Goal: Complete application form: Complete application form

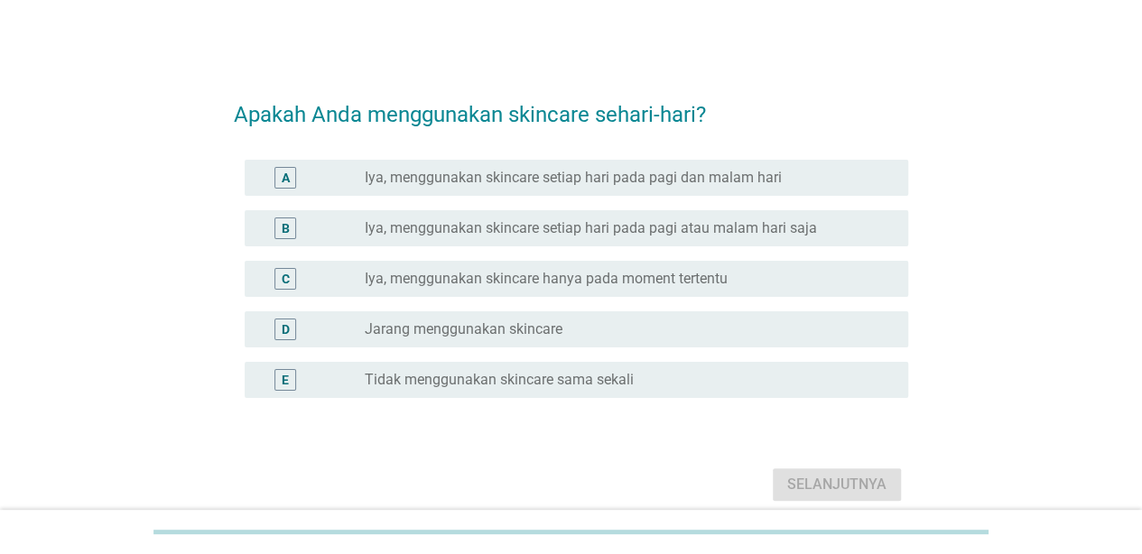
click at [579, 186] on label "Iya, menggunakan skincare setiap hari pada pagi dan malam hari" at bounding box center [573, 178] width 417 height 18
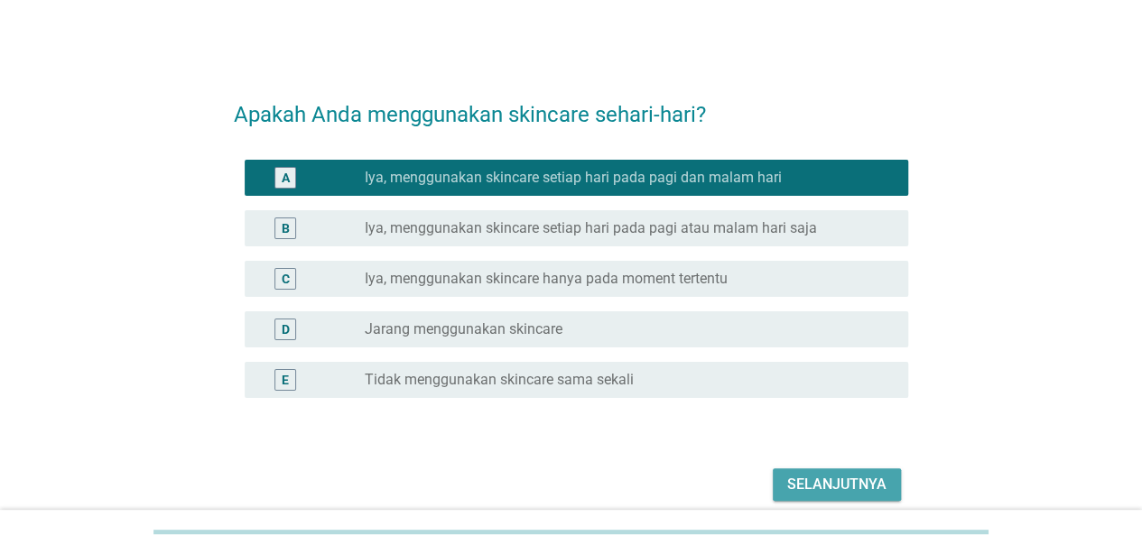
click at [825, 469] on button "Selanjutnya" at bounding box center [837, 484] width 128 height 32
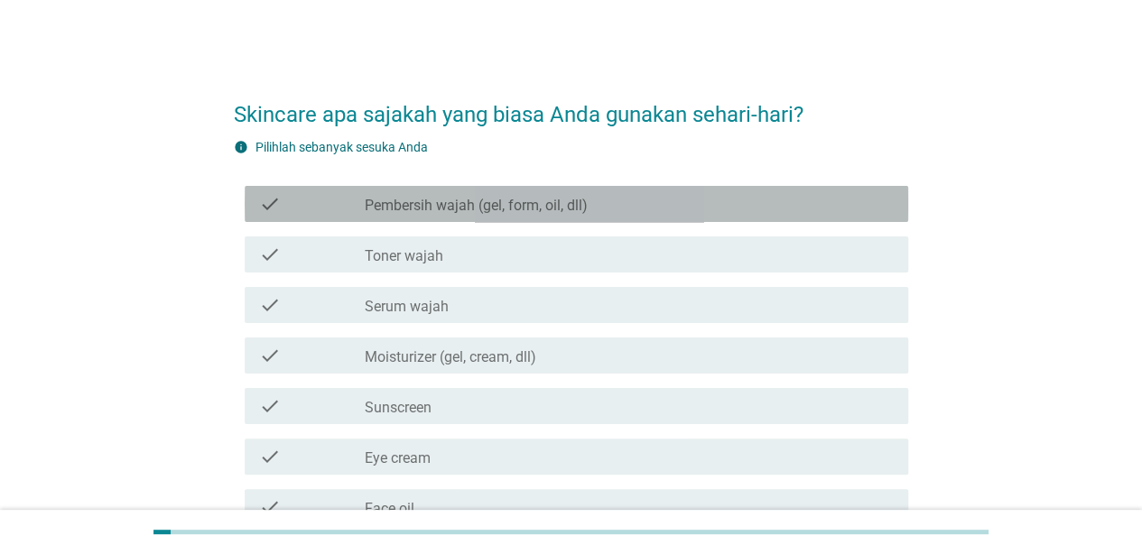
click at [500, 197] on label "Pembersih wajah (gel, form, oil, dll)" at bounding box center [476, 206] width 223 height 18
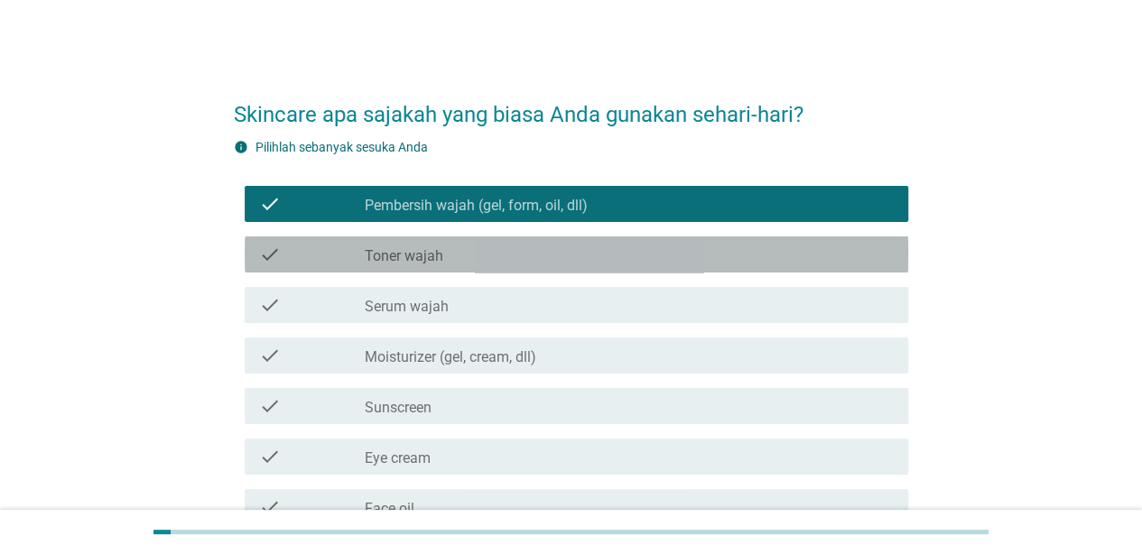
click at [454, 239] on div "check check_box_outline_blank Toner wajah" at bounding box center [576, 254] width 663 height 36
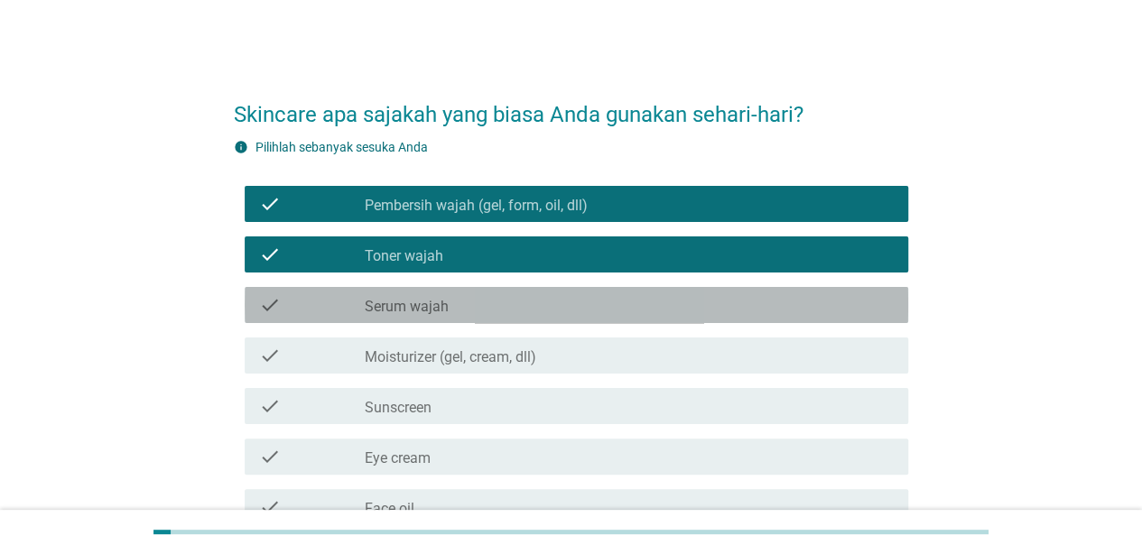
click at [437, 298] on label "Serum wajah" at bounding box center [407, 307] width 84 height 18
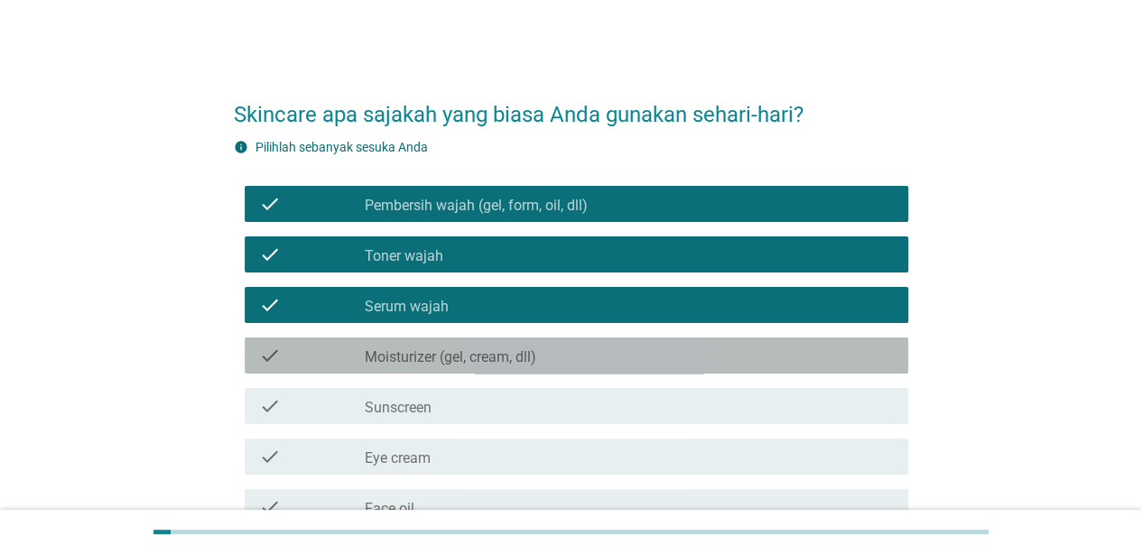
click at [423, 339] on div "check check_box_outline_blank Moisturizer (gel, cream, dll)" at bounding box center [576, 356] width 663 height 36
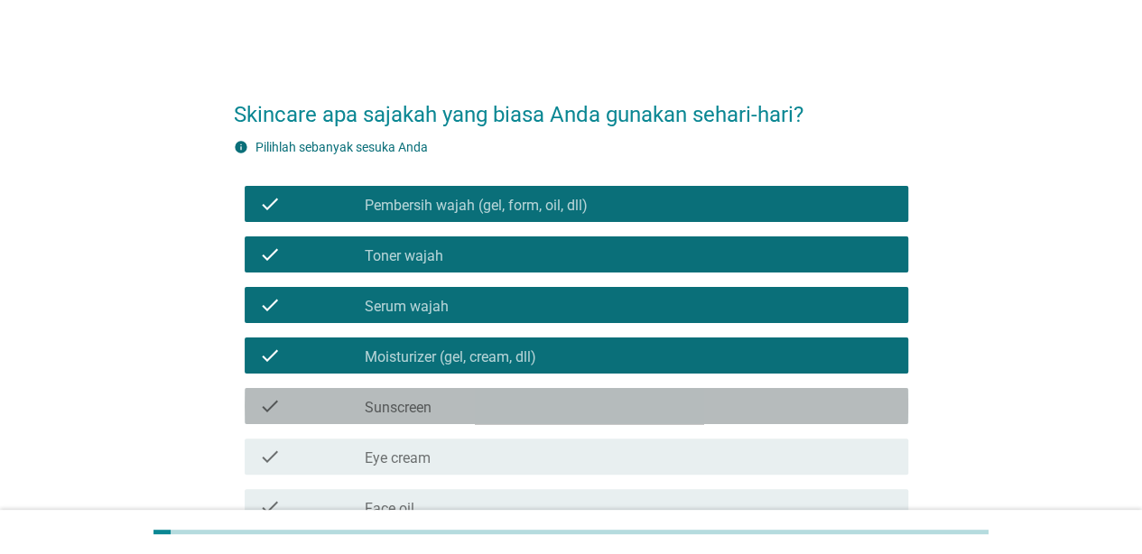
click at [397, 405] on label "Sunscreen" at bounding box center [398, 408] width 67 height 18
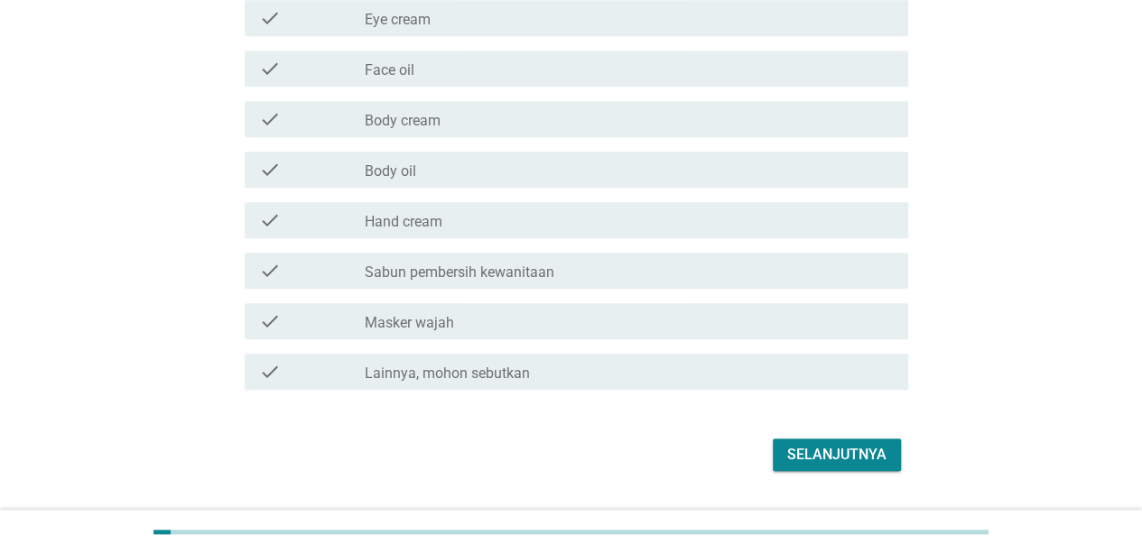
scroll to position [446, 0]
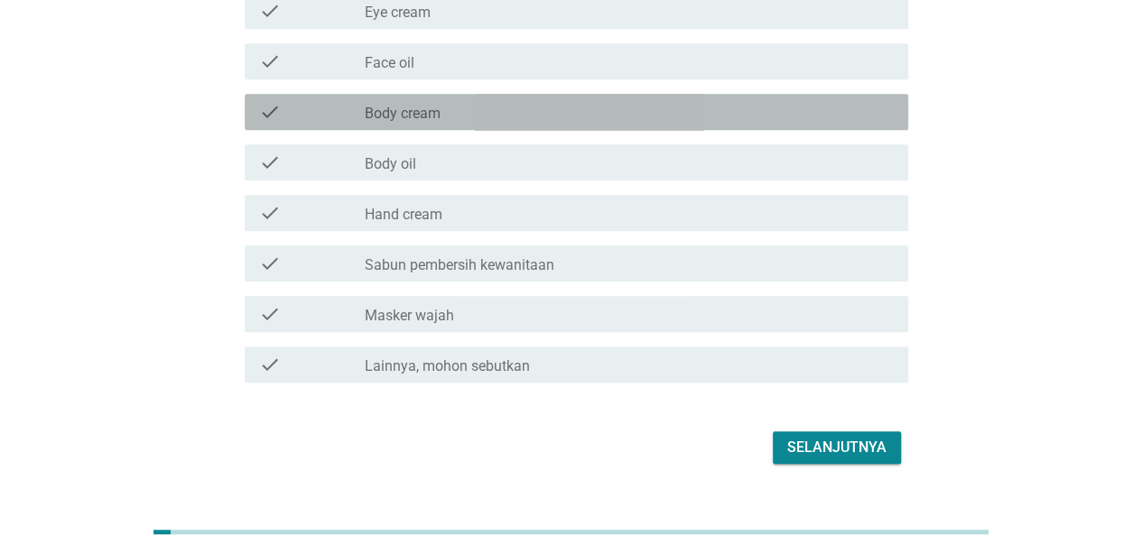
click at [481, 117] on div "check_box_outline_blank Body cream" at bounding box center [629, 112] width 529 height 22
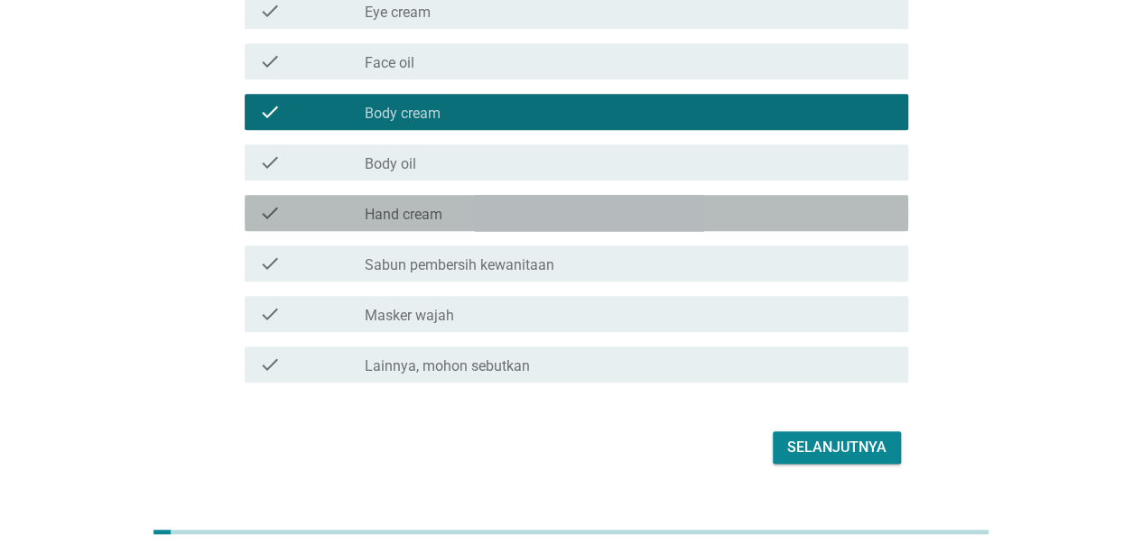
click at [449, 205] on div "check_box_outline_blank Hand cream" at bounding box center [629, 213] width 529 height 22
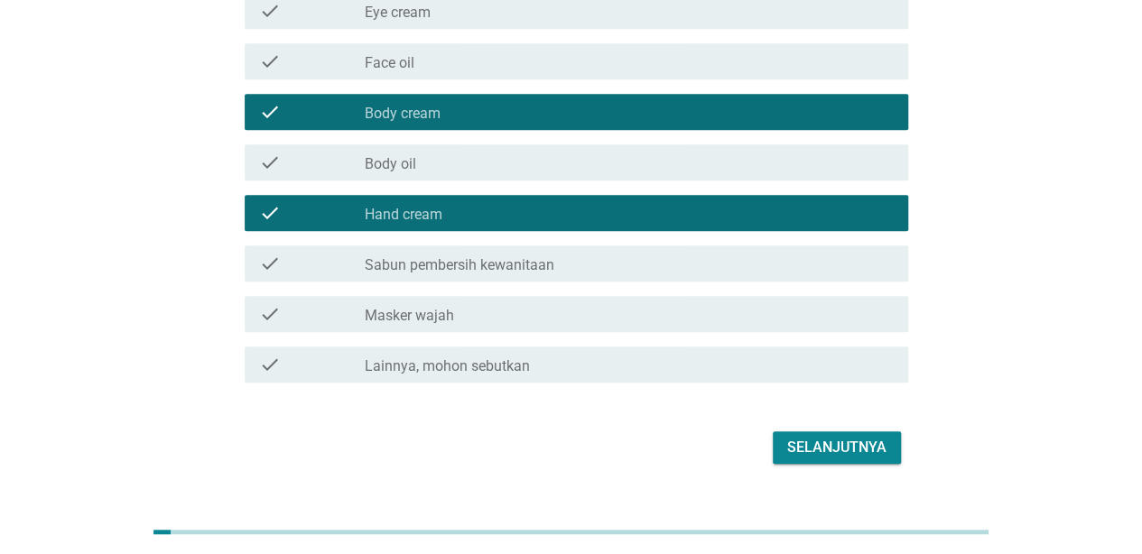
click at [446, 325] on div "check check_box_outline_blank Masker wajah" at bounding box center [576, 314] width 663 height 36
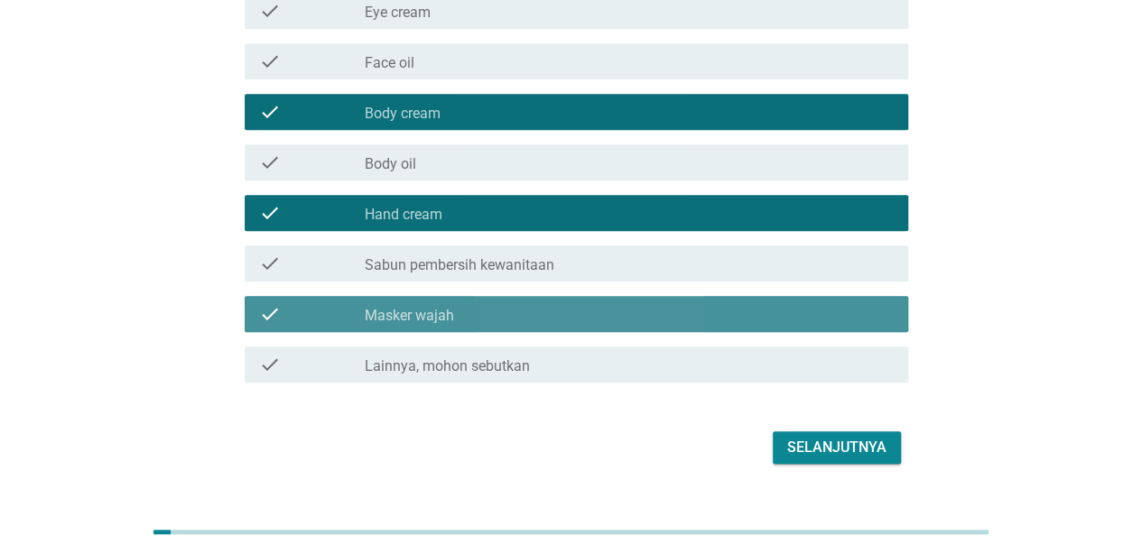
click at [446, 325] on div "check check_box_outline_blank Masker wajah" at bounding box center [576, 314] width 663 height 36
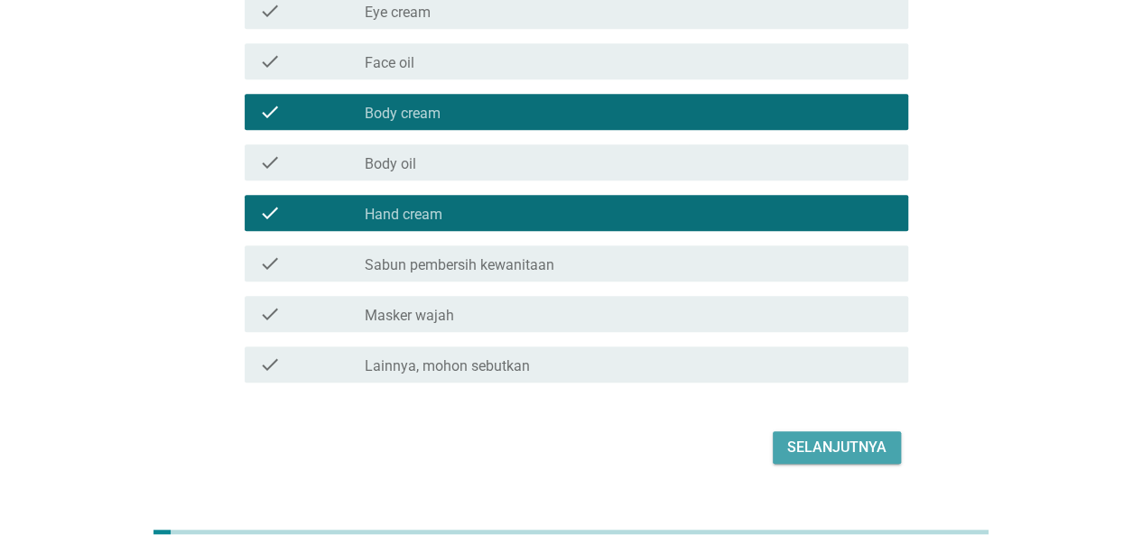
click at [815, 442] on div "Selanjutnya" at bounding box center [836, 448] width 99 height 22
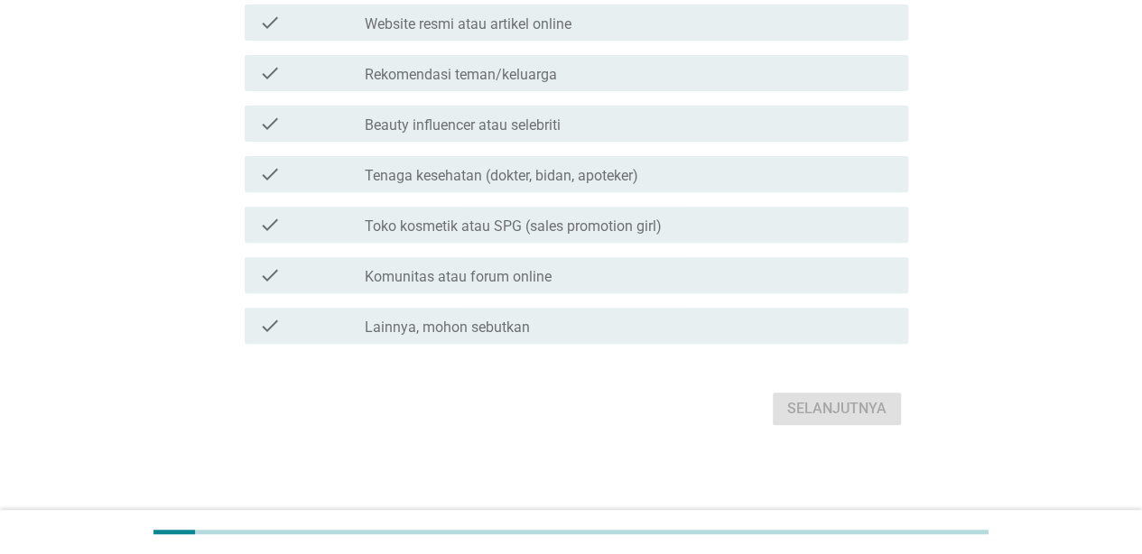
scroll to position [0, 0]
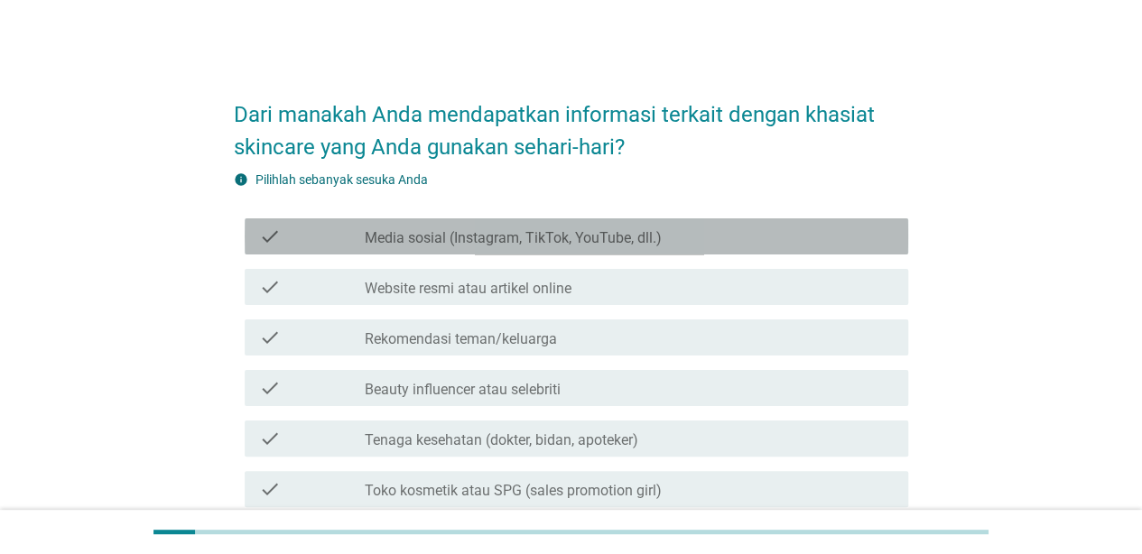
click at [659, 242] on label "Media sosial (Instagram, TikTok, YouTube, dll.)" at bounding box center [513, 238] width 297 height 18
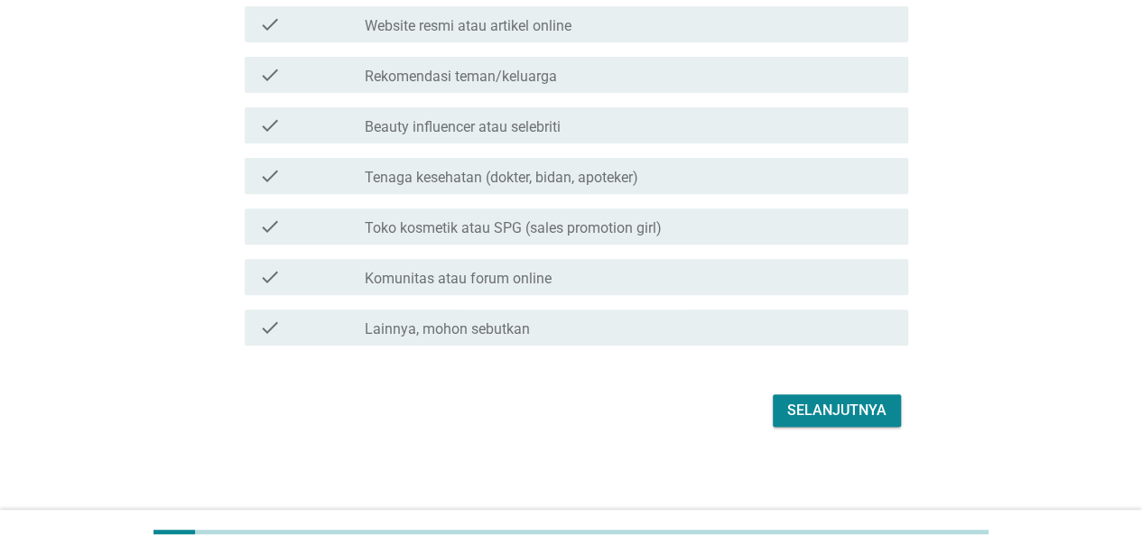
scroll to position [264, 0]
click at [812, 399] on div "Selanjutnya" at bounding box center [836, 409] width 99 height 22
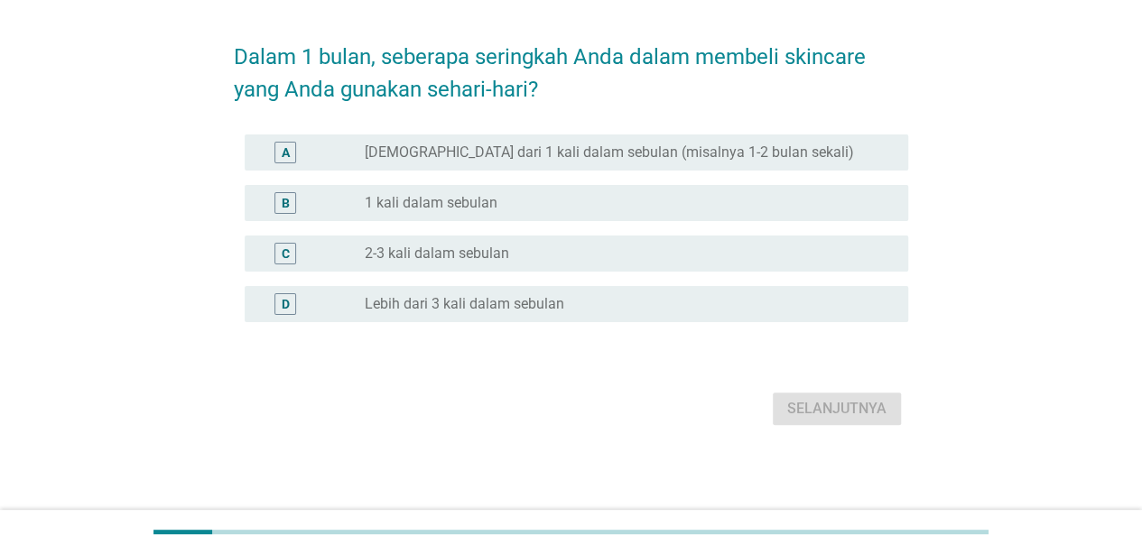
scroll to position [0, 0]
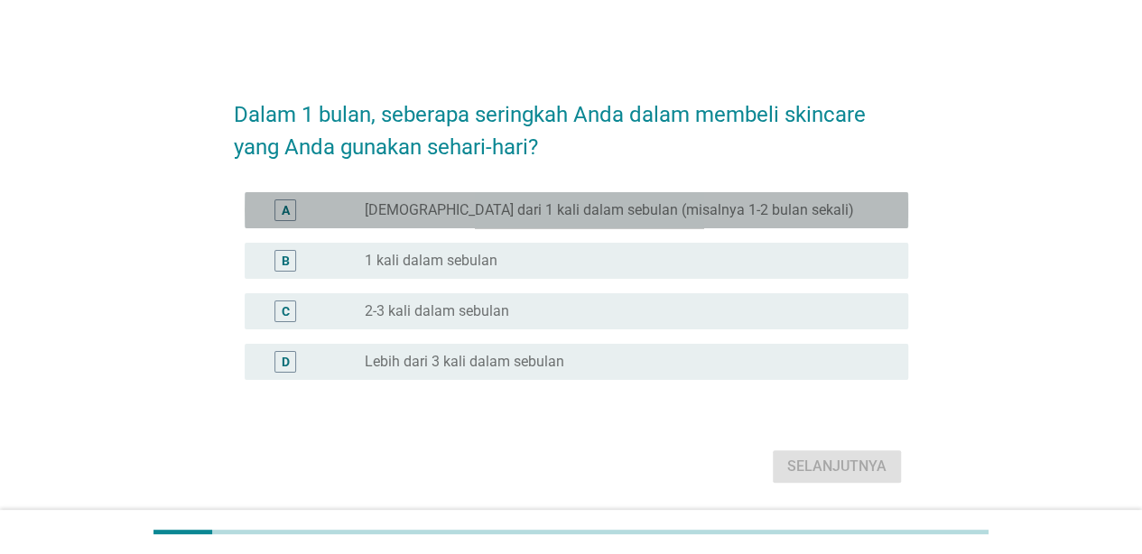
click at [570, 195] on div "A radio_button_unchecked Kurang dari 1 kali dalam sebulan (misalnya 1-2 bulan s…" at bounding box center [576, 210] width 663 height 36
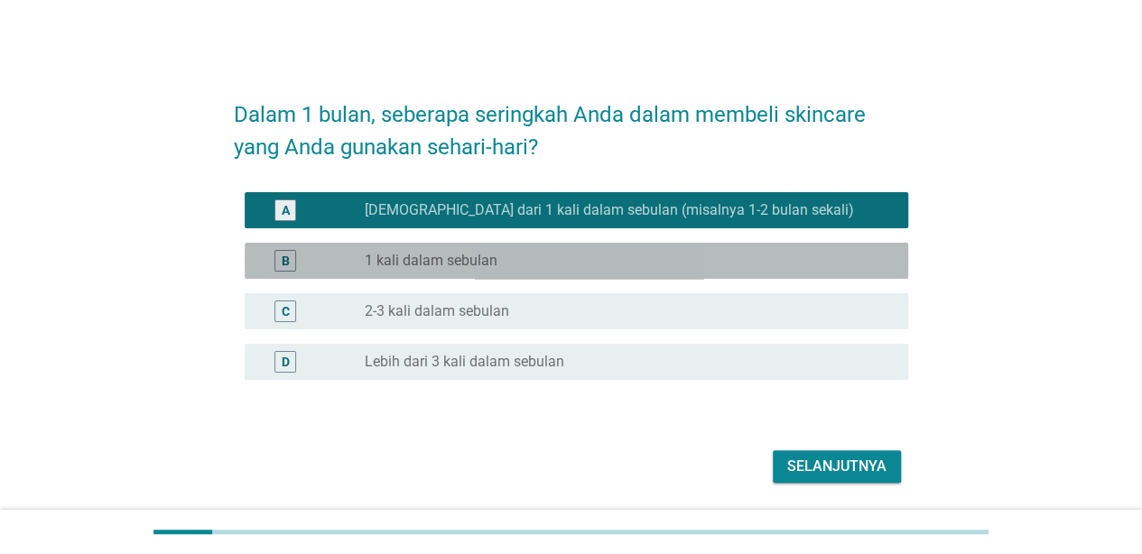
click at [530, 257] on div "radio_button_unchecked 1 kali dalam sebulan" at bounding box center [622, 261] width 514 height 18
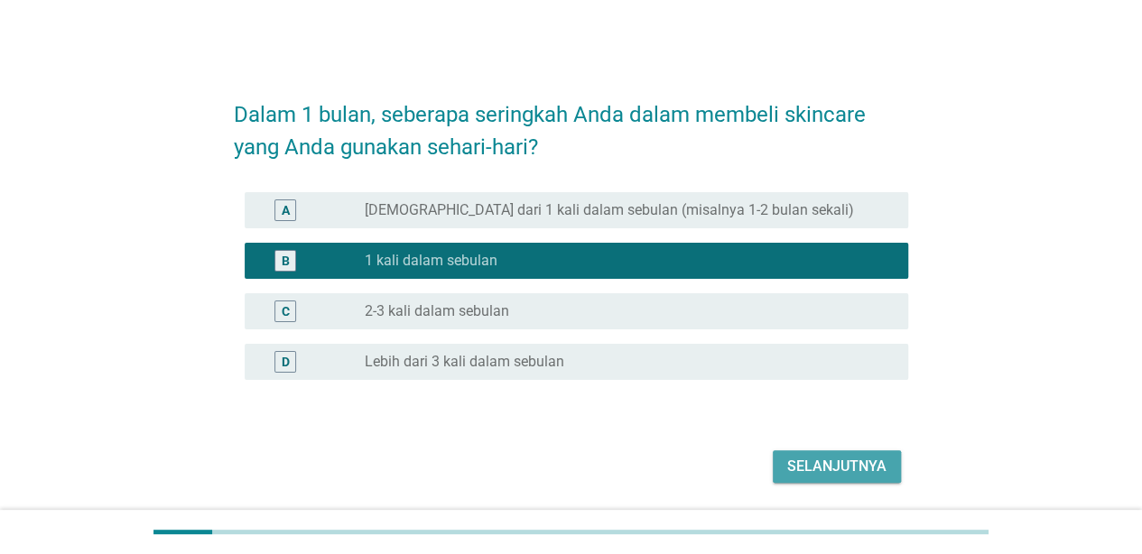
click at [810, 466] on div "Selanjutnya" at bounding box center [836, 467] width 99 height 22
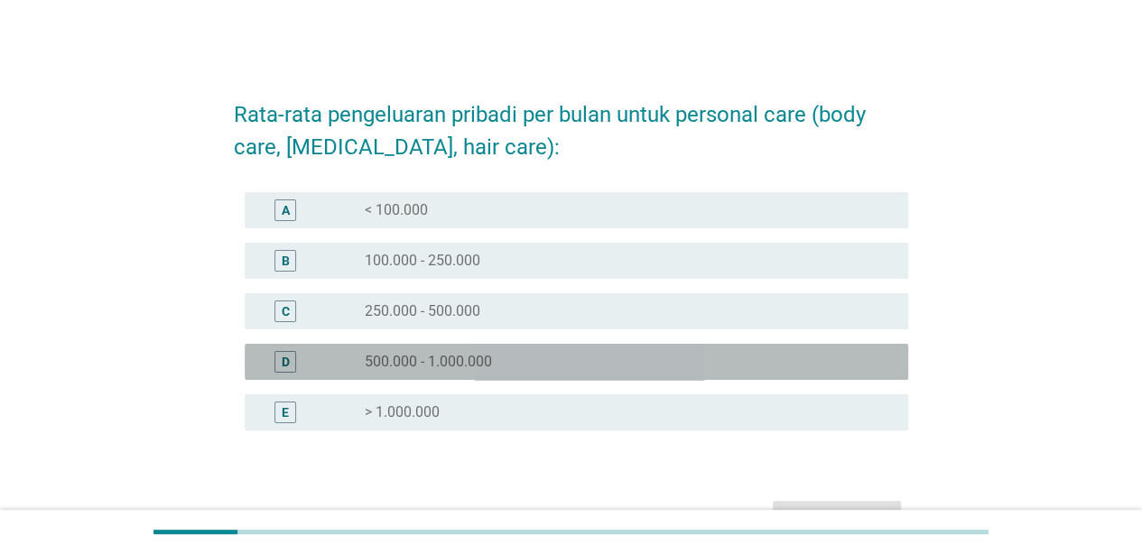
click at [527, 357] on div "radio_button_unchecked 500.000 - 1.000.000" at bounding box center [622, 362] width 514 height 18
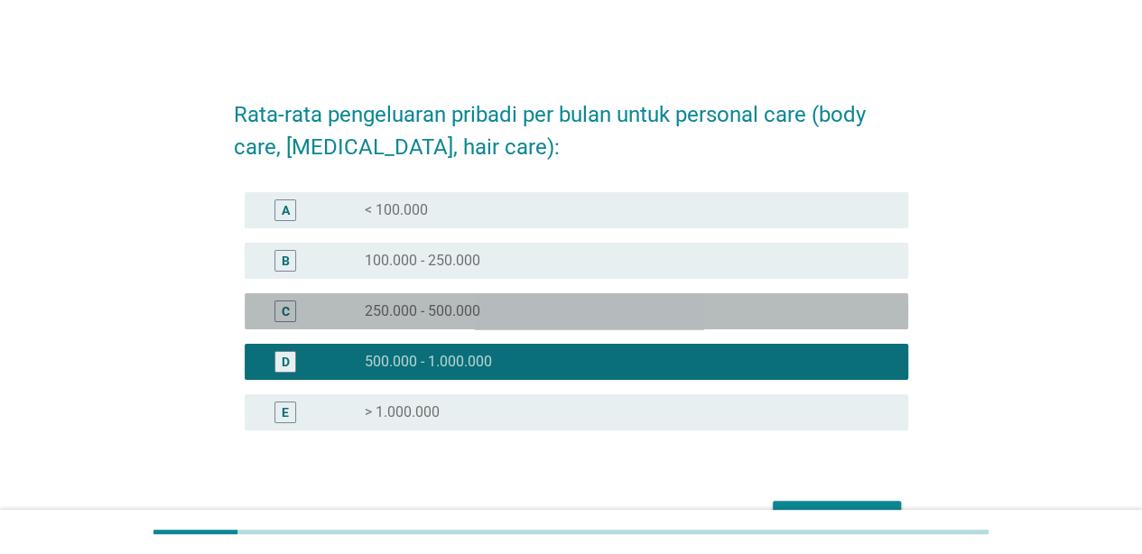
click at [497, 313] on div "radio_button_unchecked 250.000 - 500.000" at bounding box center [622, 311] width 514 height 18
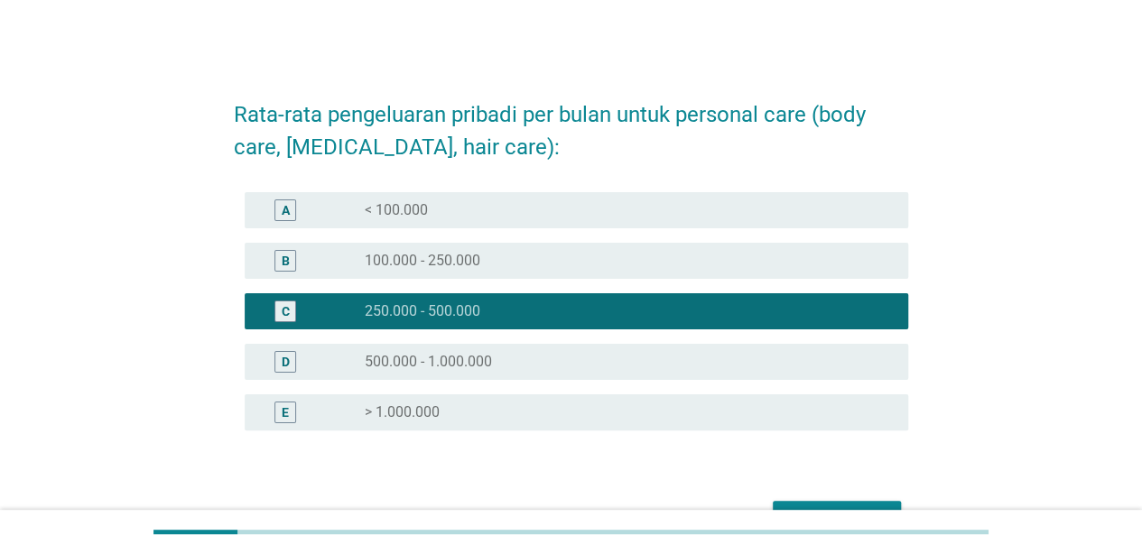
scroll to position [108, 0]
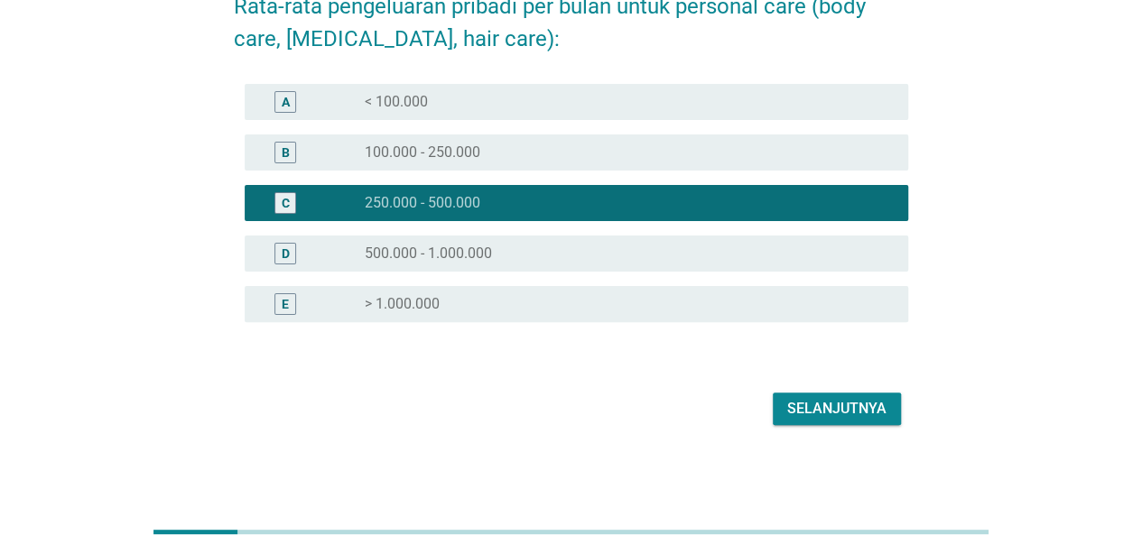
click at [850, 419] on button "Selanjutnya" at bounding box center [837, 409] width 128 height 32
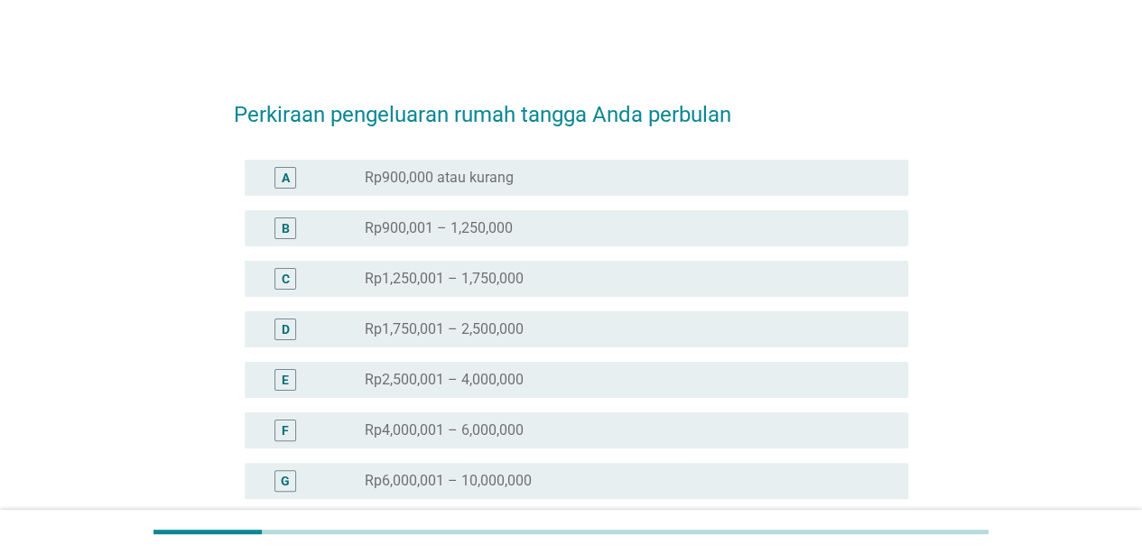
scroll to position [227, 0]
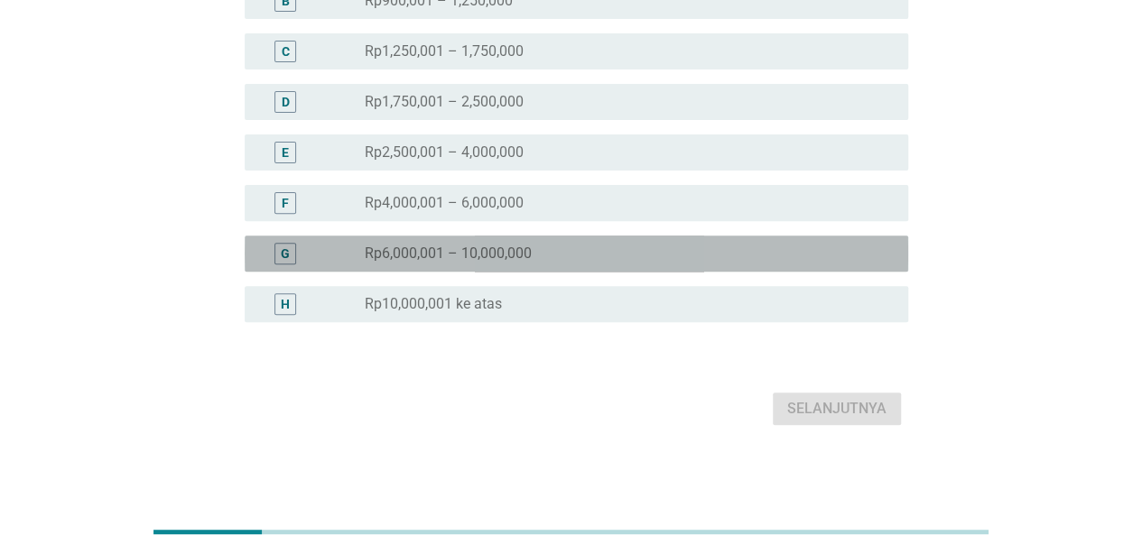
click at [635, 269] on div "G radio_button_unchecked Rp6,000,001 – 10,000,000" at bounding box center [576, 254] width 663 height 36
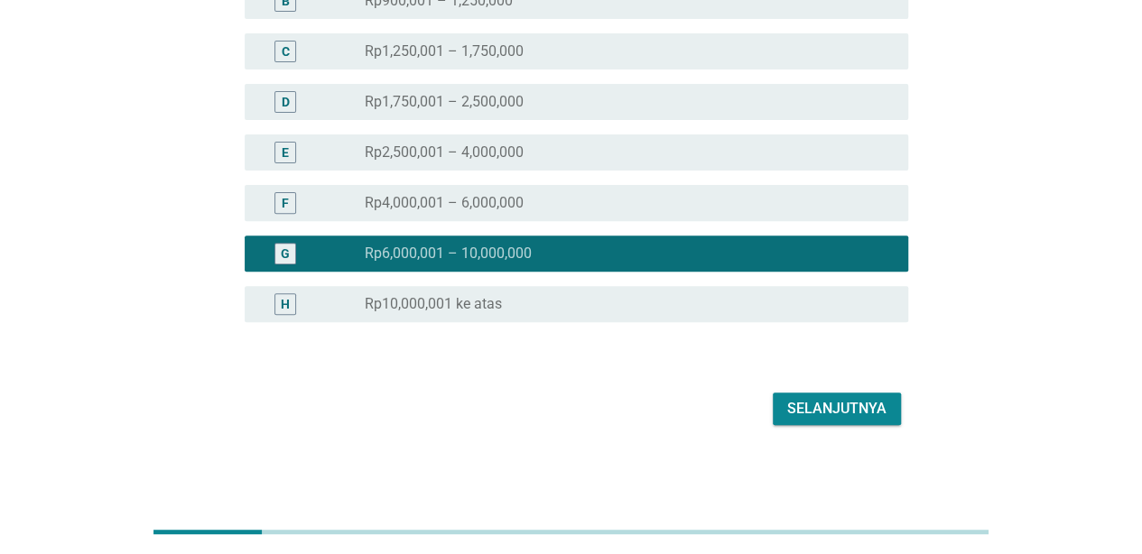
click at [842, 408] on div "Selanjutnya" at bounding box center [836, 409] width 99 height 22
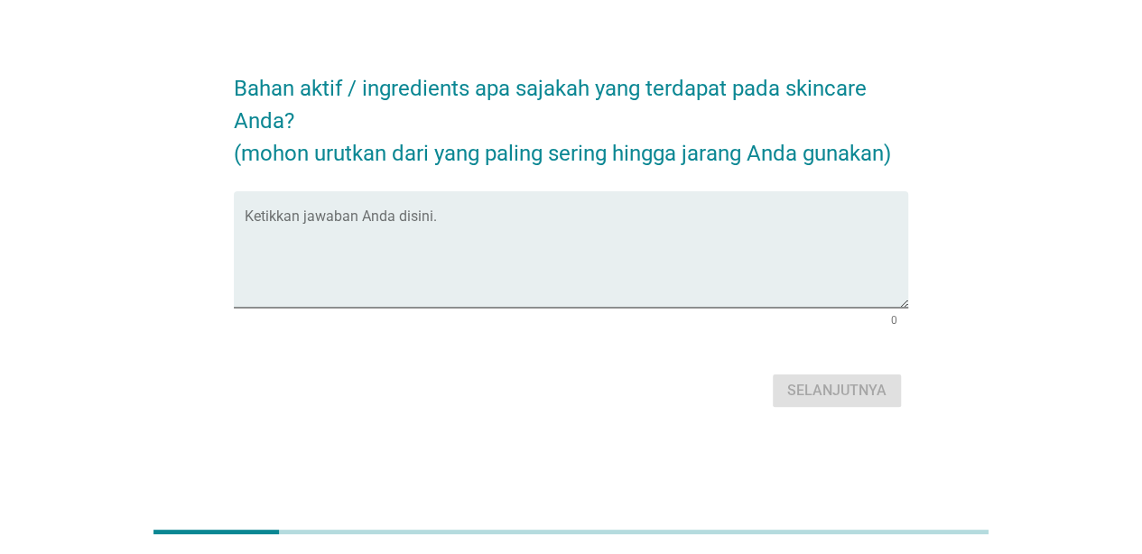
scroll to position [0, 0]
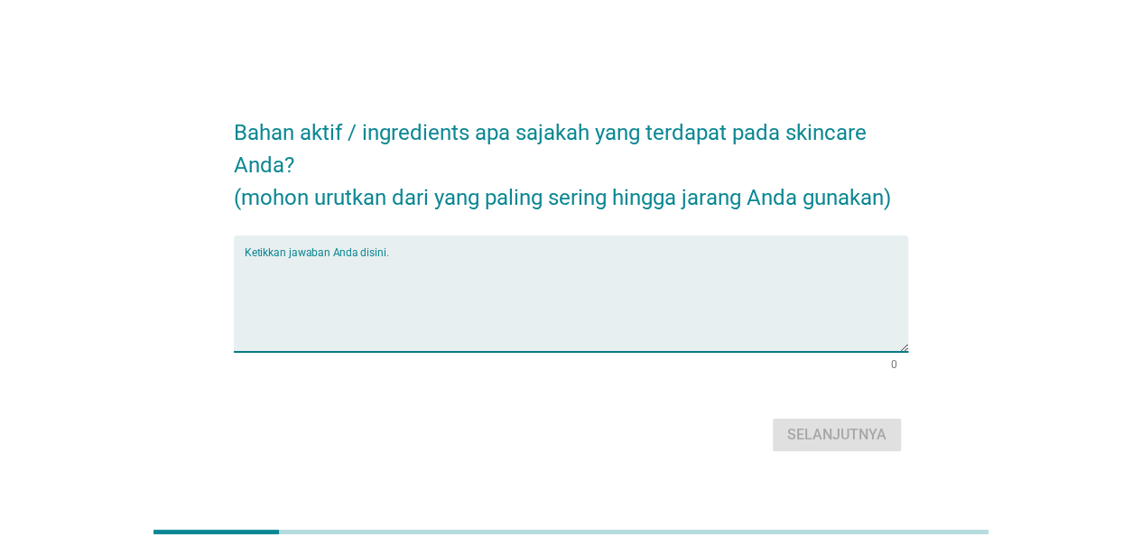
click at [495, 265] on textarea "Ketikkan jawaban Anda disini." at bounding box center [576, 304] width 663 height 95
type textarea "A"
type textarea "Niacinimade"
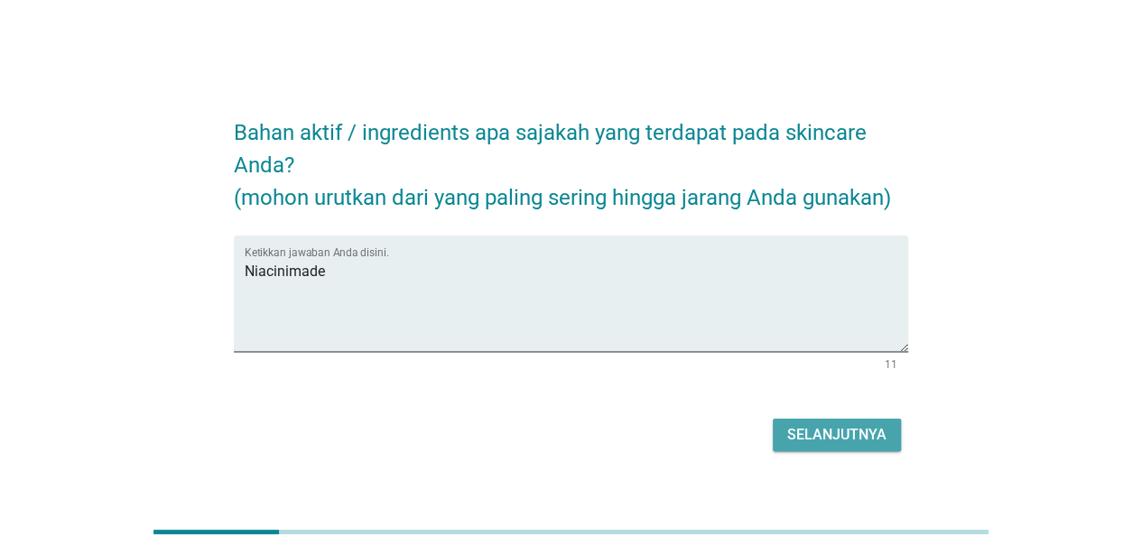
click at [844, 431] on div "Selanjutnya" at bounding box center [836, 435] width 99 height 22
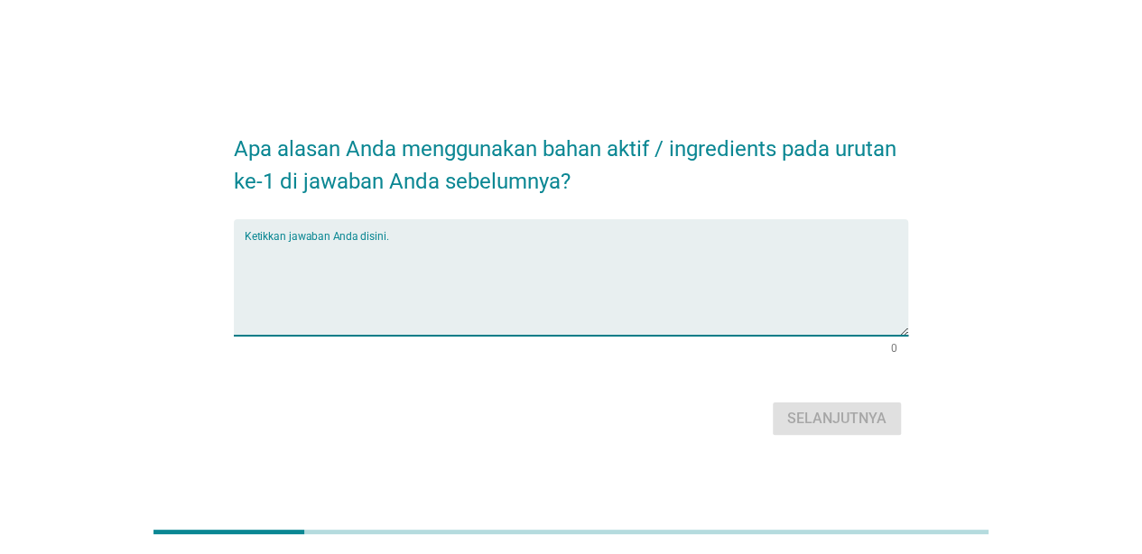
click at [520, 289] on textarea "Ketikkan jawaban Anda disini." at bounding box center [576, 288] width 663 height 95
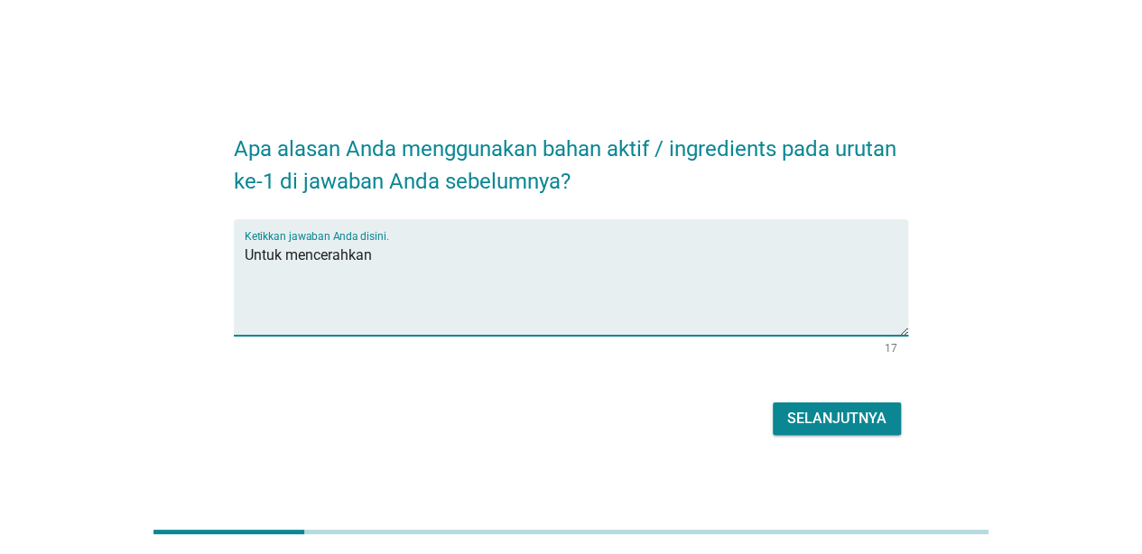
type textarea "Untuk mencerahkan"
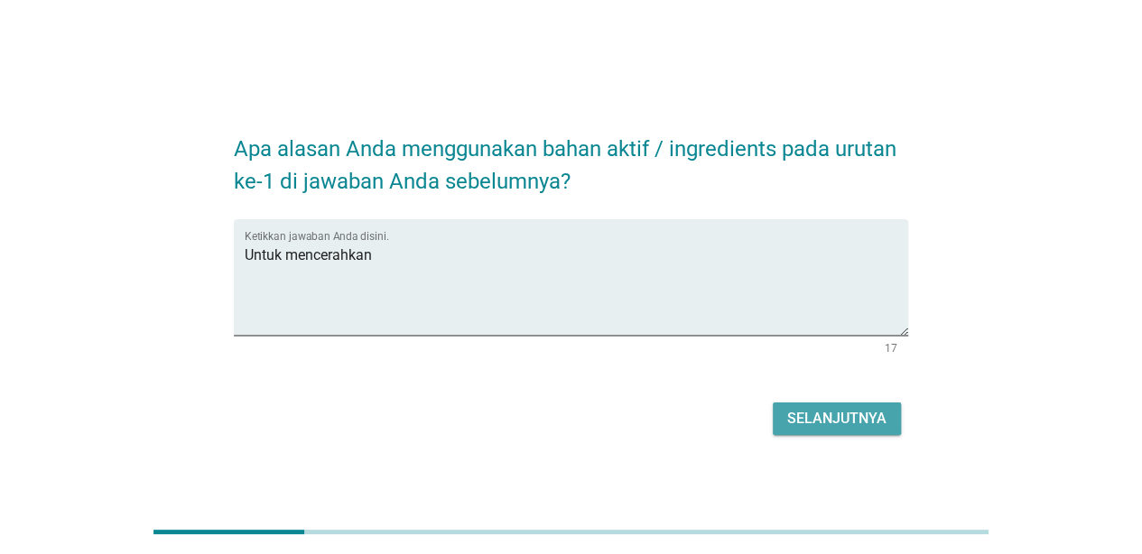
click at [856, 410] on div "Selanjutnya" at bounding box center [836, 419] width 99 height 22
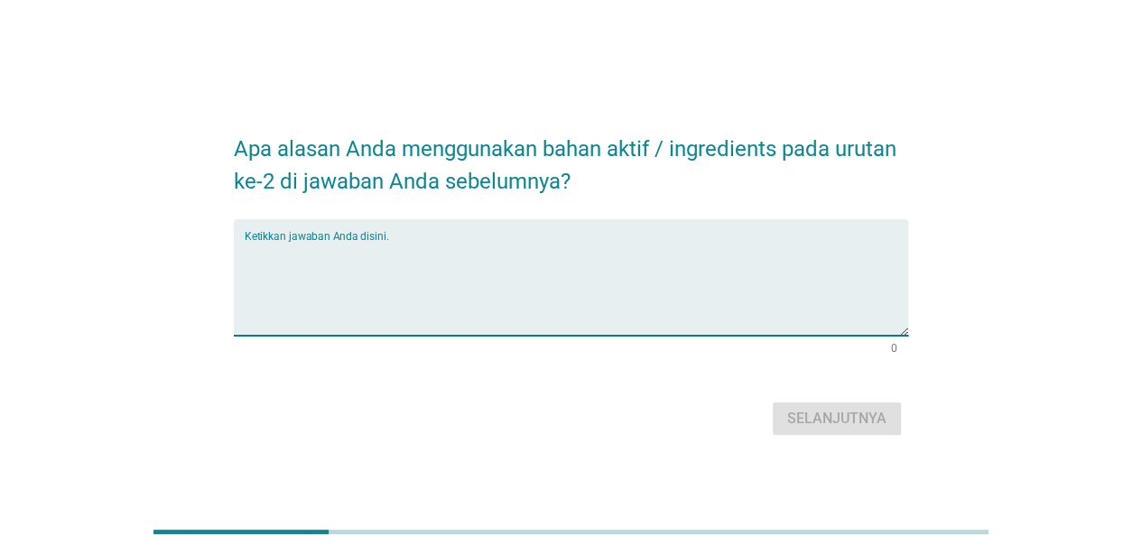
click at [625, 294] on textarea "Ketikkan jawaban Anda disini." at bounding box center [576, 288] width 663 height 95
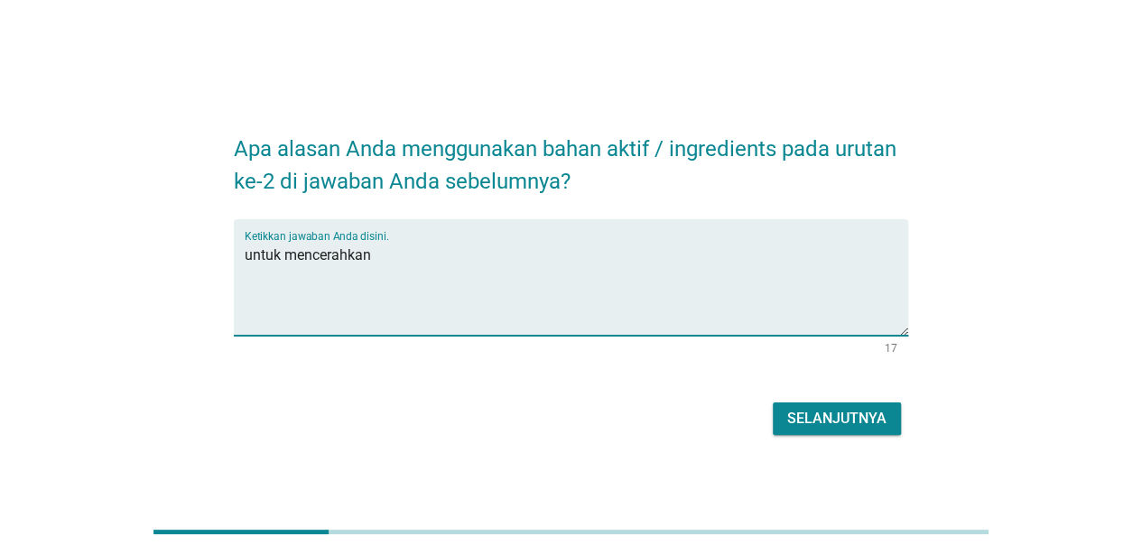
type textarea "untuk mencerahkan"
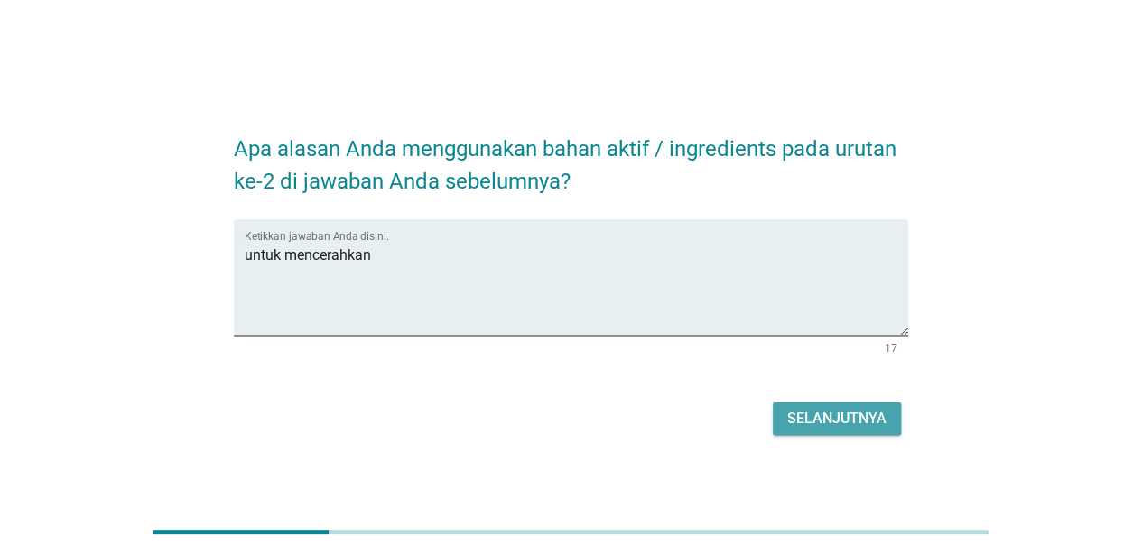
click at [811, 421] on div "Selanjutnya" at bounding box center [836, 419] width 99 height 22
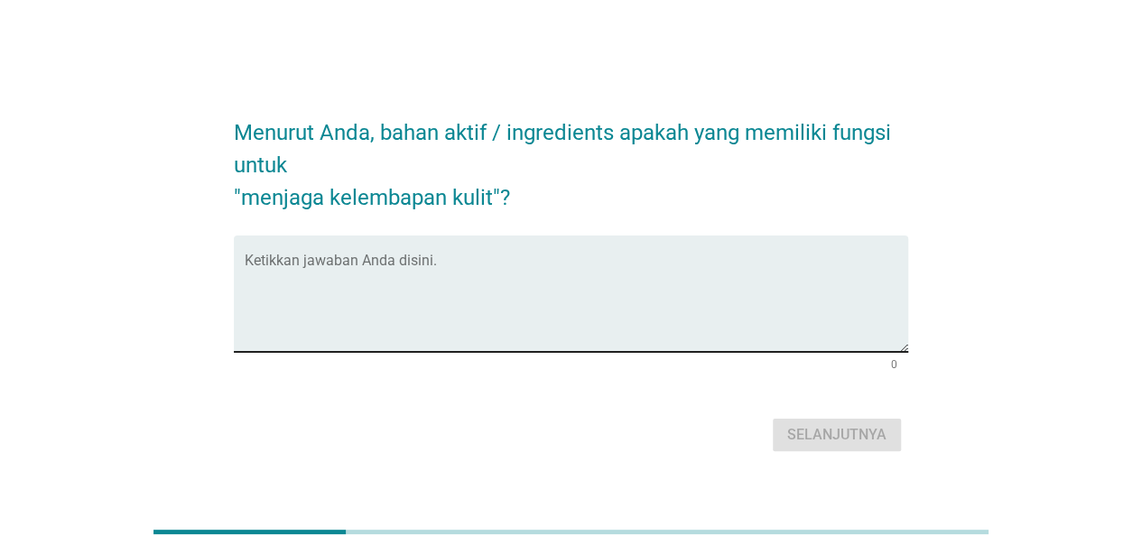
click at [385, 278] on textarea "Ketikkan jawaban Anda disini." at bounding box center [576, 304] width 663 height 95
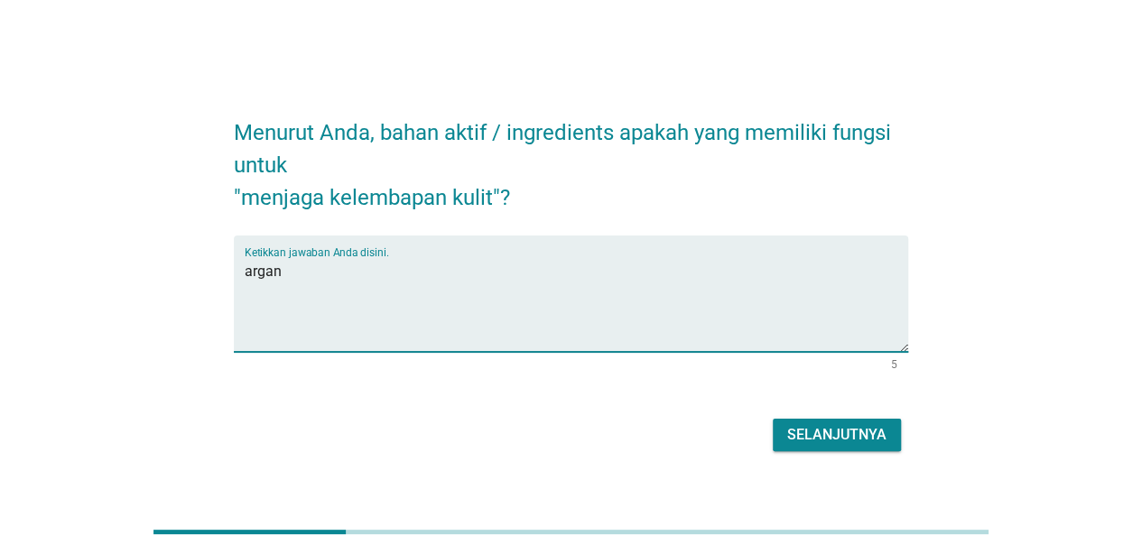
type textarea "argan"
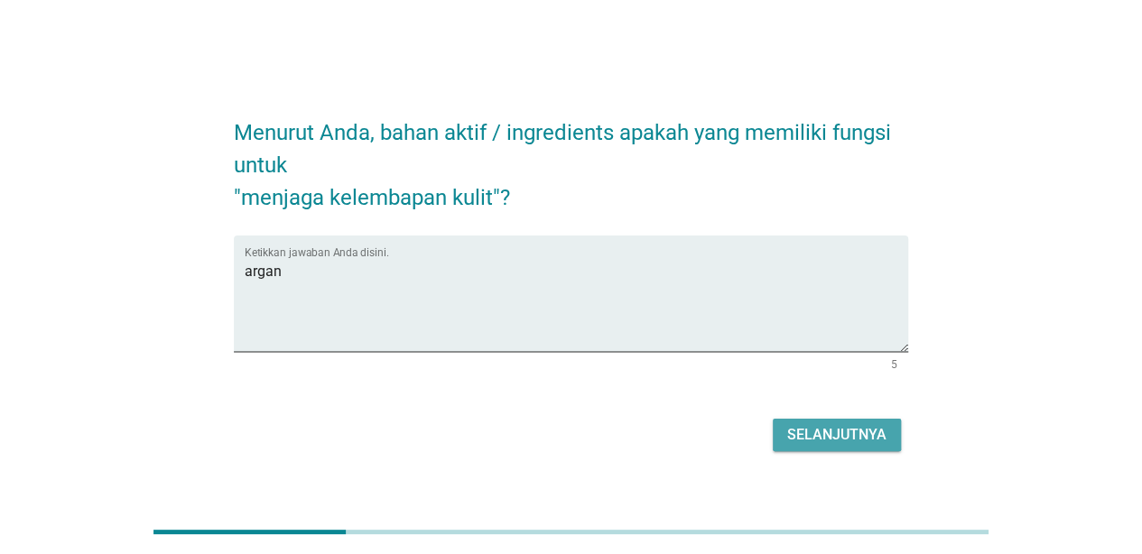
click at [863, 442] on div "Selanjutnya" at bounding box center [836, 435] width 99 height 22
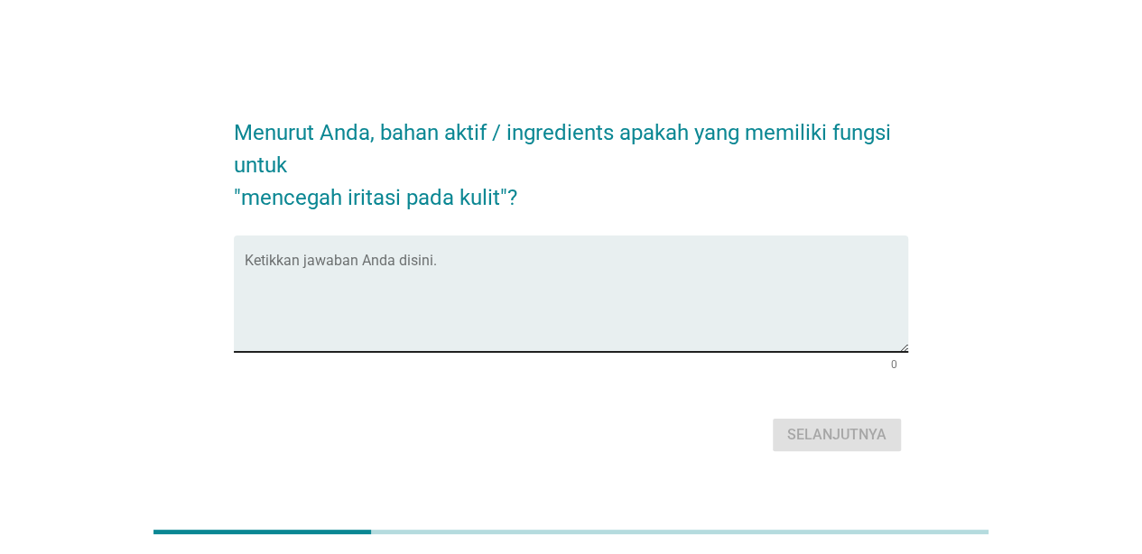
click at [505, 312] on textarea "Ketikkan jawaban Anda disini." at bounding box center [576, 304] width 663 height 95
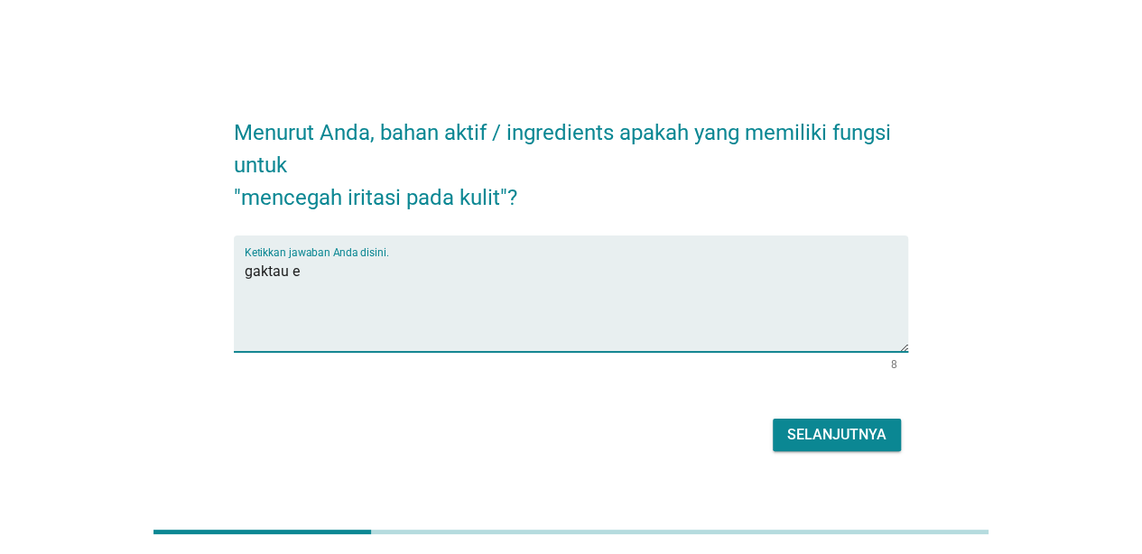
type textarea "gaktau e"
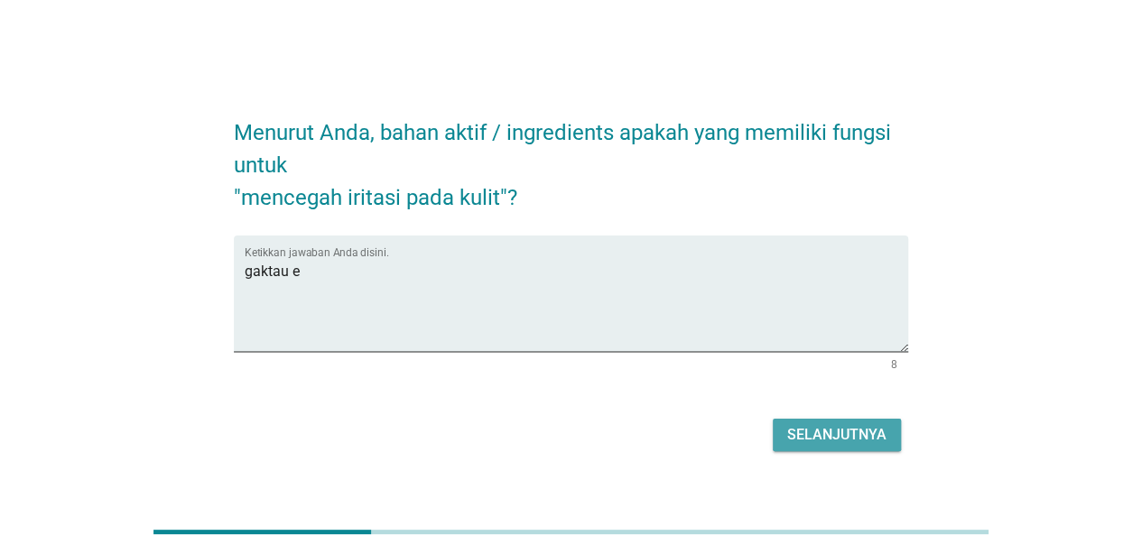
click at [847, 443] on div "Selanjutnya" at bounding box center [836, 435] width 99 height 22
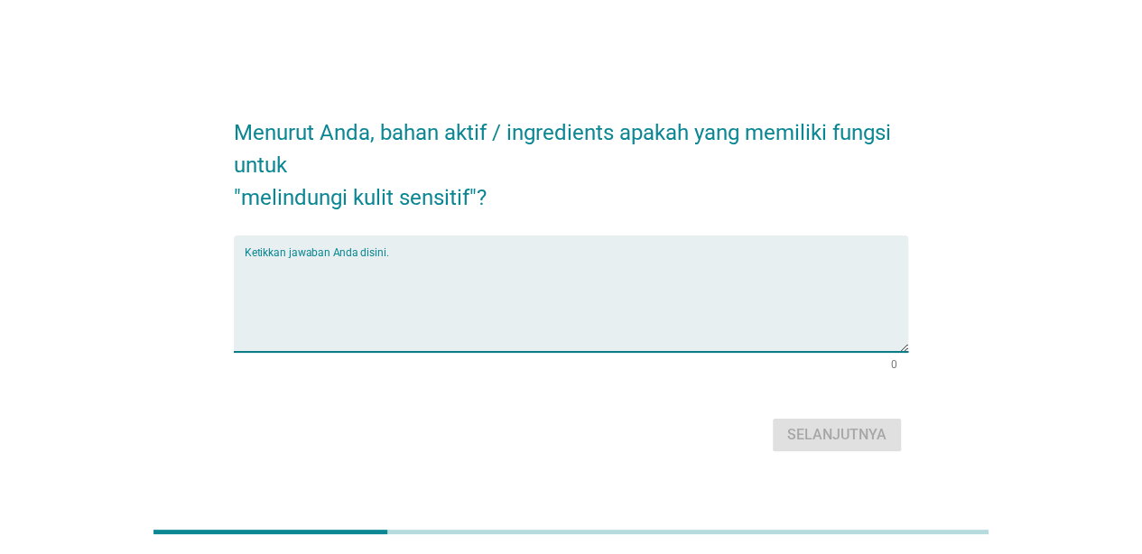
click at [551, 298] on textarea "Ketikkan jawaban Anda disini." at bounding box center [576, 304] width 663 height 95
paste textarea "gaktau e"
type textarea "gaktau e"
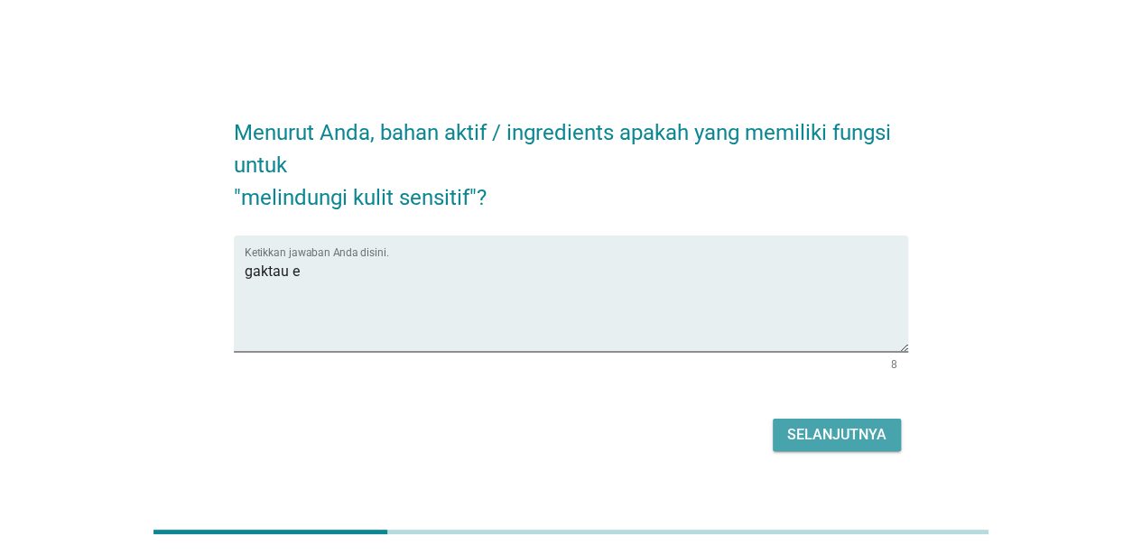
click at [799, 431] on div "Selanjutnya" at bounding box center [836, 435] width 99 height 22
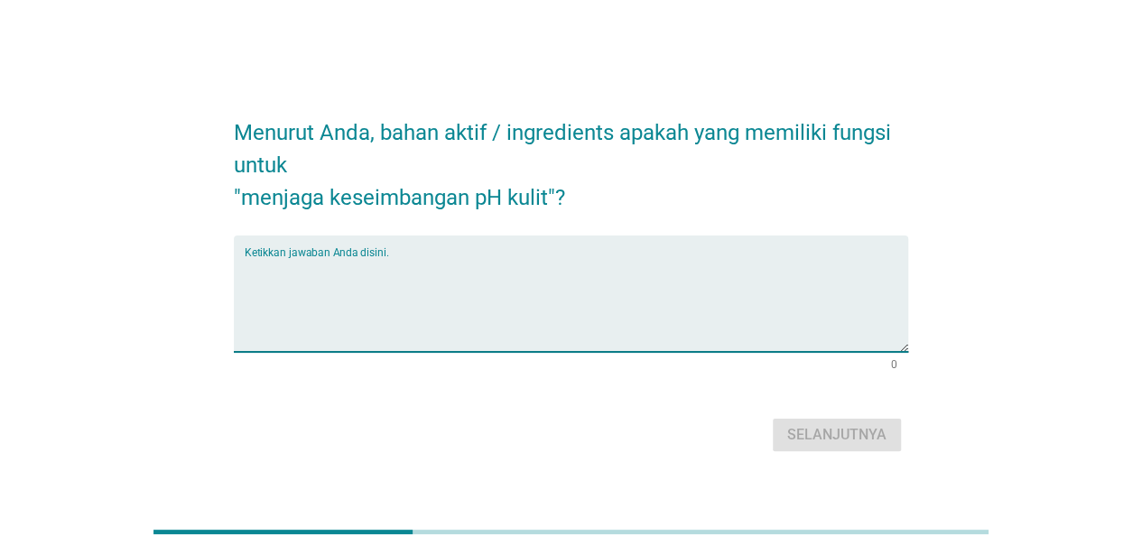
click at [532, 307] on textarea "Ketikkan jawaban Anda disini." at bounding box center [576, 304] width 663 height 95
paste textarea "gaktau e"
type textarea "gaktau e"
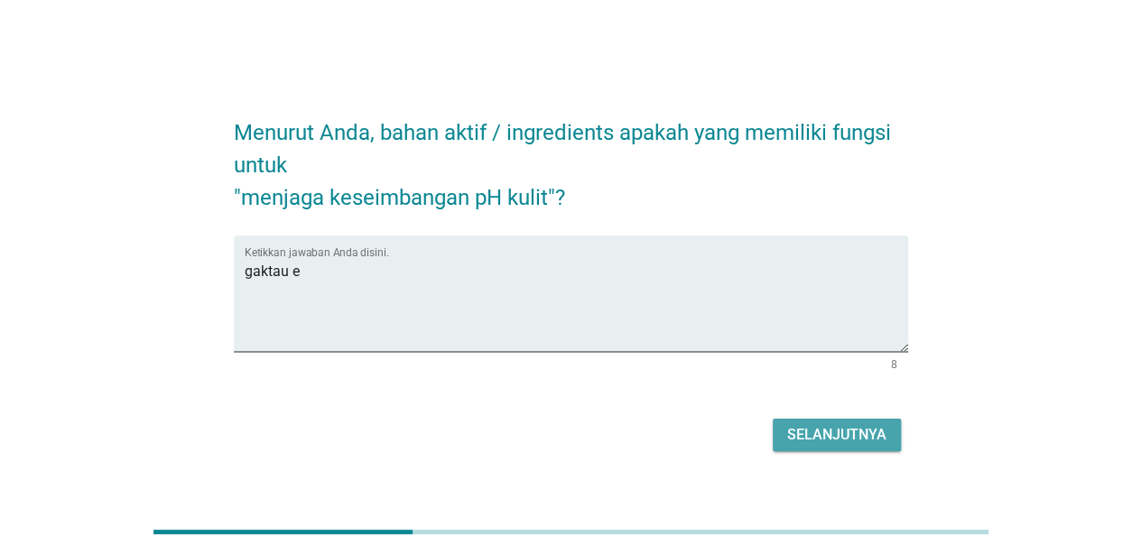
click at [819, 424] on div "Selanjutnya" at bounding box center [836, 435] width 99 height 22
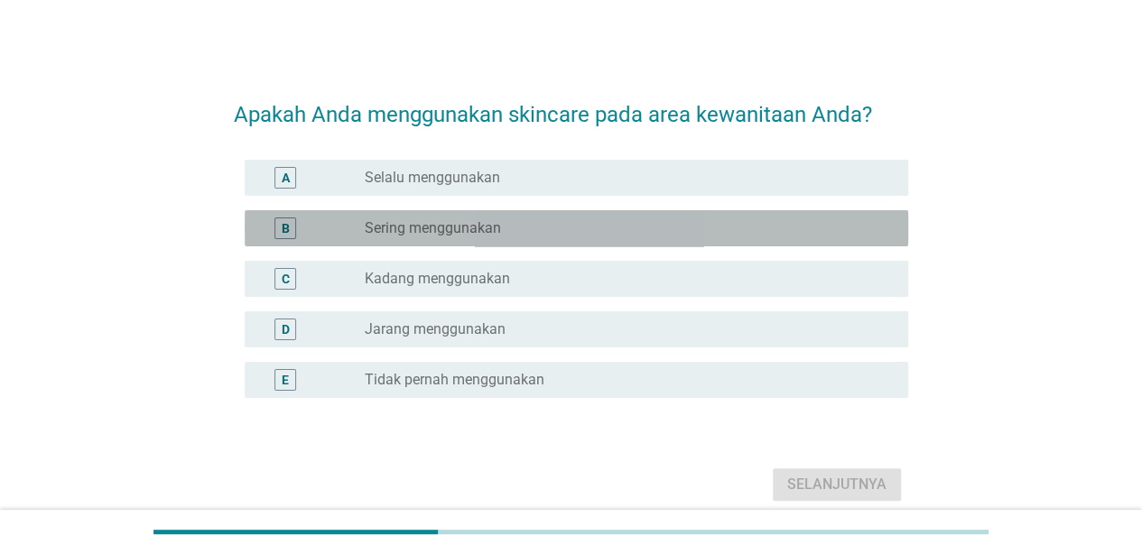
click at [634, 218] on div "radio_button_unchecked Sering menggunakan" at bounding box center [629, 229] width 529 height 22
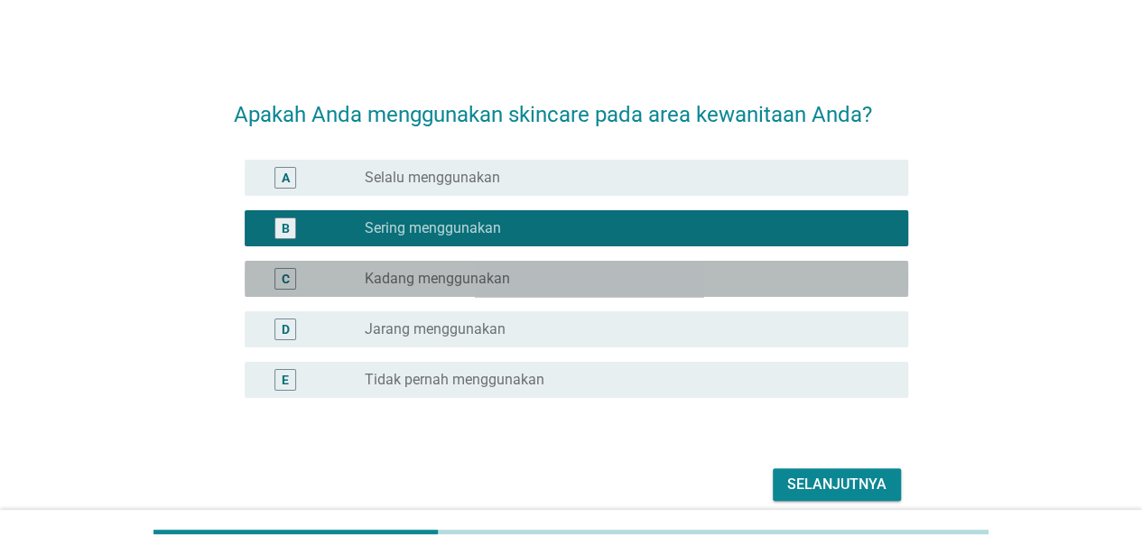
click at [610, 286] on div "radio_button_unchecked Kadang menggunakan" at bounding box center [622, 279] width 514 height 18
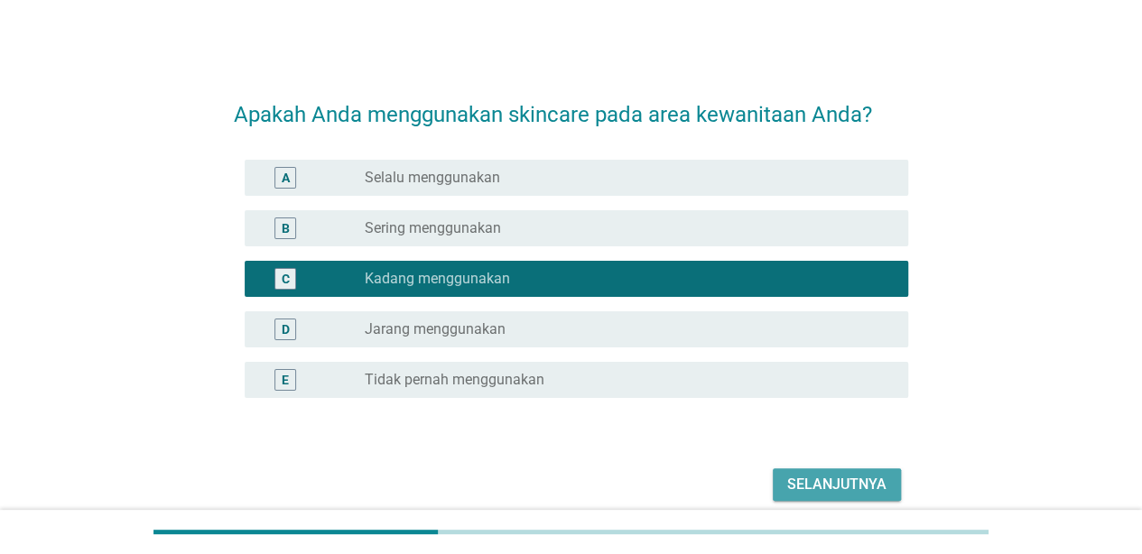
click at [830, 485] on div "Selanjutnya" at bounding box center [836, 485] width 99 height 22
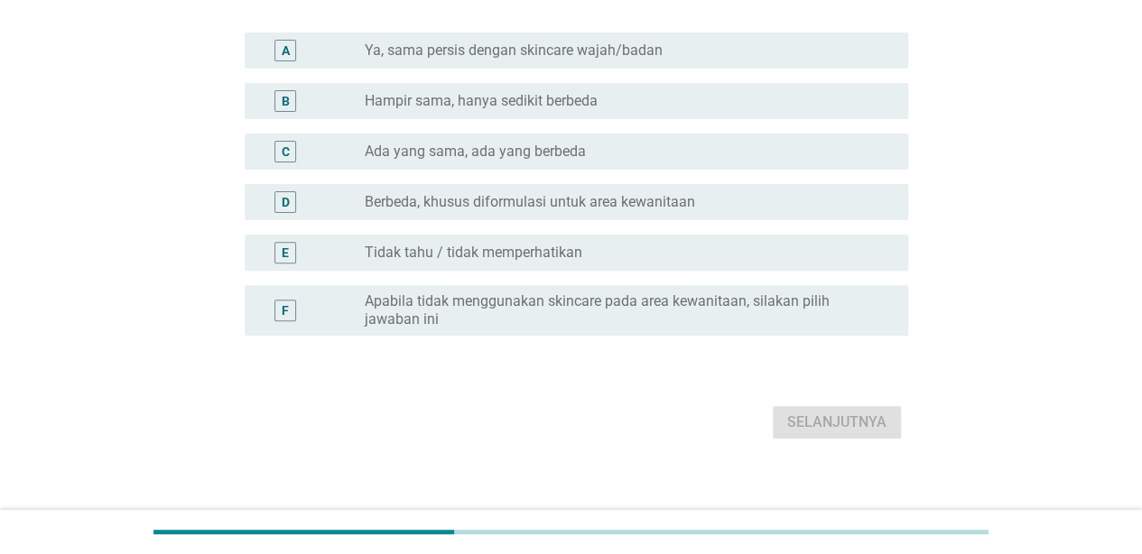
scroll to position [199, 0]
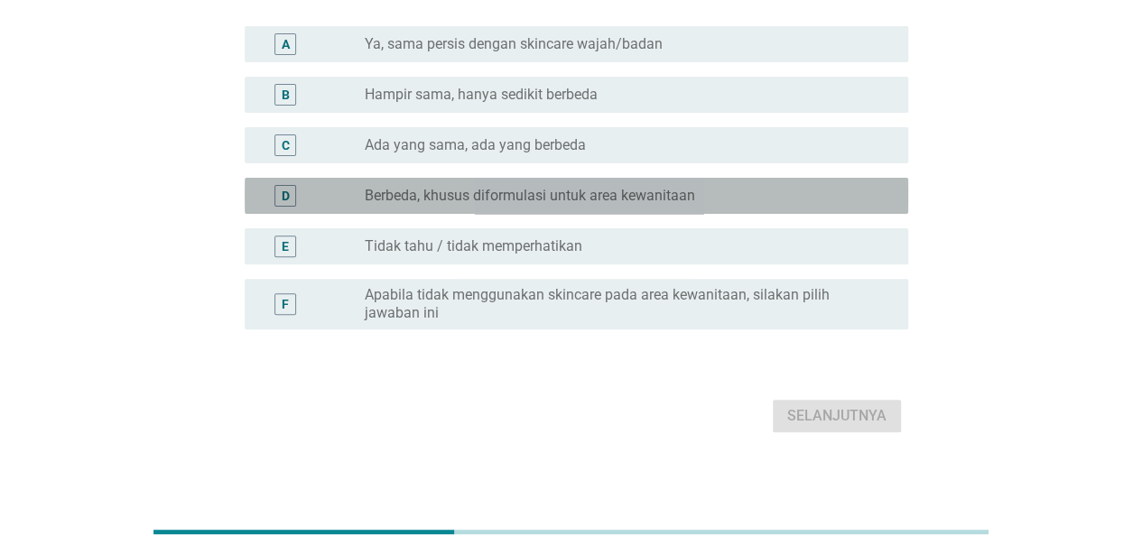
click at [560, 199] on label "Berbeda, khusus diformulasi untuk area kewanitaan" at bounding box center [530, 196] width 330 height 18
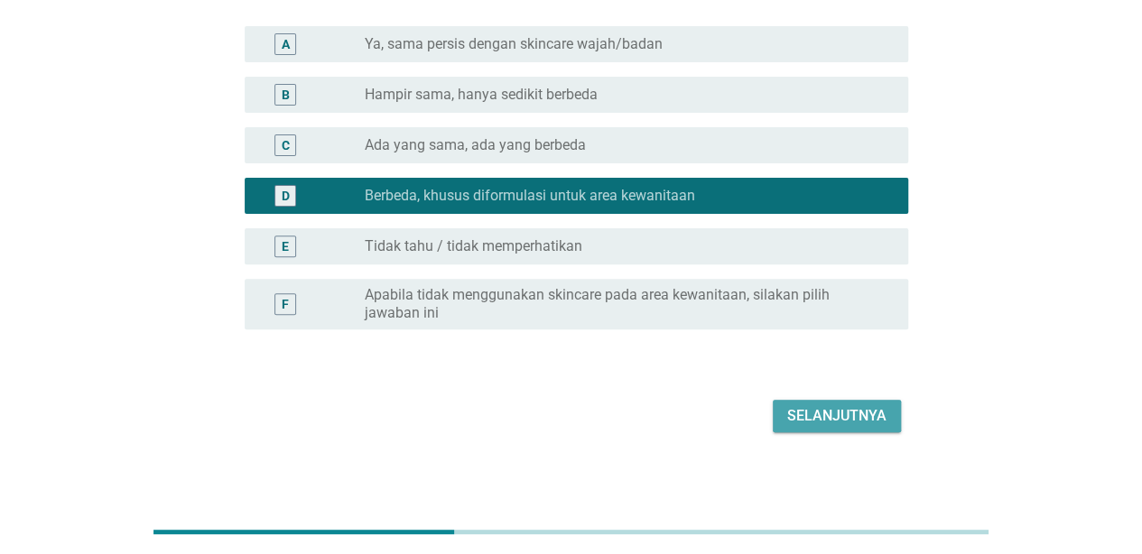
click at [800, 422] on div "Selanjutnya" at bounding box center [836, 416] width 99 height 22
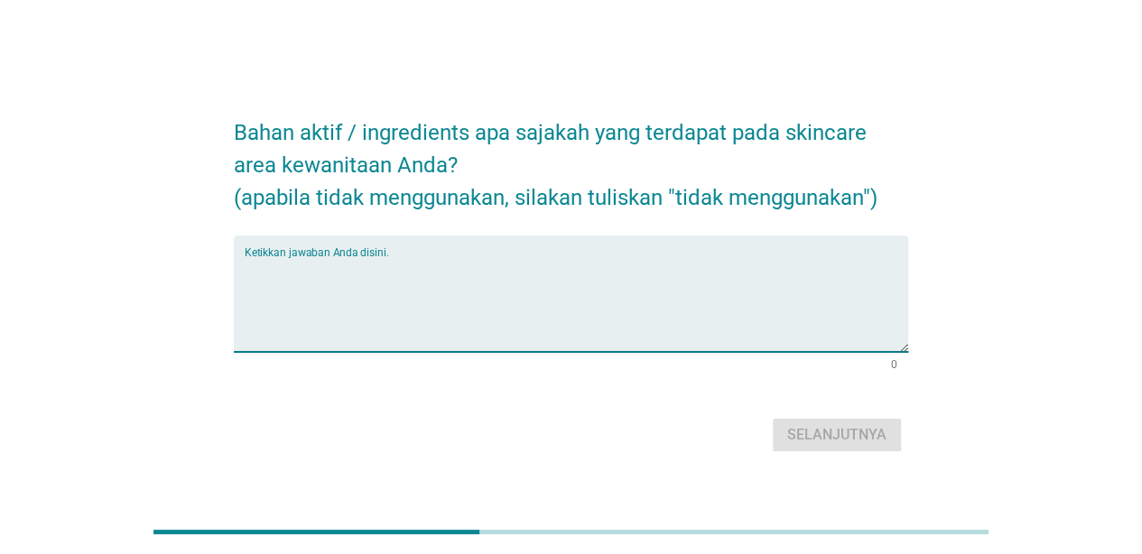
click at [556, 322] on textarea "Ketikkan jawaban Anda disini." at bounding box center [576, 304] width 663 height 95
paste textarea "gaktau e"
type textarea "gaktau e"
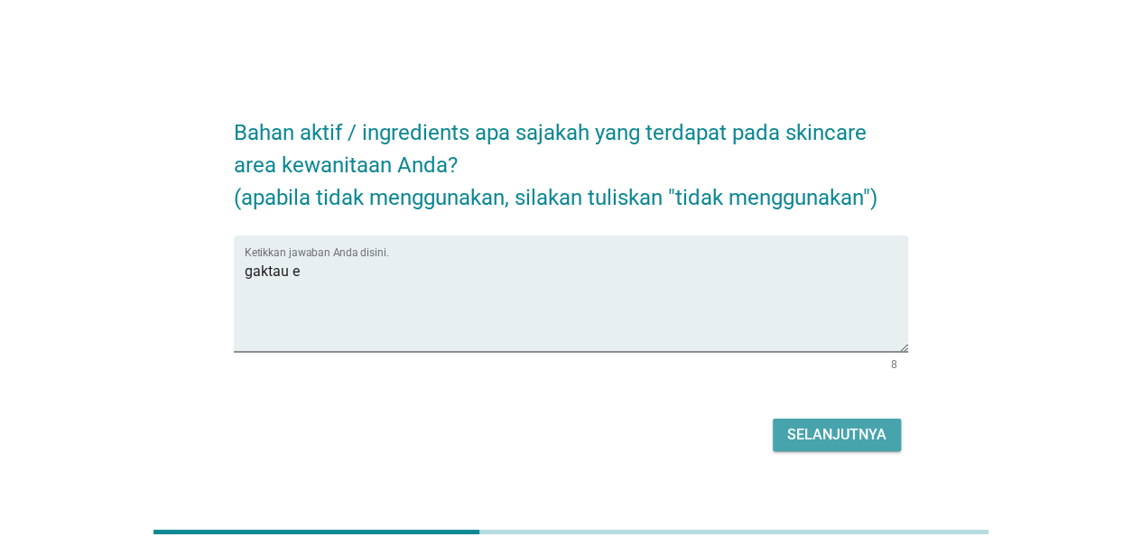
click at [834, 421] on button "Selanjutnya" at bounding box center [837, 435] width 128 height 32
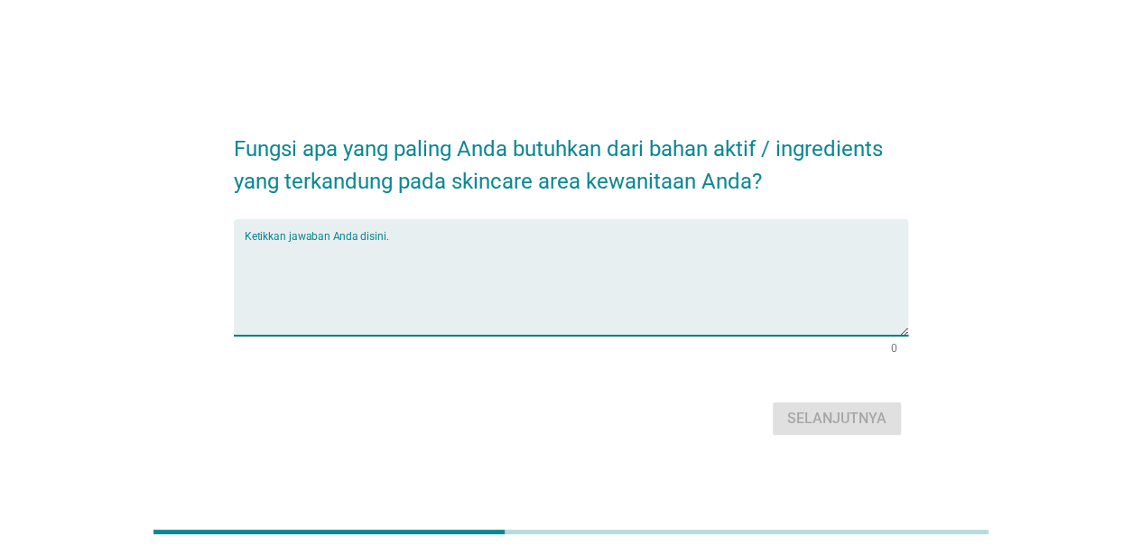
click at [556, 262] on textarea "Ketikkan jawaban Anda disini." at bounding box center [576, 288] width 663 height 95
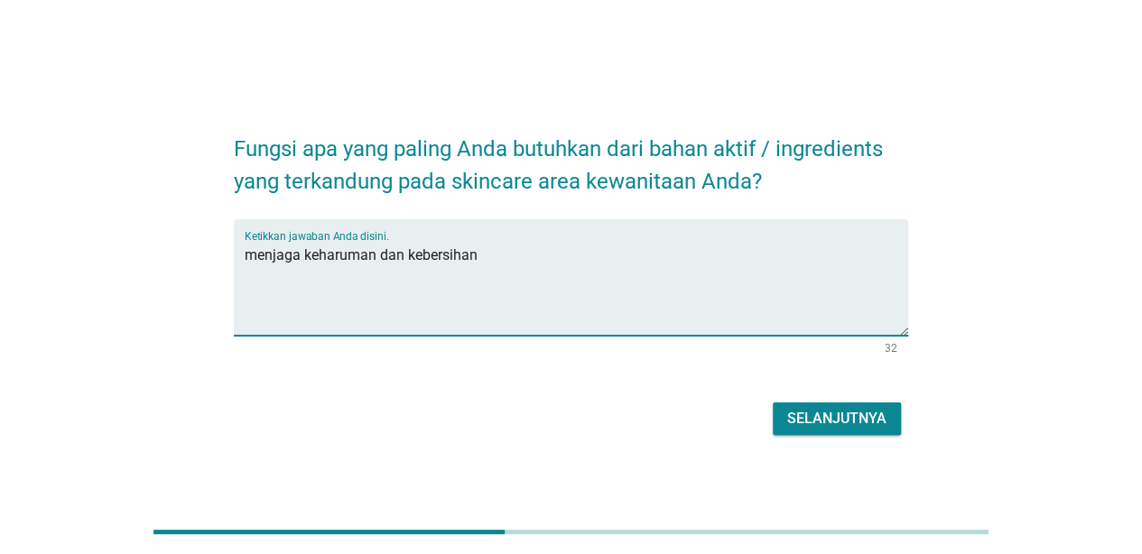
type textarea "menjaga keharuman dan kebersihan"
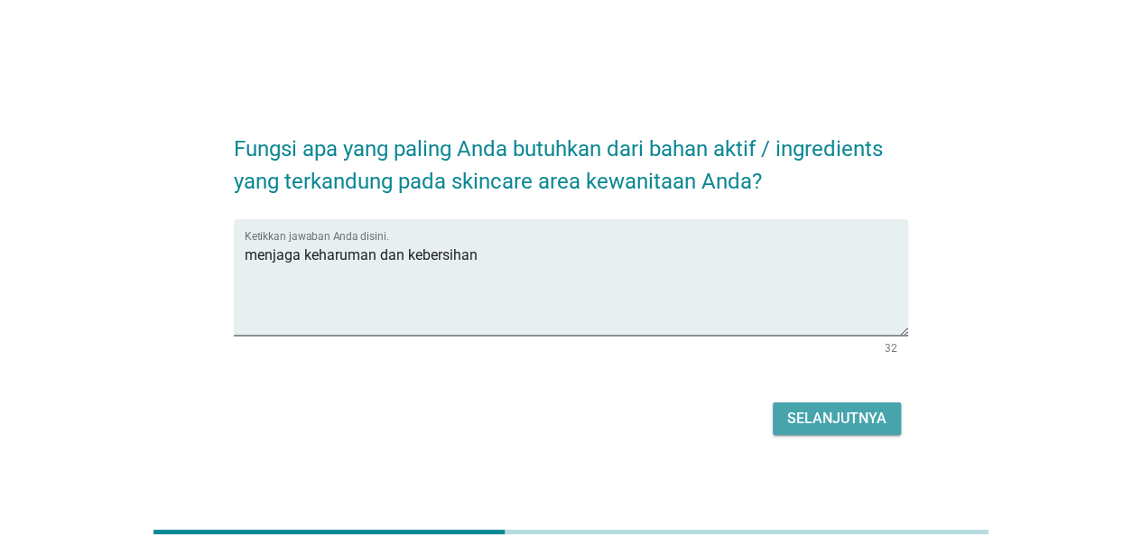
click at [838, 430] on button "Selanjutnya" at bounding box center [837, 419] width 128 height 32
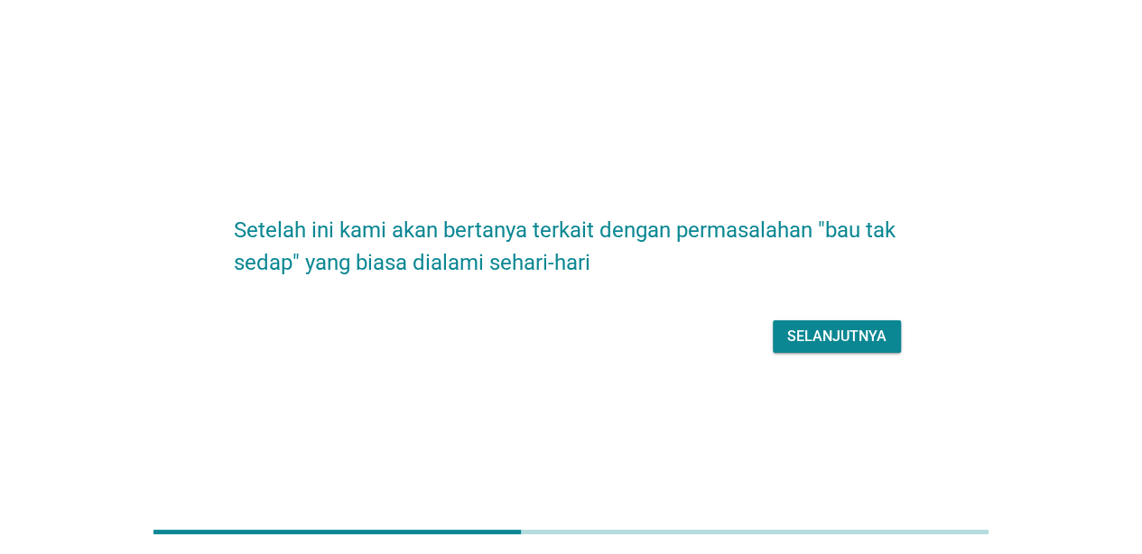
click at [825, 344] on div "Selanjutnya" at bounding box center [836, 337] width 99 height 22
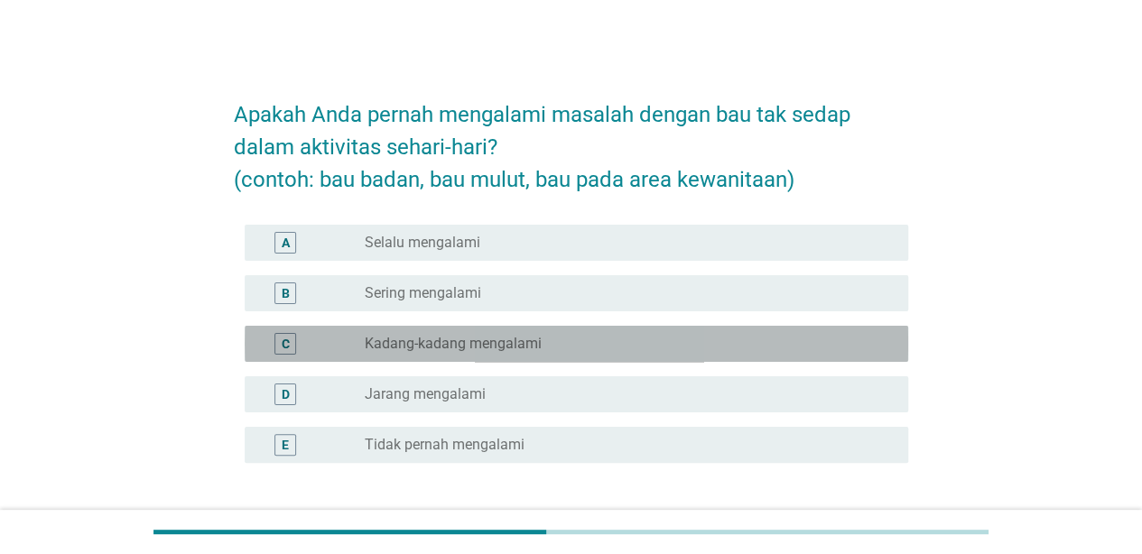
click at [591, 349] on div "radio_button_unchecked Kadang-kadang mengalami" at bounding box center [622, 344] width 514 height 18
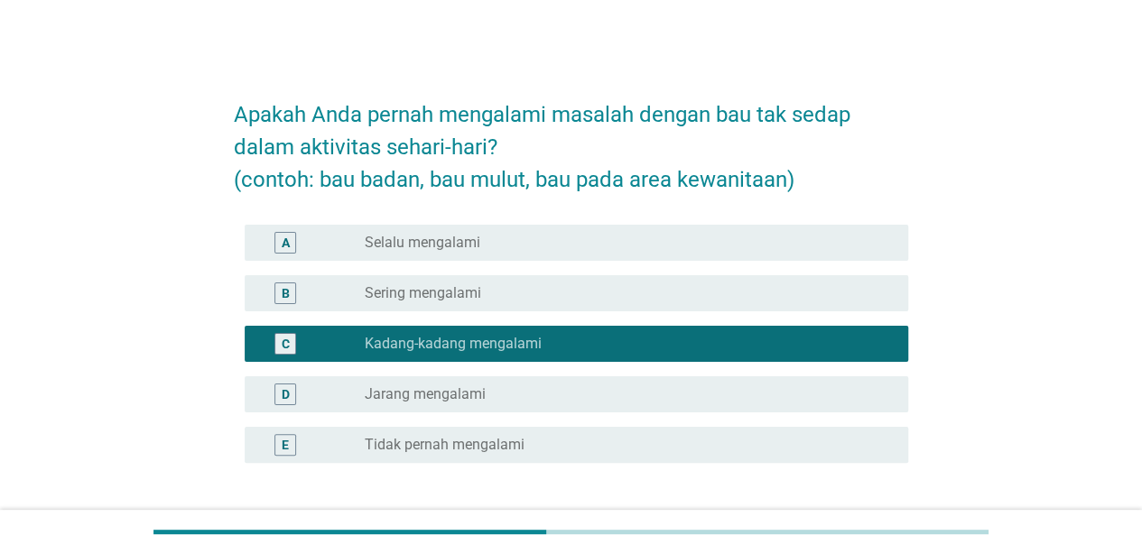
scroll to position [141, 0]
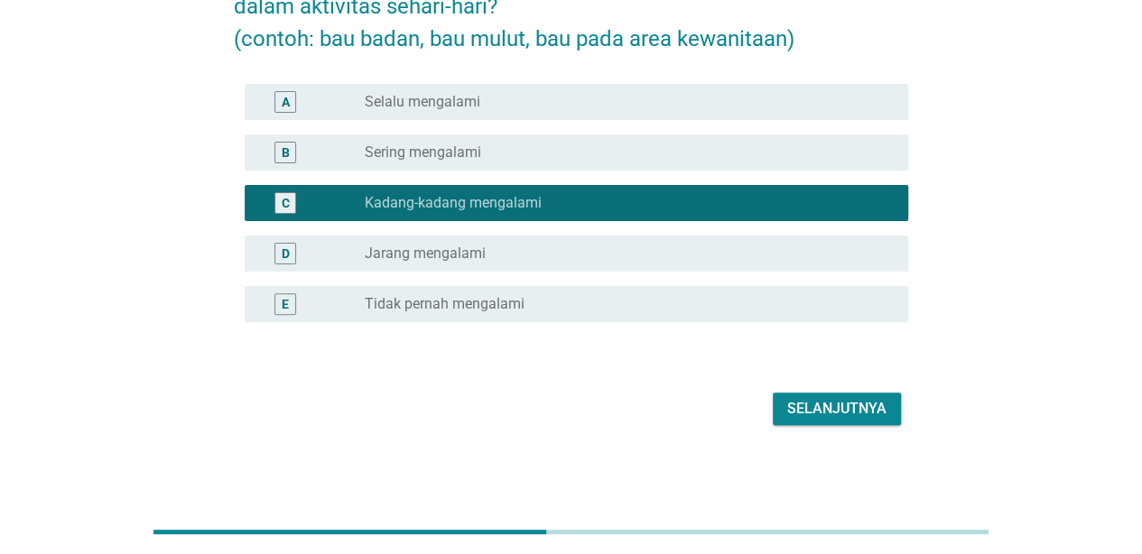
click at [834, 415] on div "Selanjutnya" at bounding box center [836, 409] width 99 height 22
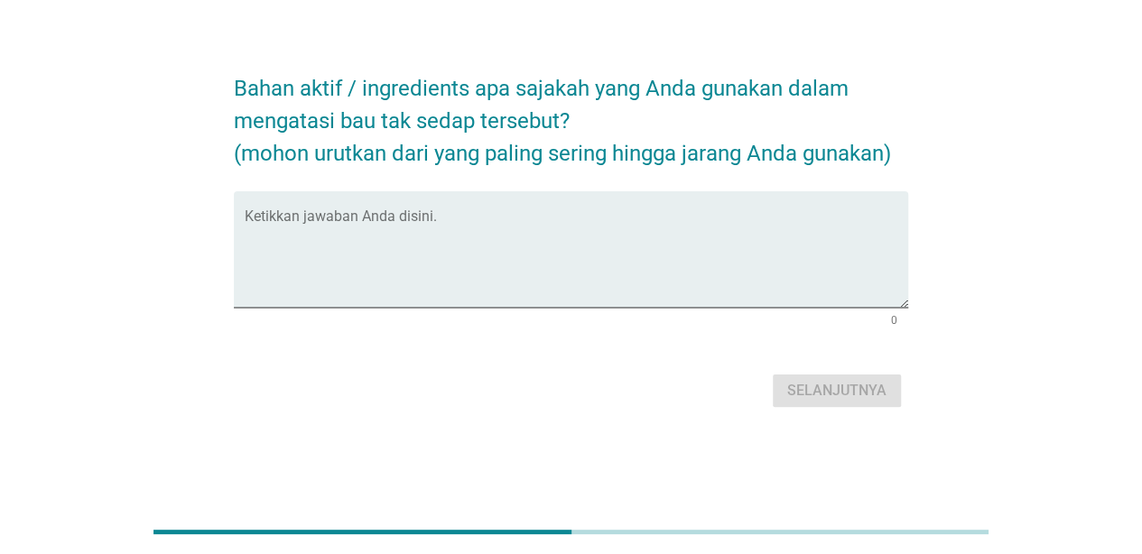
scroll to position [0, 0]
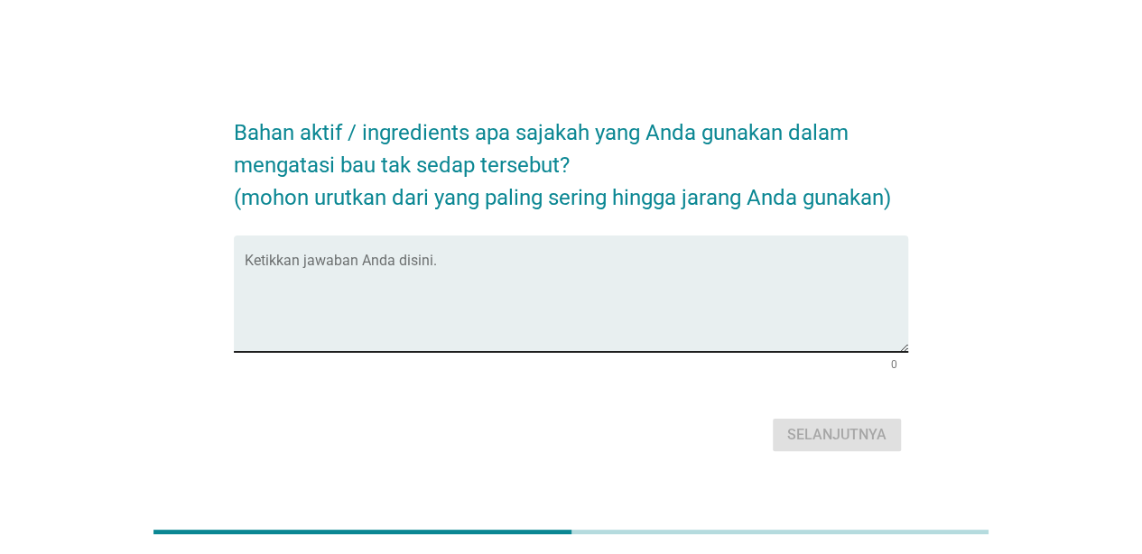
click at [632, 255] on div "Ketikkan jawaban Anda disini." at bounding box center [576, 294] width 663 height 116
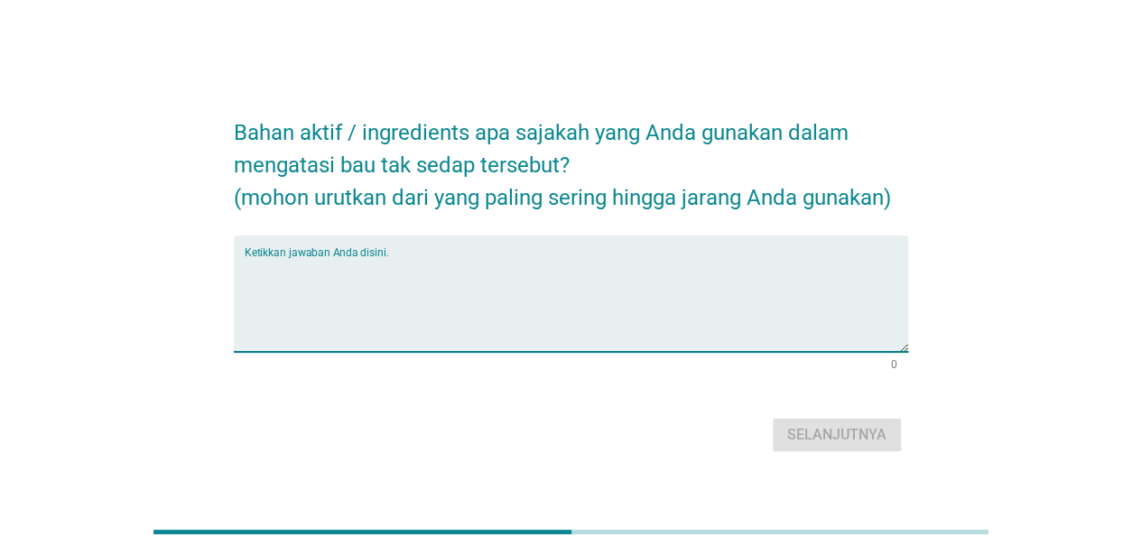
click at [632, 255] on div "Ketikkan jawaban Anda disini." at bounding box center [576, 294] width 663 height 116
paste textarea "gaktau e"
type textarea "gaktau e"
click at [792, 421] on button "Selanjutnya" at bounding box center [837, 435] width 128 height 32
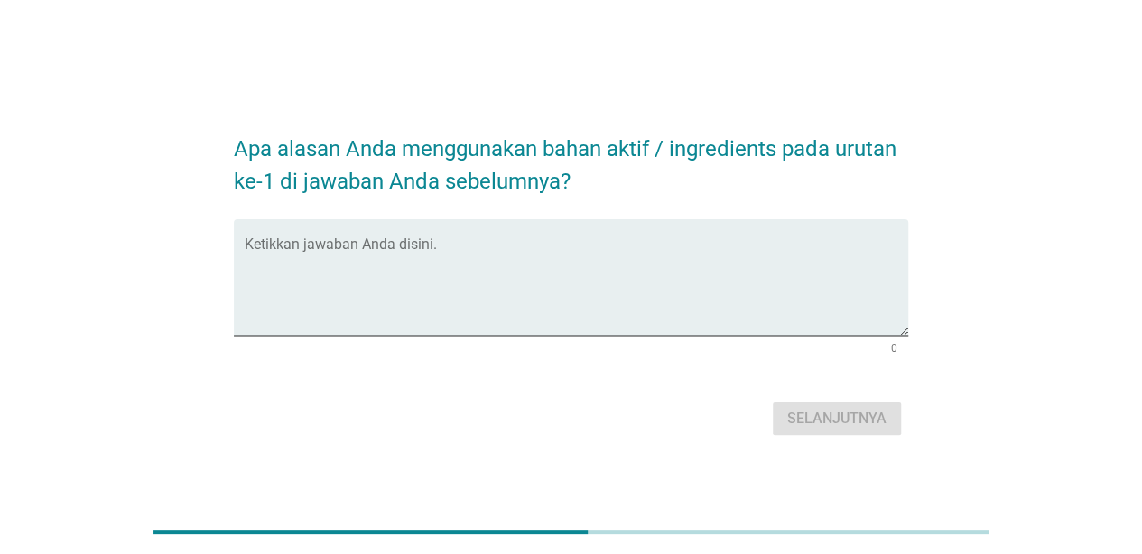
click at [531, 208] on form "Apa alasan Anda menggunakan bahan aktif / ingredients pada urutan ke-1 di jawab…" at bounding box center [571, 278] width 674 height 326
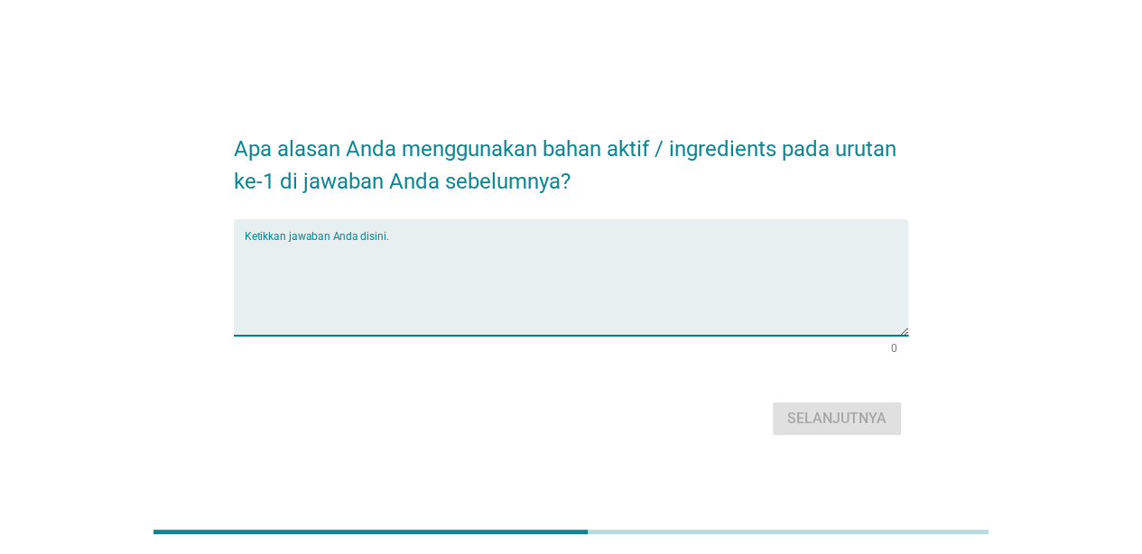
click at [520, 258] on textarea "Ketikkan jawaban Anda disini." at bounding box center [576, 288] width 663 height 95
paste textarea "gaktau e"
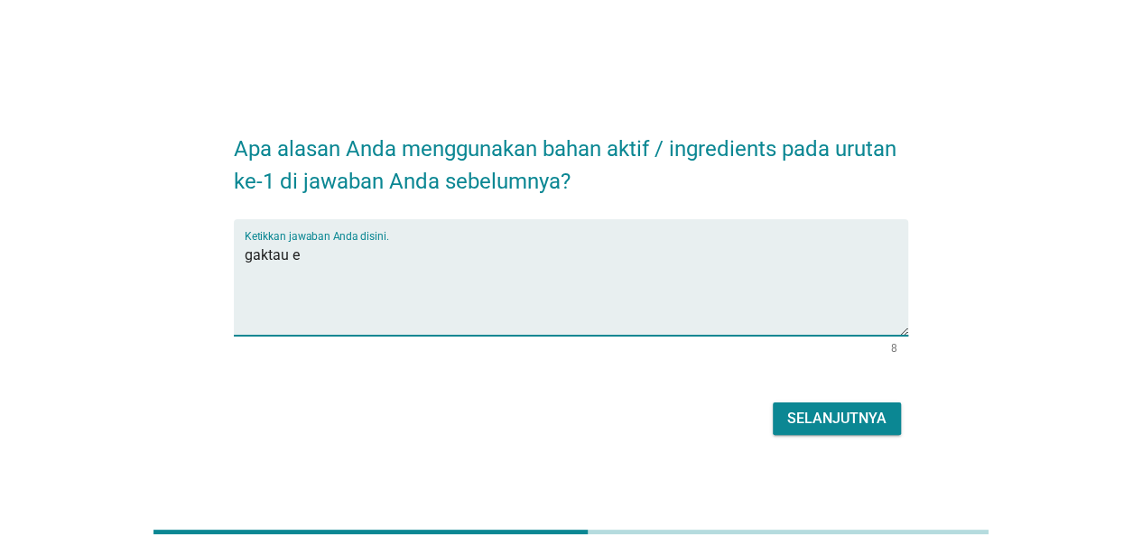
type textarea "gaktau e"
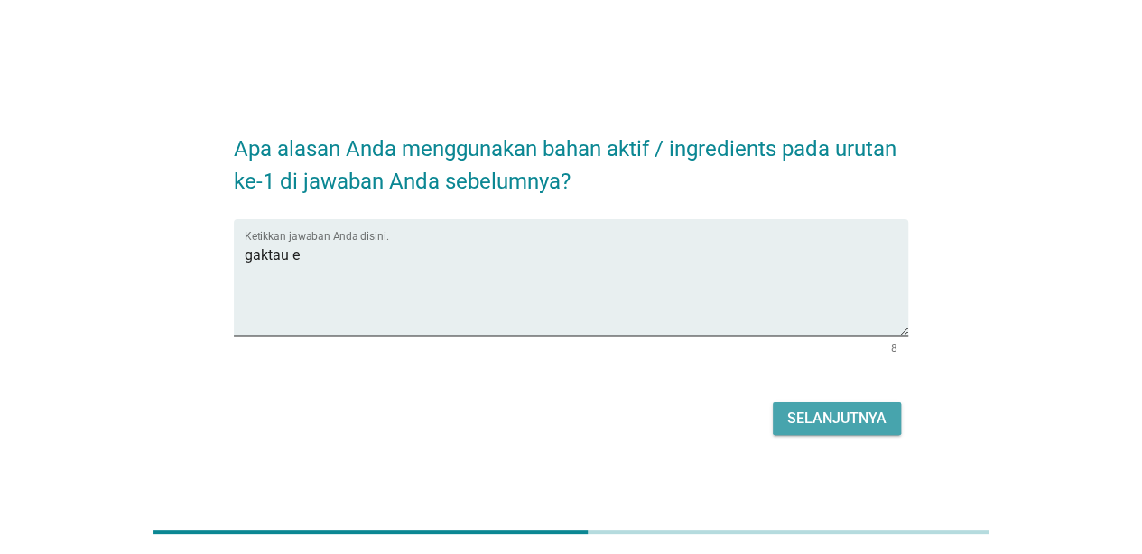
click at [813, 415] on div "Selanjutnya" at bounding box center [836, 419] width 99 height 22
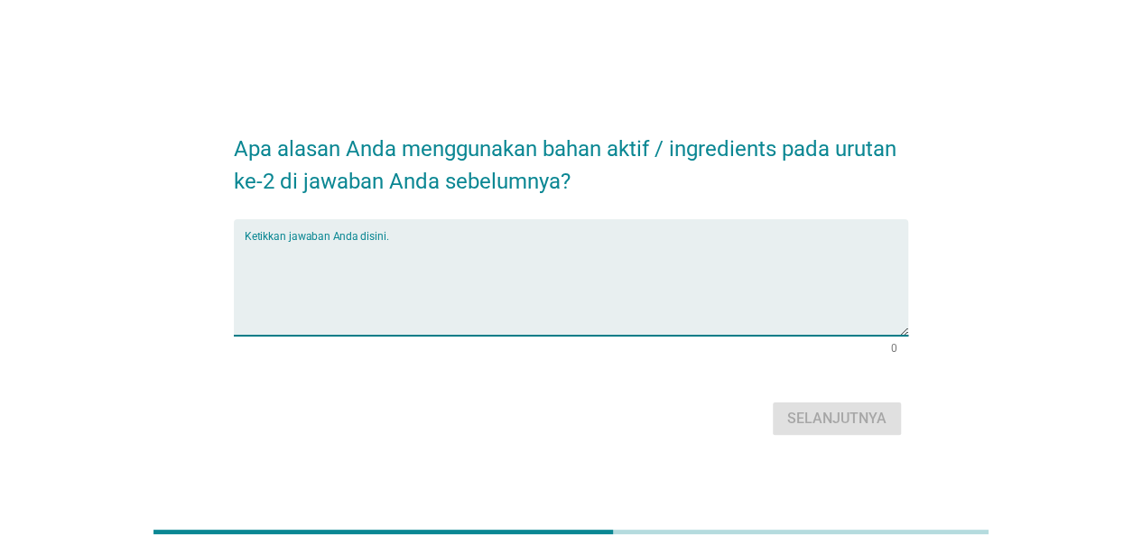
click at [507, 247] on textarea "Ketikkan jawaban Anda disini." at bounding box center [576, 288] width 663 height 95
paste textarea "gaktau e"
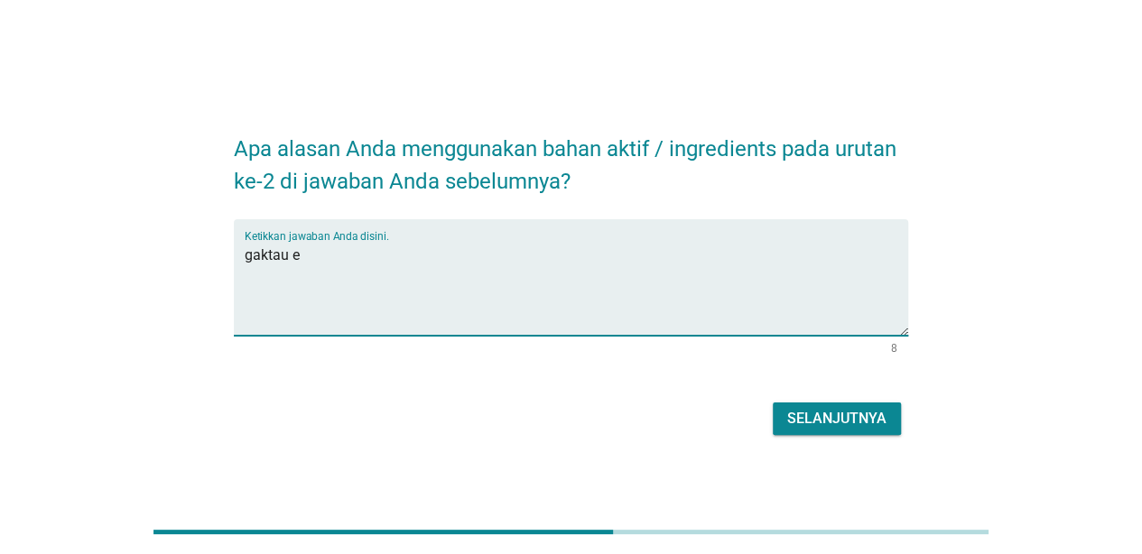
type textarea "gaktau e"
click at [821, 414] on div "Selanjutnya" at bounding box center [836, 419] width 99 height 22
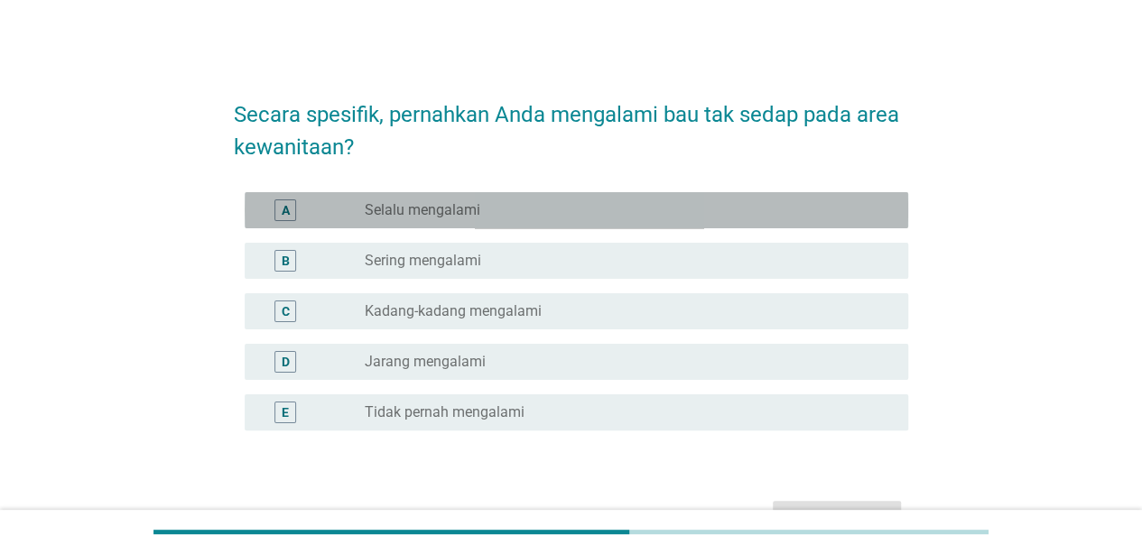
click at [519, 195] on div "A radio_button_unchecked Selalu mengalami" at bounding box center [576, 210] width 663 height 36
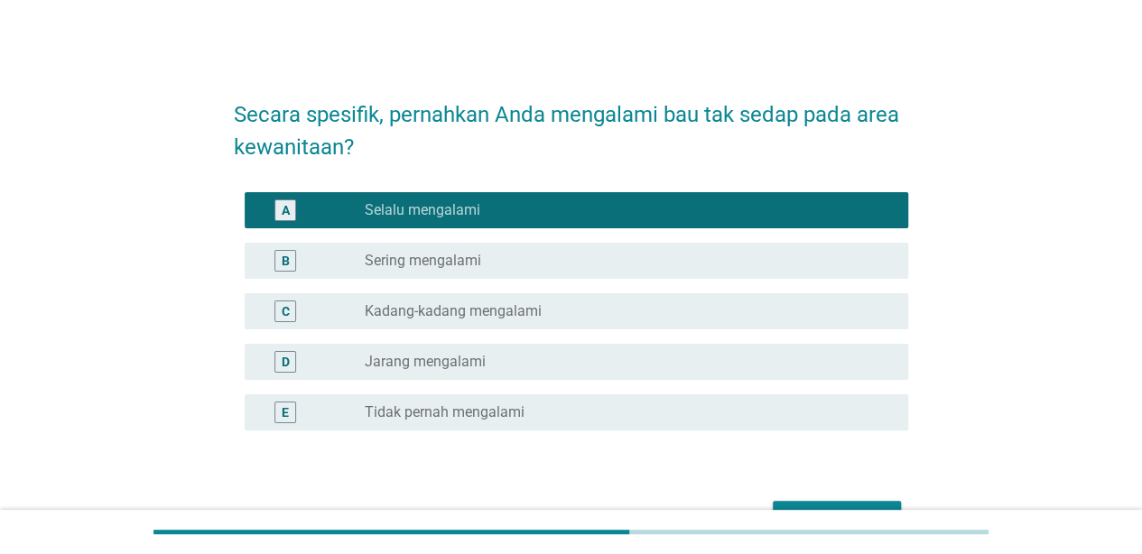
scroll to position [108, 0]
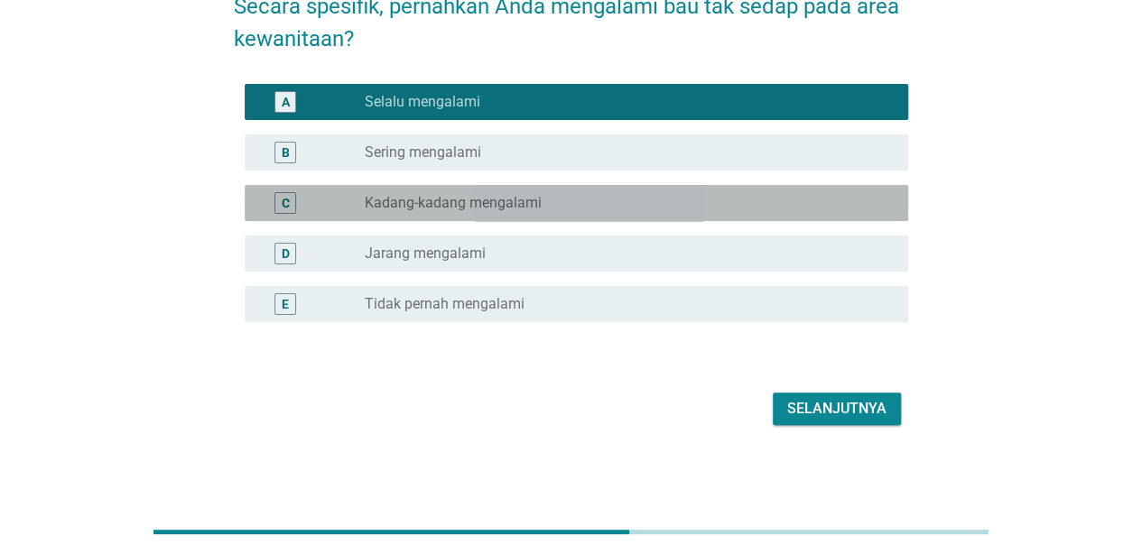
click at [647, 194] on div "radio_button_unchecked Kadang-kadang mengalami" at bounding box center [622, 203] width 514 height 18
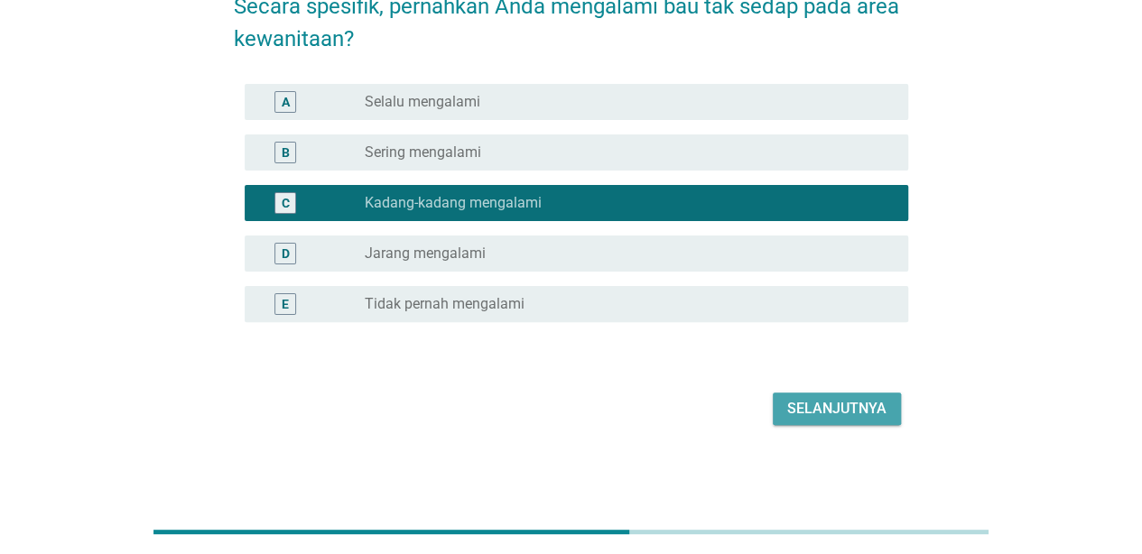
click at [793, 403] on div "Selanjutnya" at bounding box center [836, 409] width 99 height 22
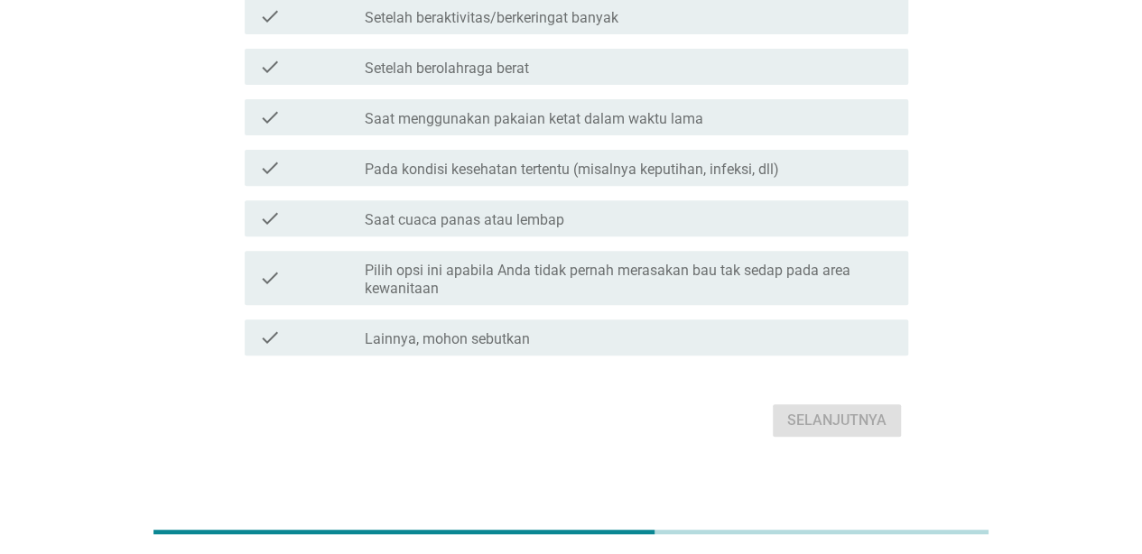
scroll to position [283, 0]
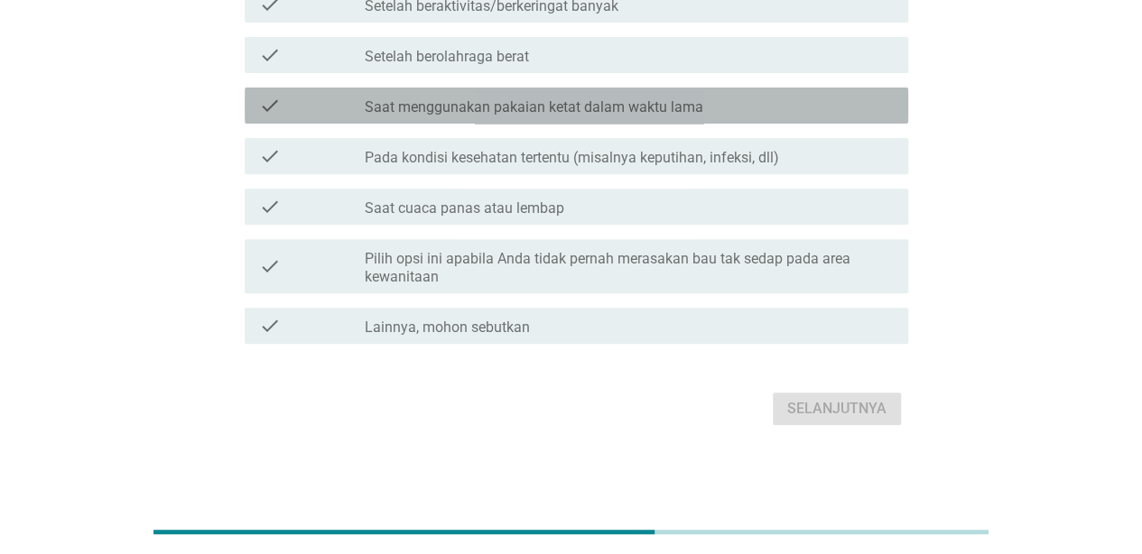
click at [607, 99] on label "Saat menggunakan pakaian ketat dalam waktu lama" at bounding box center [534, 107] width 338 height 18
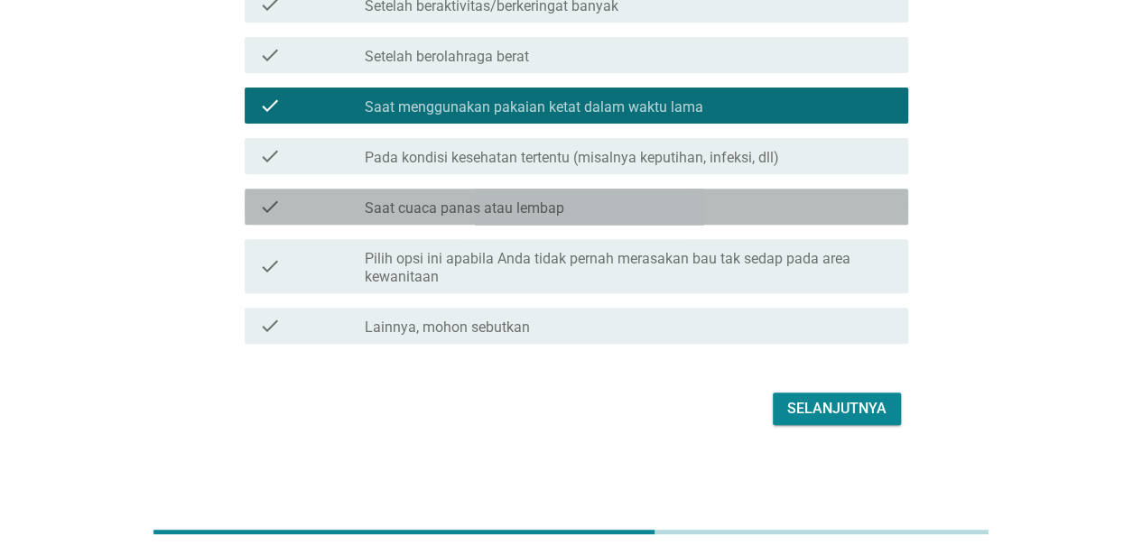
click at [561, 204] on label "Saat cuaca panas atau lembap" at bounding box center [464, 208] width 199 height 18
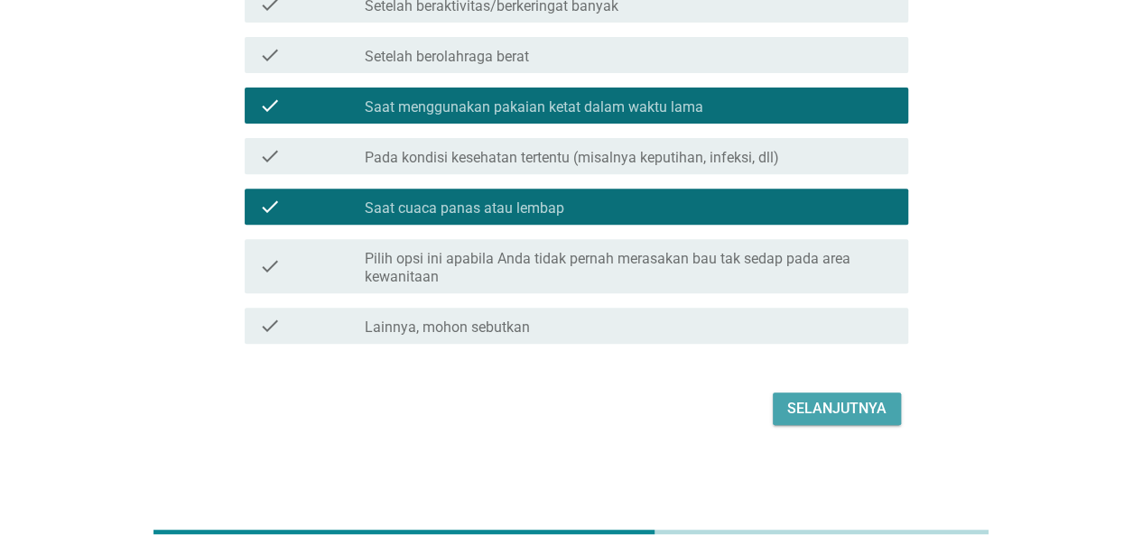
click at [798, 414] on div "Selanjutnya" at bounding box center [836, 409] width 99 height 22
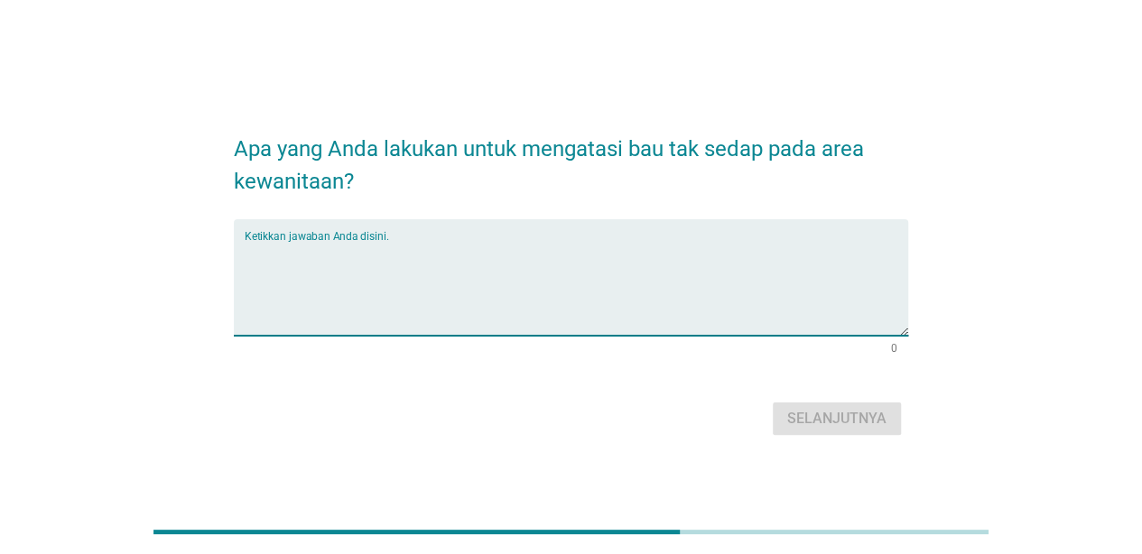
click at [464, 242] on textarea "Ketikkan jawaban Anda disini." at bounding box center [576, 288] width 663 height 95
paste textarea "gaktau e"
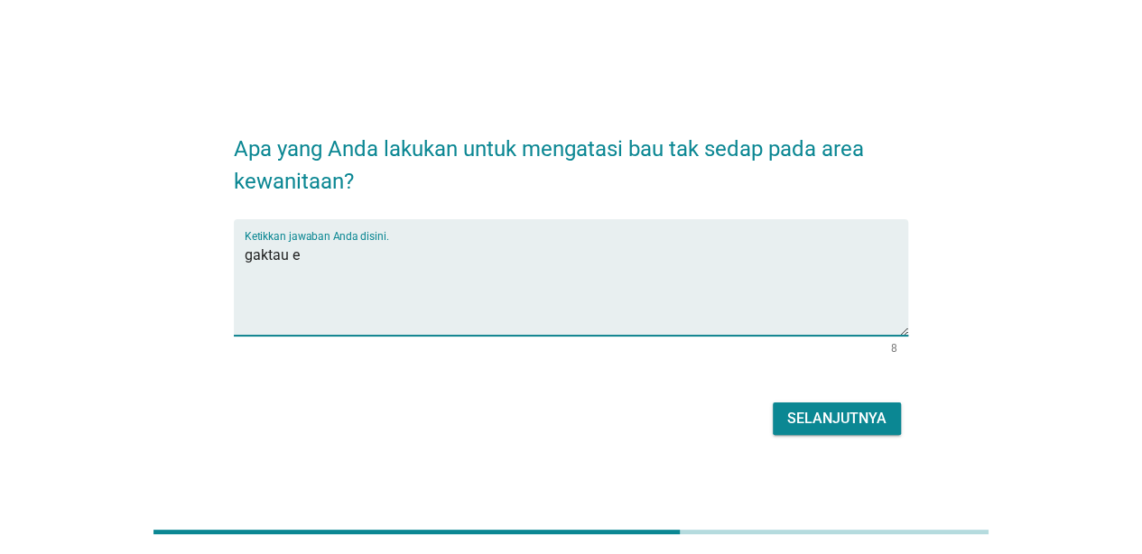
type textarea "gaktau e"
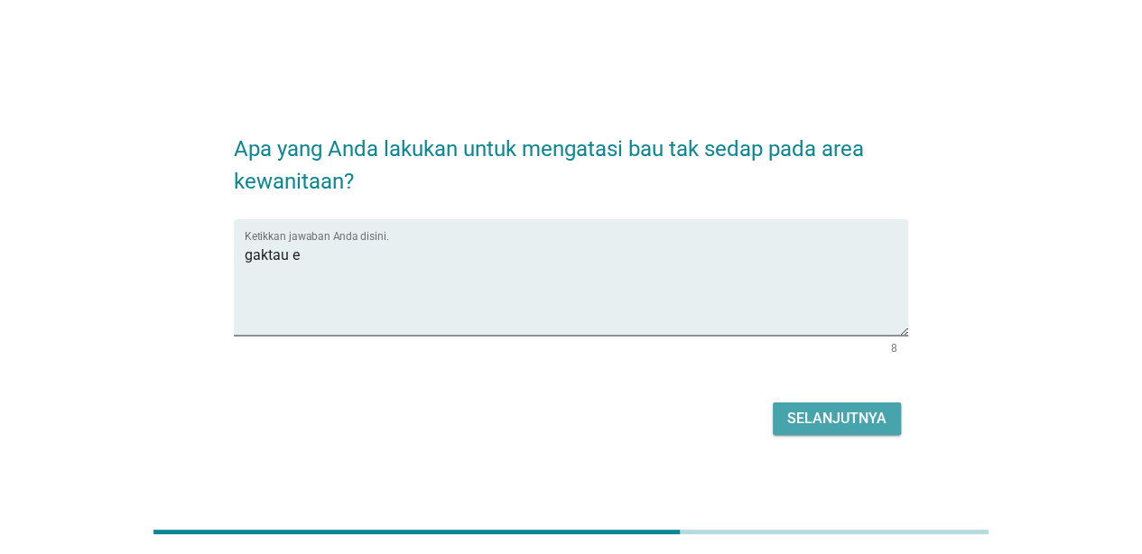
click at [802, 422] on div "Selanjutnya" at bounding box center [836, 419] width 99 height 22
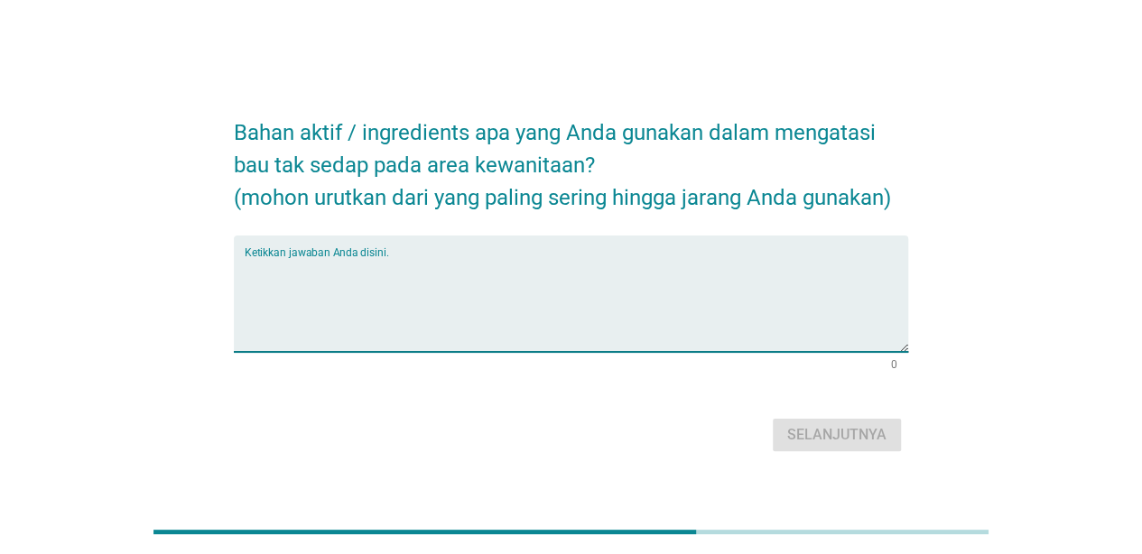
click at [464, 290] on textarea "Ketikkan jawaban Anda disini." at bounding box center [576, 304] width 663 height 95
paste textarea "gaktau e"
type textarea "gaktau e"
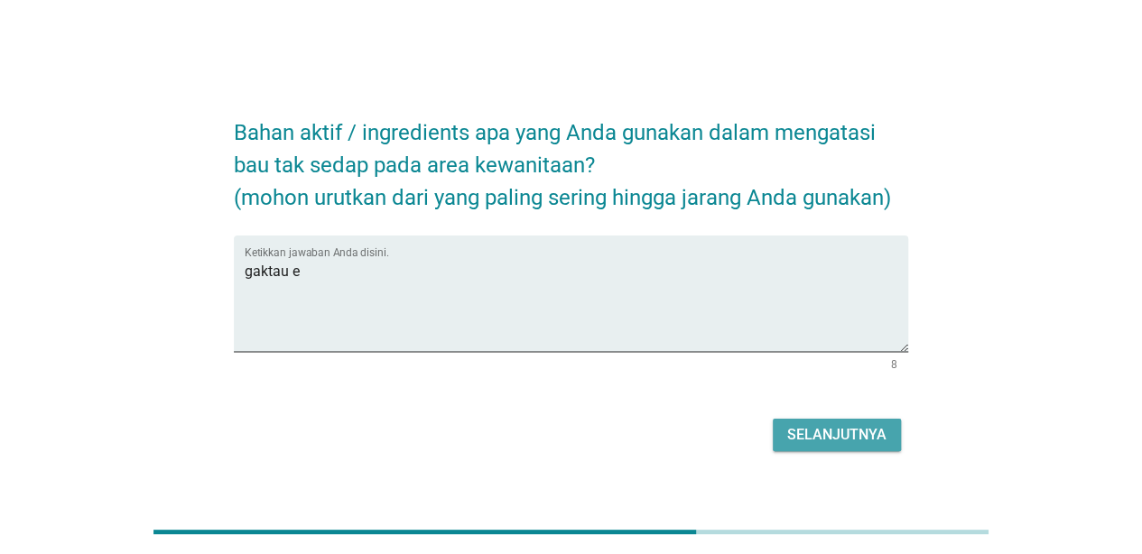
click at [843, 429] on div "Selanjutnya" at bounding box center [836, 435] width 99 height 22
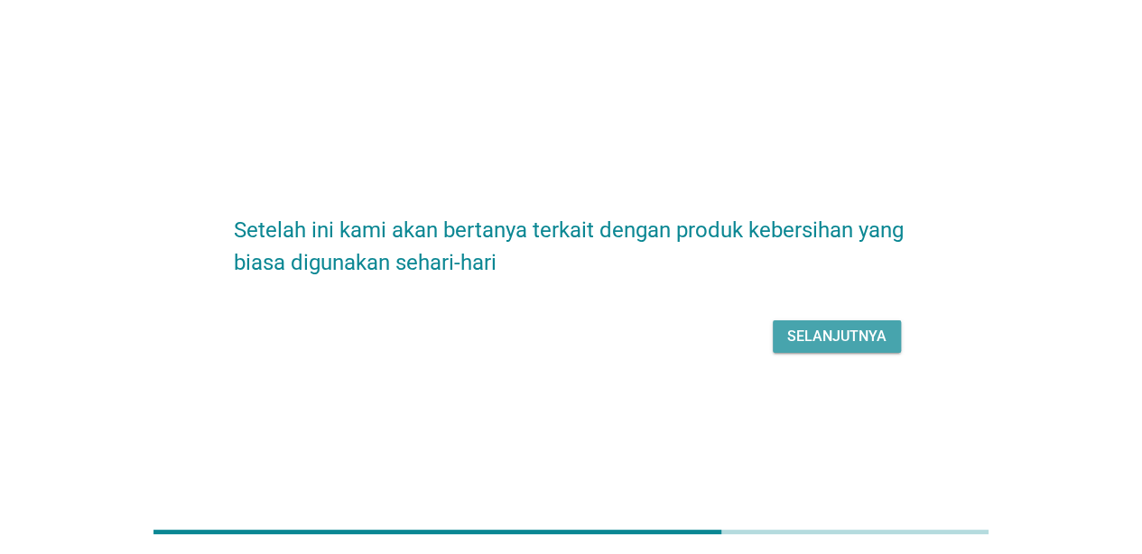
click at [839, 326] on div "Selanjutnya" at bounding box center [836, 337] width 99 height 22
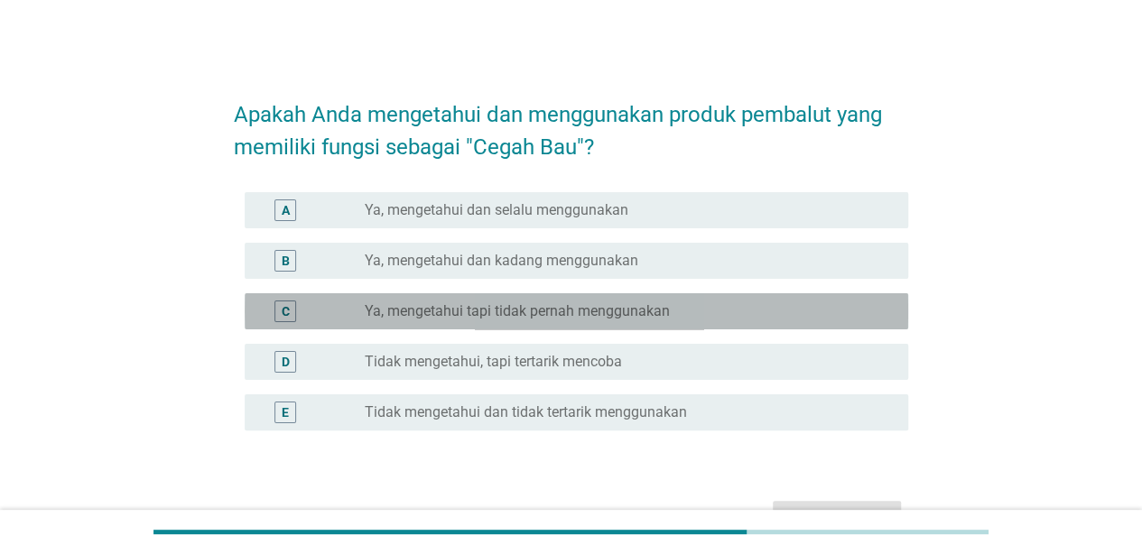
click at [674, 312] on div "radio_button_unchecked Ya, mengetahui tapi tidak pernah menggunakan" at bounding box center [622, 311] width 514 height 18
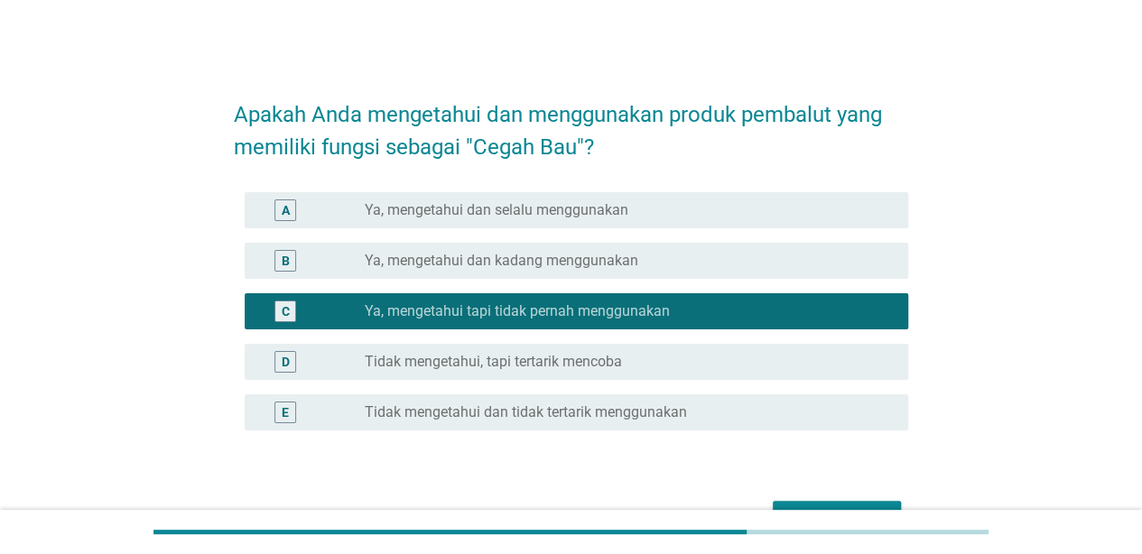
click at [674, 312] on div "radio_button_checked Ya, mengetahui tapi tidak pernah menggunakan" at bounding box center [622, 311] width 514 height 18
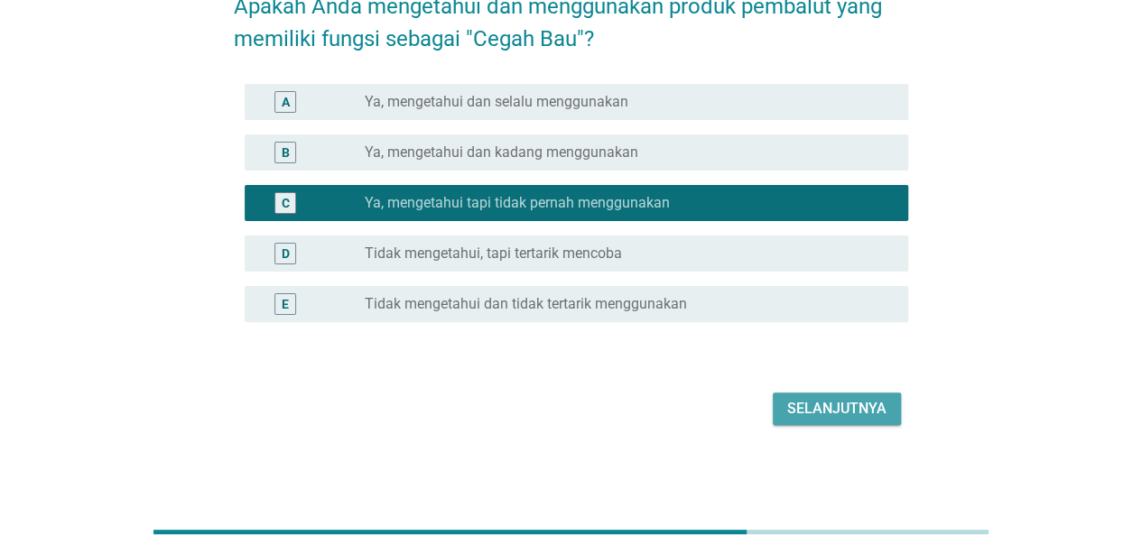
click at [838, 416] on div "Selanjutnya" at bounding box center [836, 409] width 99 height 22
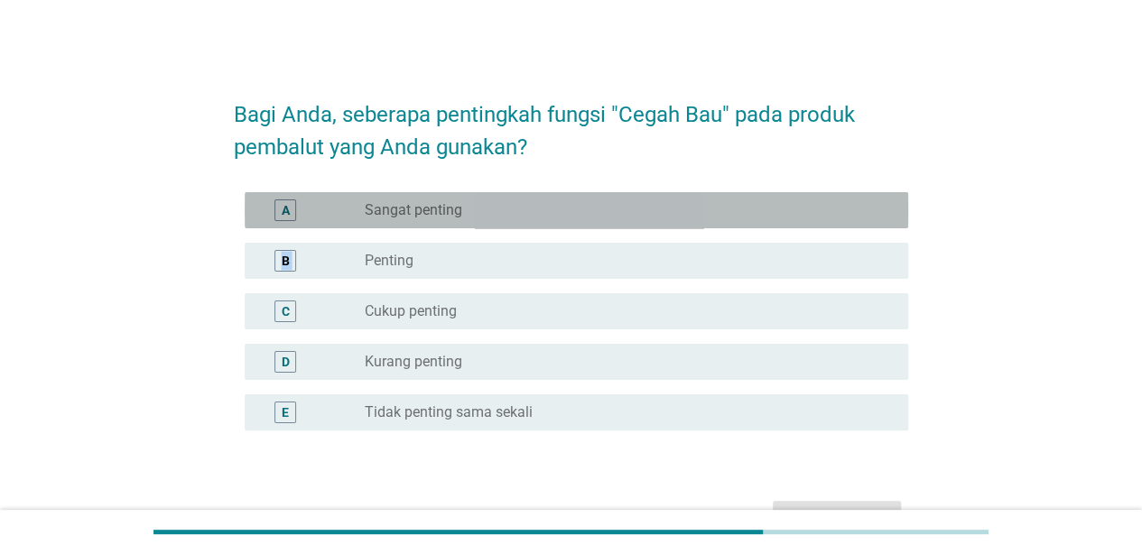
drag, startPoint x: 717, startPoint y: 220, endPoint x: 1099, endPoint y: 292, distance: 389.5
click at [1099, 292] on div "Bagi Anda, seberapa pentingkah fungsi "Cegah Bau" pada produk pembalut yang And…" at bounding box center [571, 309] width 1098 height 531
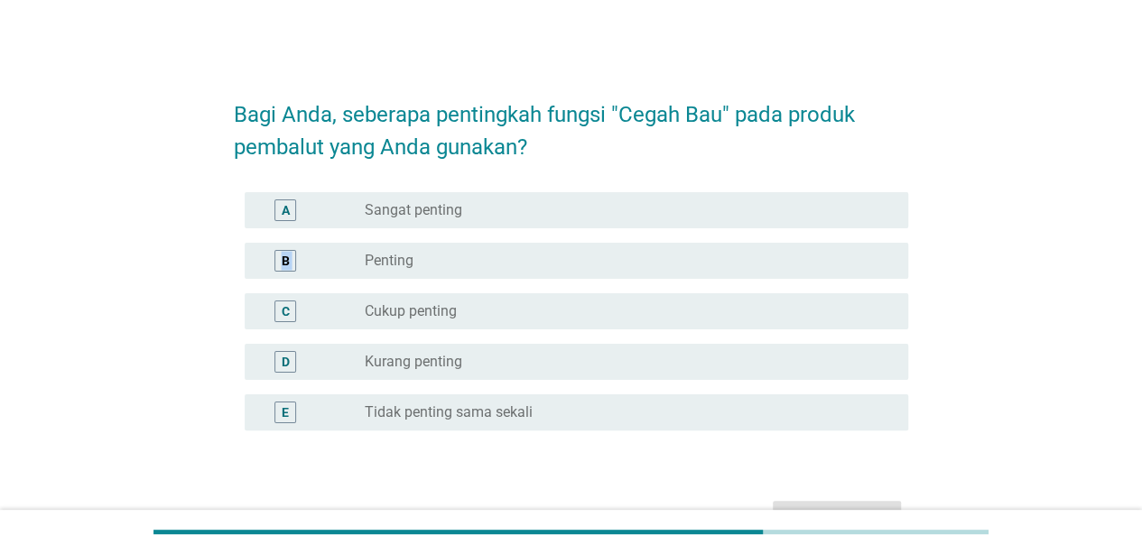
scroll to position [108, 0]
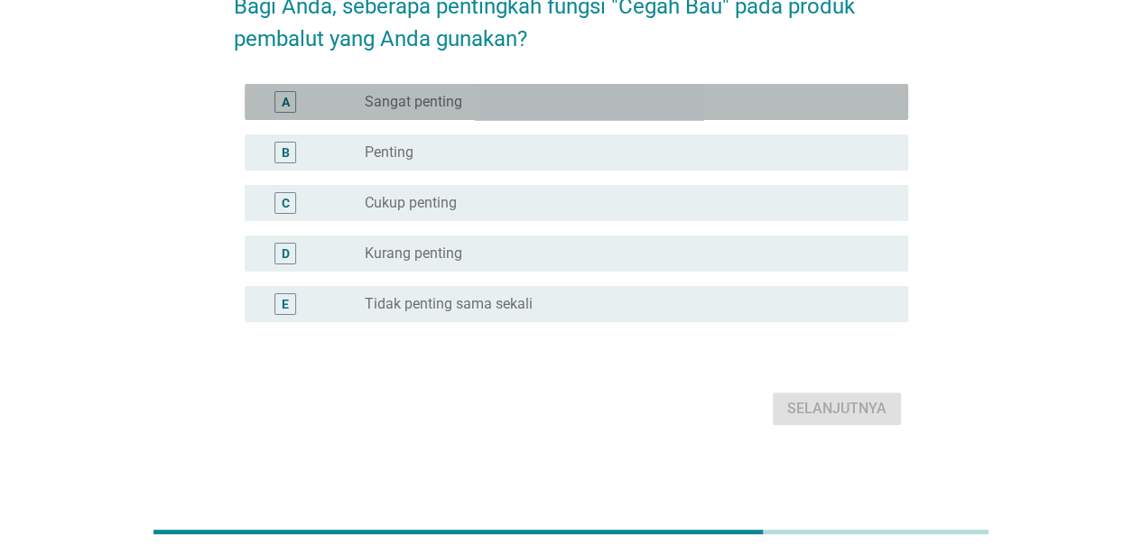
click at [529, 105] on div "radio_button_unchecked Sangat penting" at bounding box center [622, 102] width 514 height 18
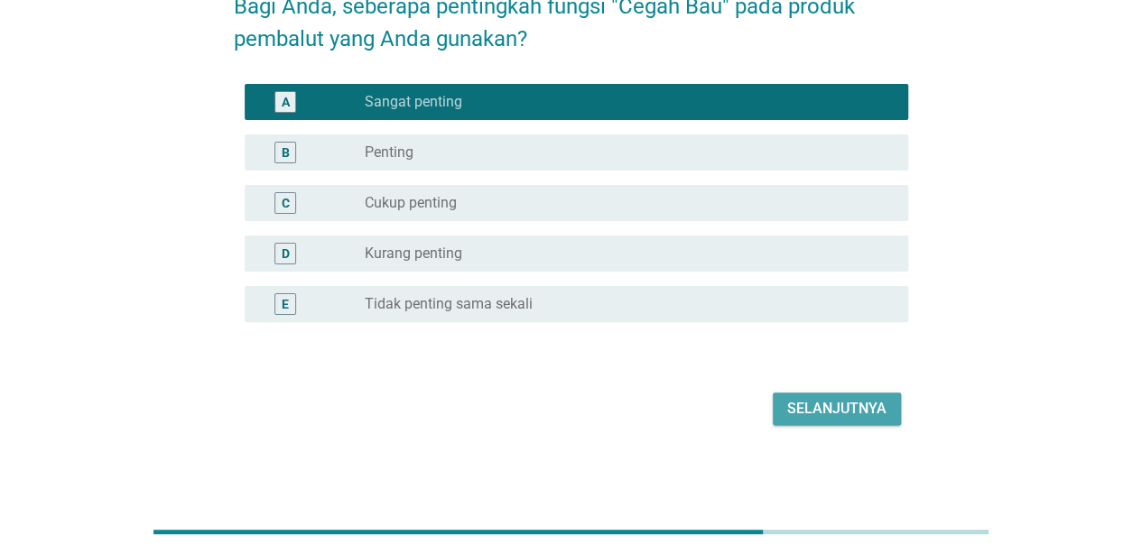
click at [843, 404] on div "Selanjutnya" at bounding box center [836, 409] width 99 height 22
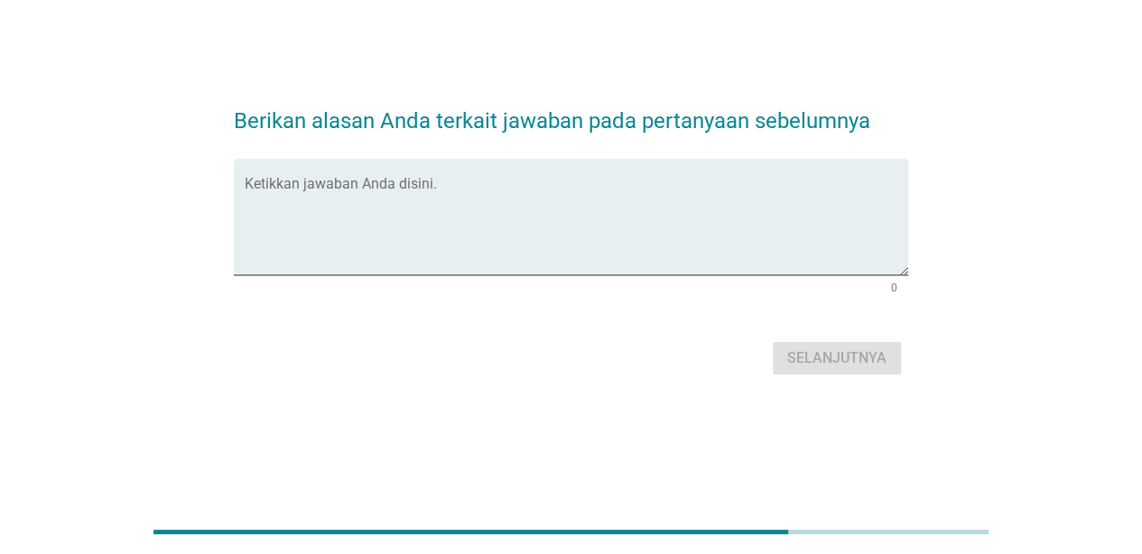
scroll to position [0, 0]
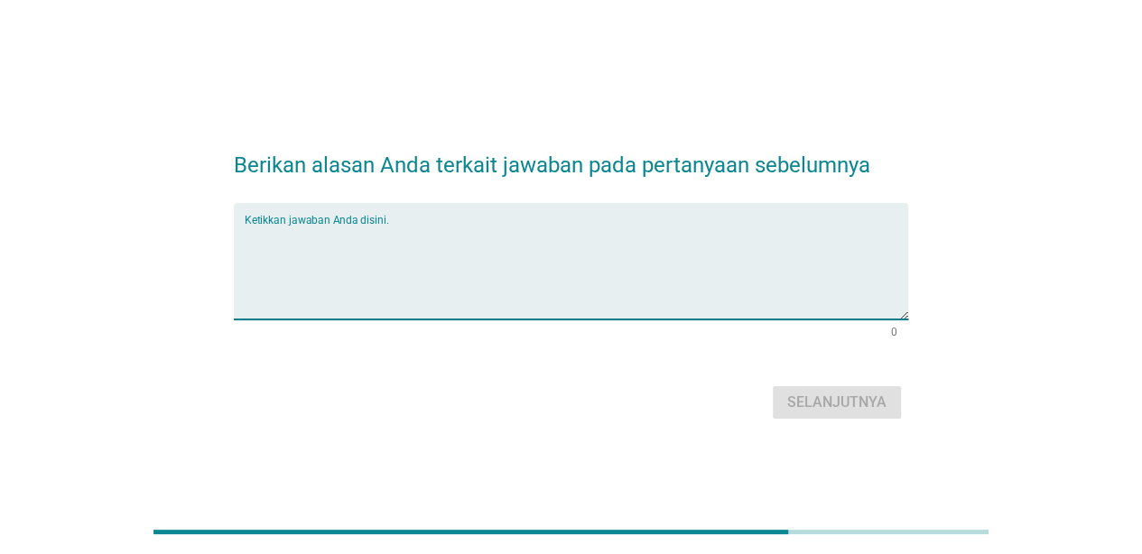
click at [517, 227] on textarea "Ketikkan jawaban Anda disini." at bounding box center [576, 272] width 663 height 95
paste textarea "gaktau e"
type textarea "gaktau e"
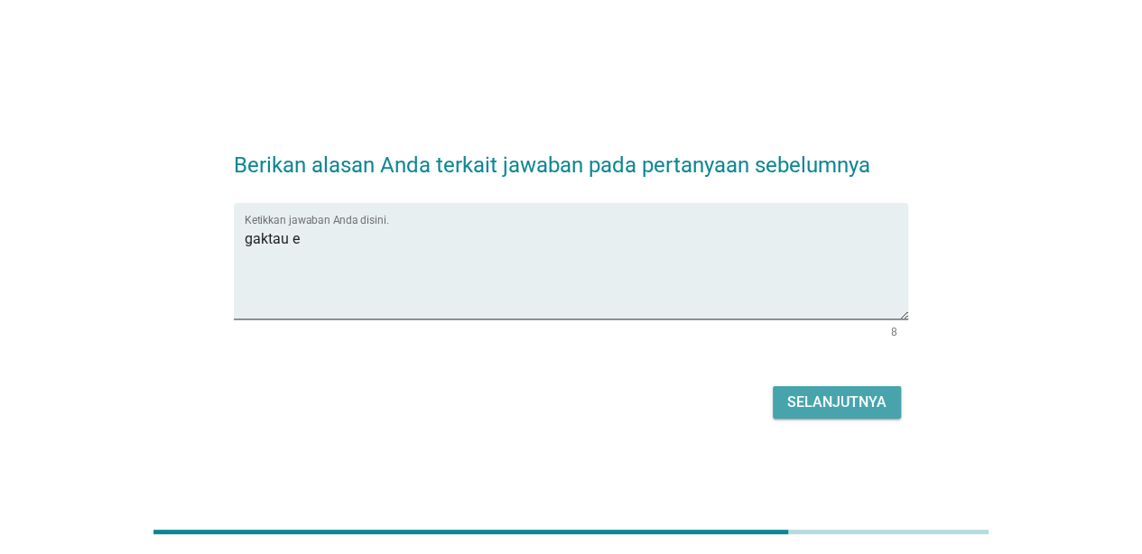
click at [835, 415] on button "Selanjutnya" at bounding box center [837, 402] width 128 height 32
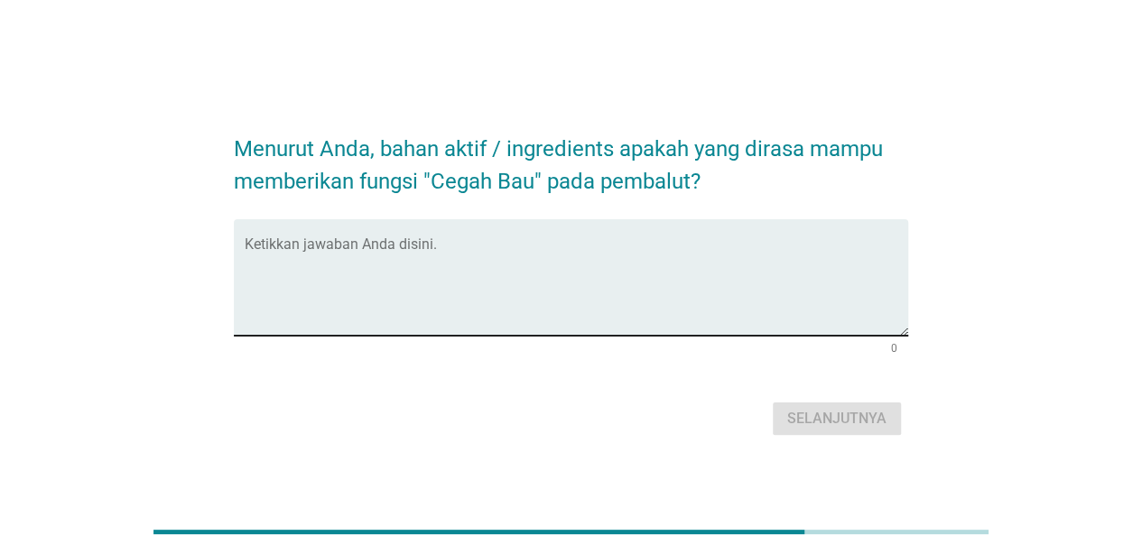
click at [552, 246] on textarea "Ketikkan jawaban Anda disini." at bounding box center [576, 288] width 663 height 95
paste textarea "gaktau e"
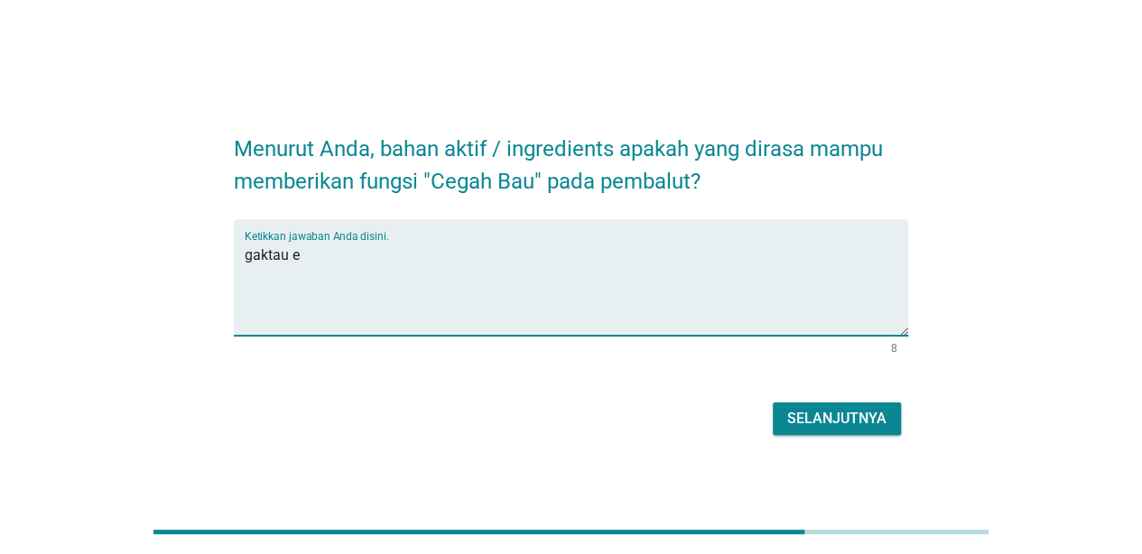
type textarea "gaktau e"
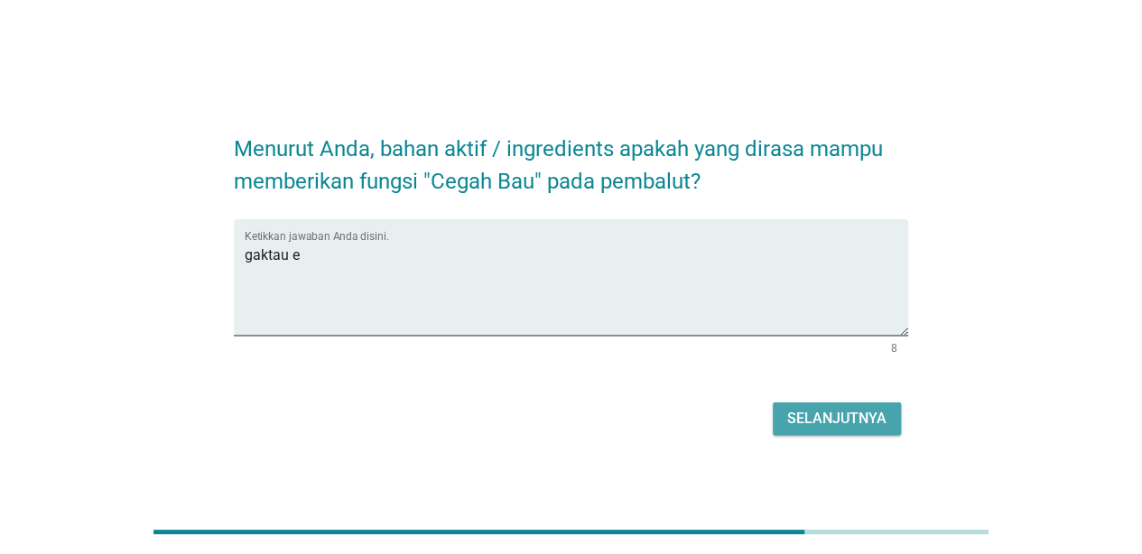
click at [807, 426] on div "Selanjutnya" at bounding box center [836, 419] width 99 height 22
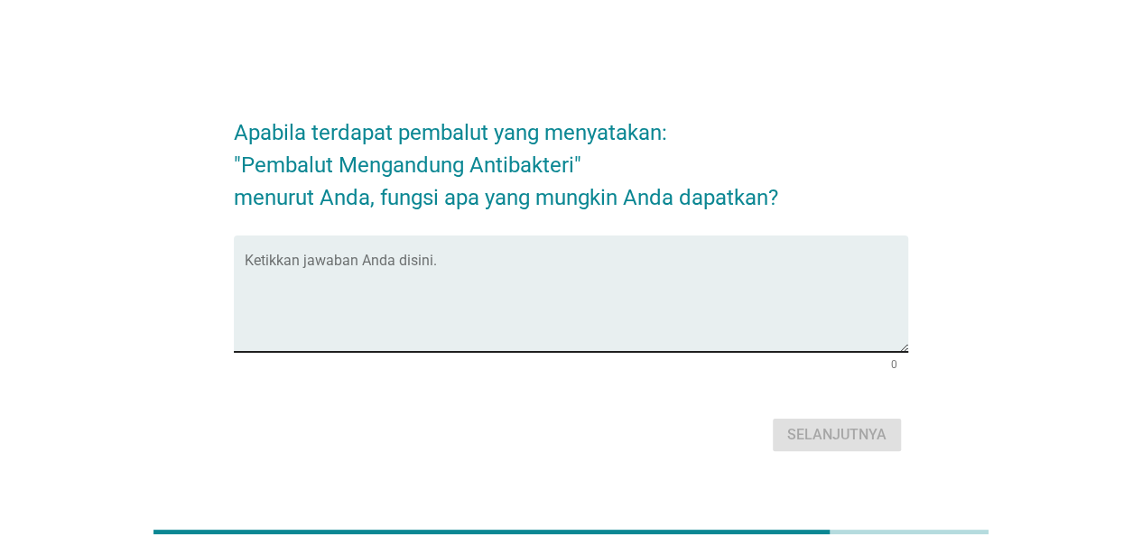
click at [511, 258] on textarea "Ketikkan jawaban Anda disini." at bounding box center [576, 304] width 663 height 95
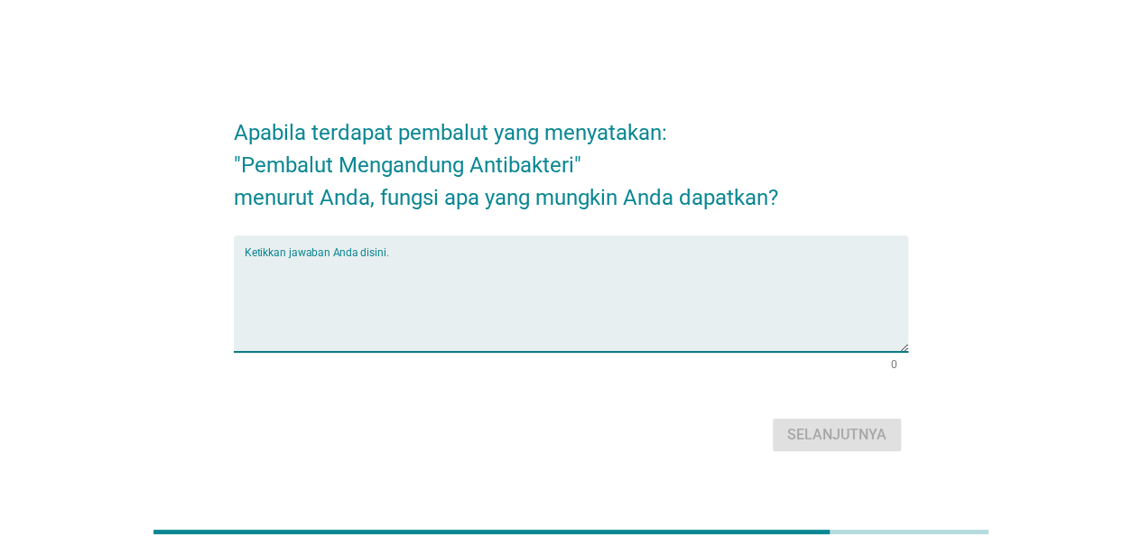
paste textarea "gaktau e"
type textarea "gaktau e"
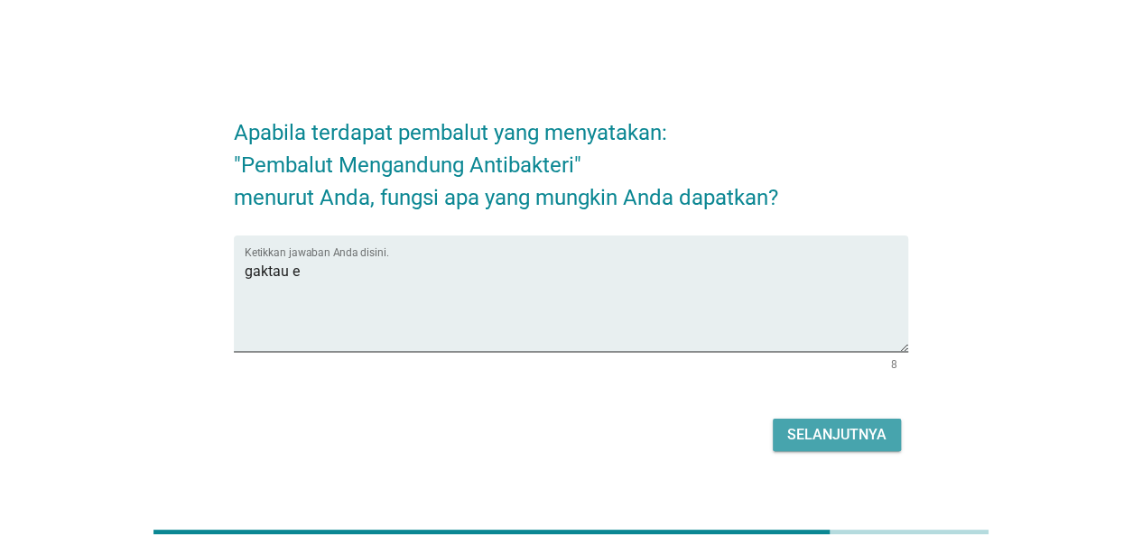
click at [812, 431] on div "Selanjutnya" at bounding box center [836, 435] width 99 height 22
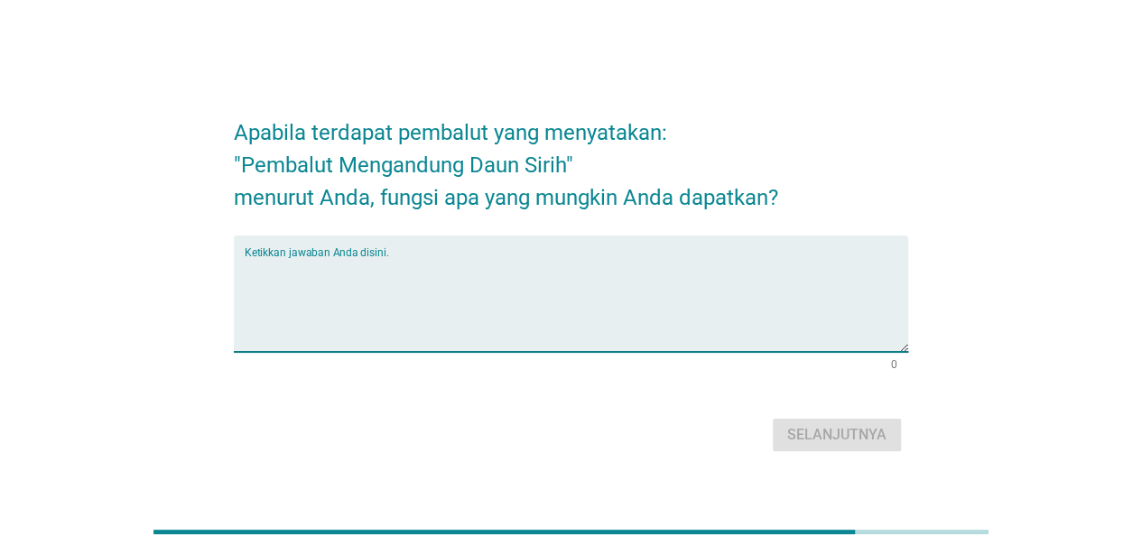
click at [563, 286] on textarea "Ketikkan jawaban Anda disini." at bounding box center [576, 304] width 663 height 95
paste textarea "gaktau e"
type textarea "gaktau e"
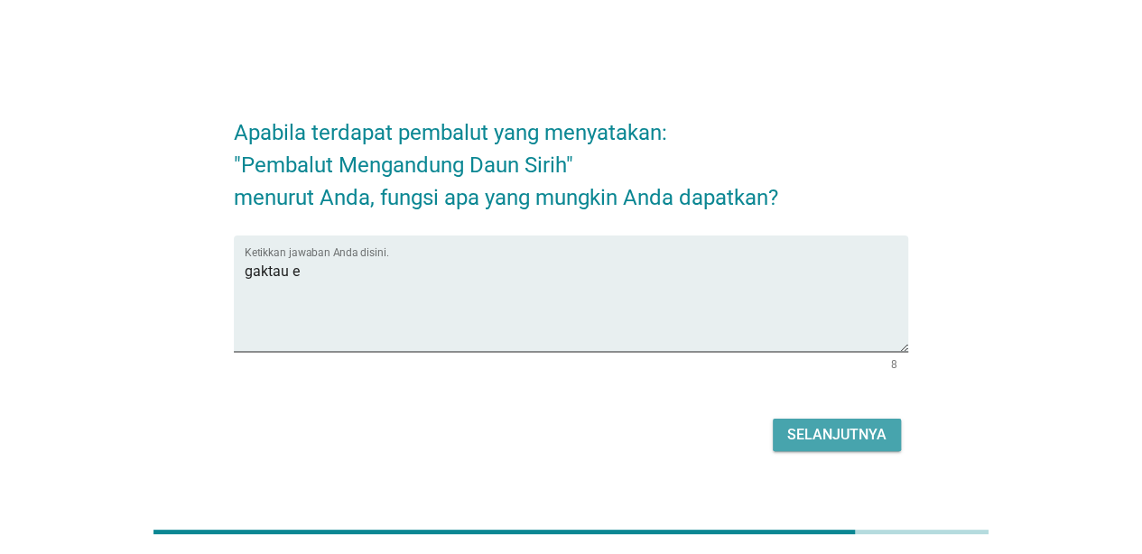
click at [792, 442] on div "Selanjutnya" at bounding box center [836, 435] width 99 height 22
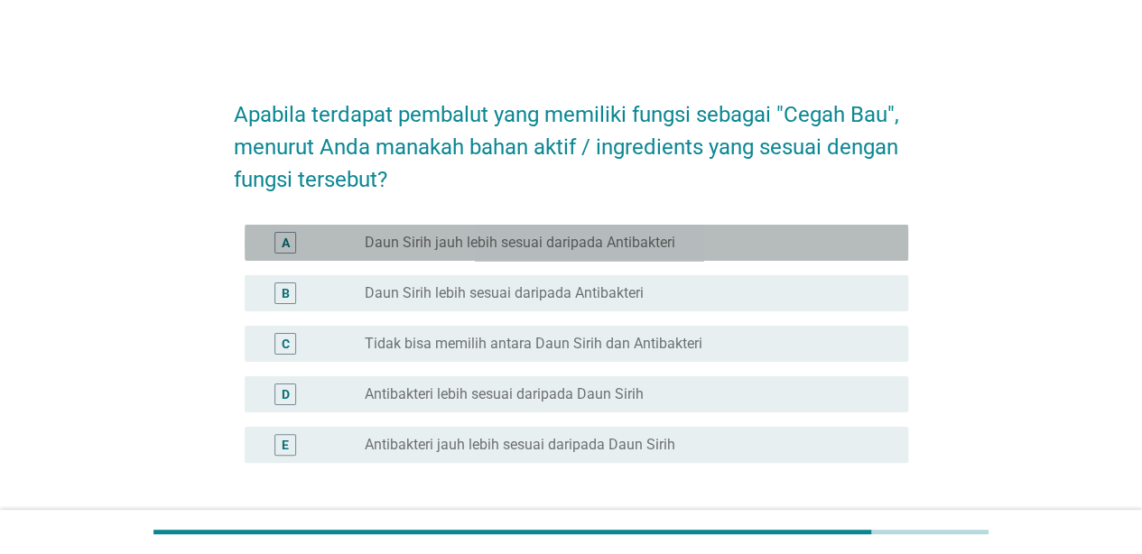
click at [588, 247] on label "Daun Sirih jauh lebih sesuai daripada Antibakteri" at bounding box center [520, 243] width 310 height 18
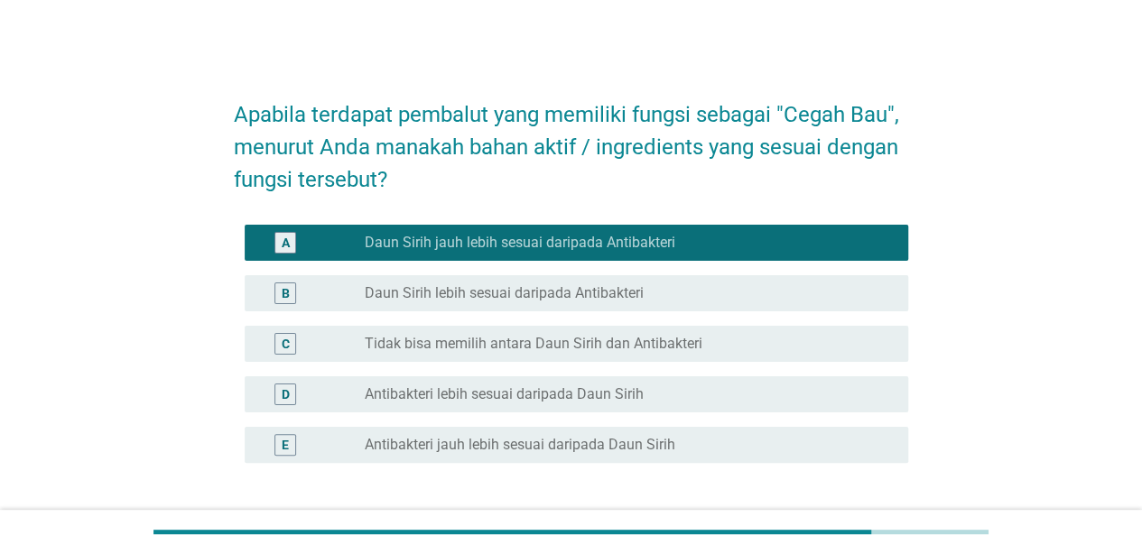
scroll to position [141, 0]
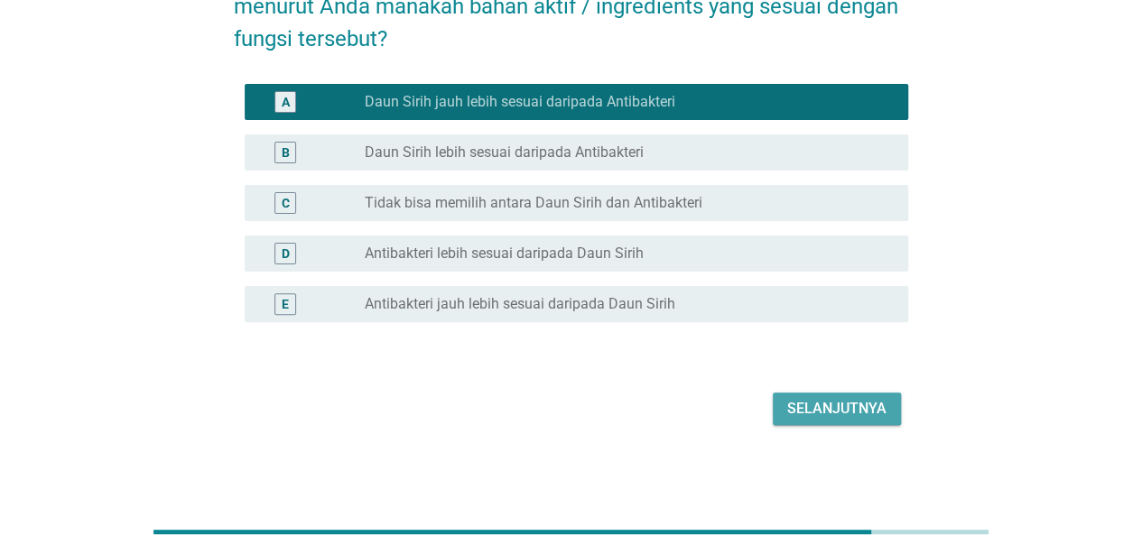
click at [857, 403] on div "Selanjutnya" at bounding box center [836, 409] width 99 height 22
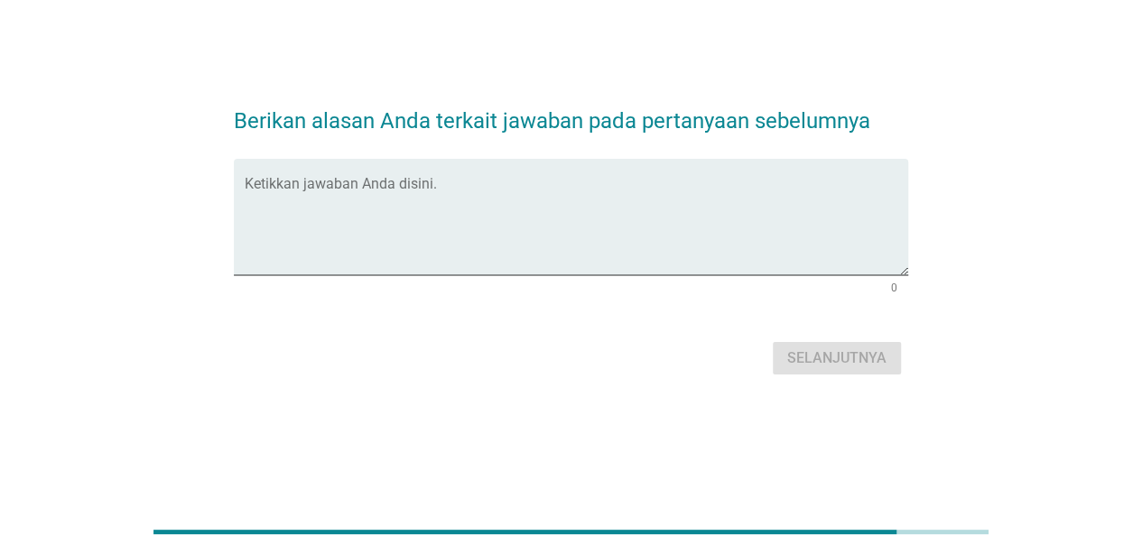
scroll to position [0, 0]
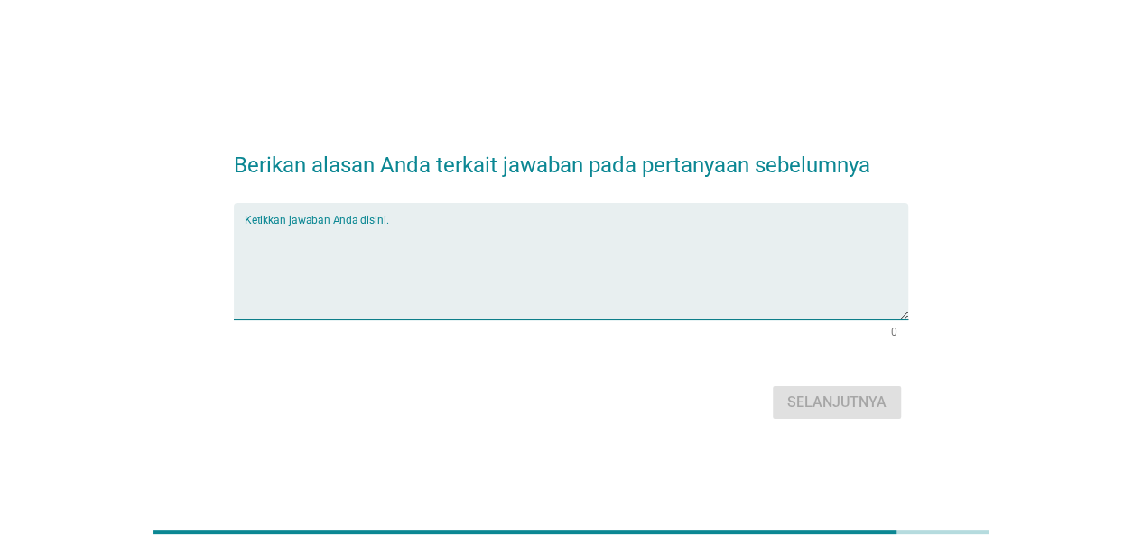
click at [572, 282] on textarea "Ketikkan jawaban Anda disini." at bounding box center [576, 272] width 663 height 95
paste textarea "gaktau e"
type textarea "gaktau e"
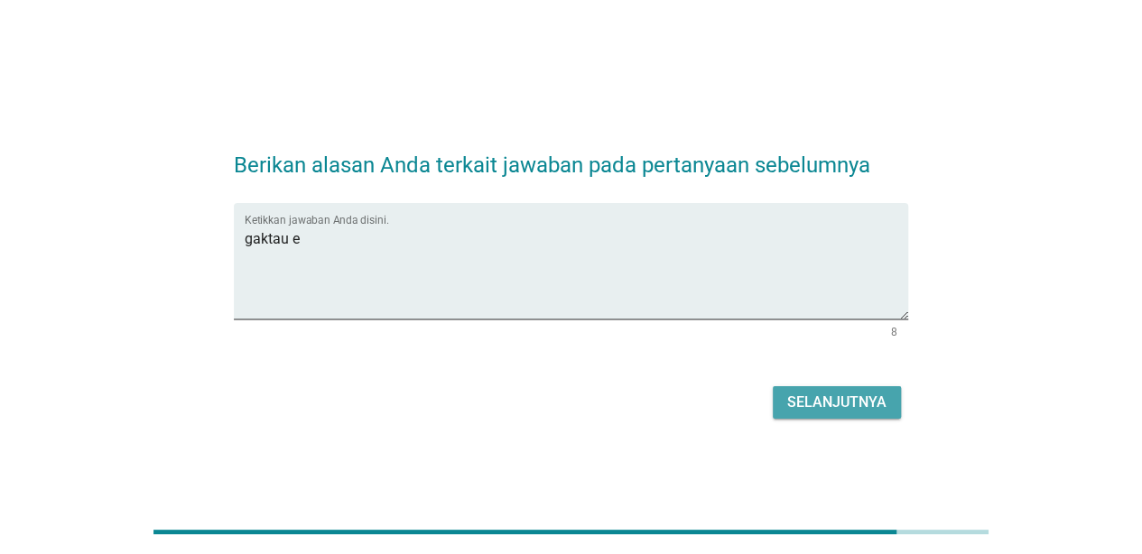
click at [857, 386] on button "Selanjutnya" at bounding box center [837, 402] width 128 height 32
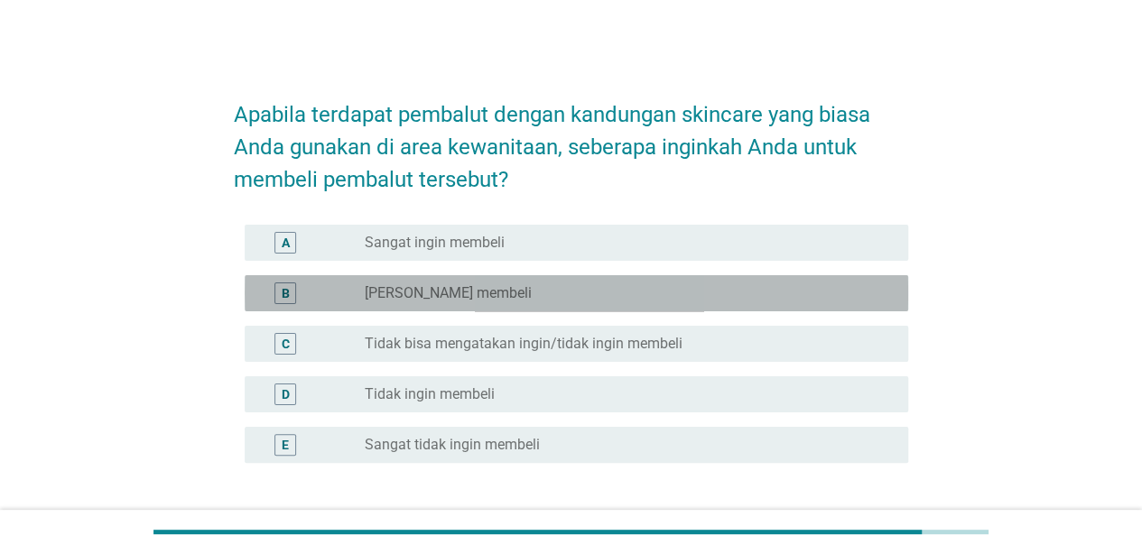
click at [590, 293] on div "radio_button_unchecked Ingin membeli" at bounding box center [622, 293] width 514 height 18
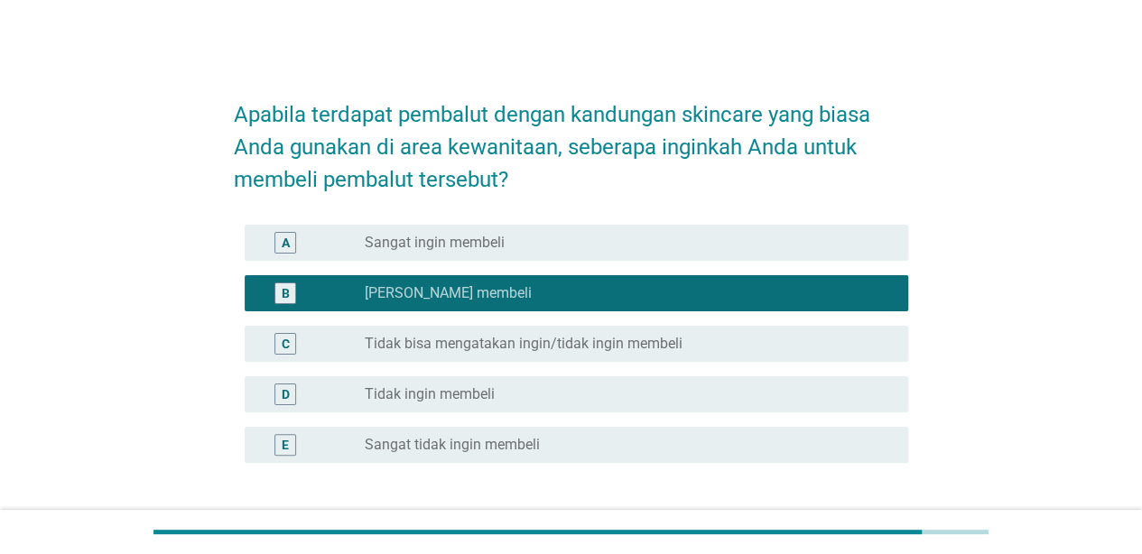
scroll to position [141, 0]
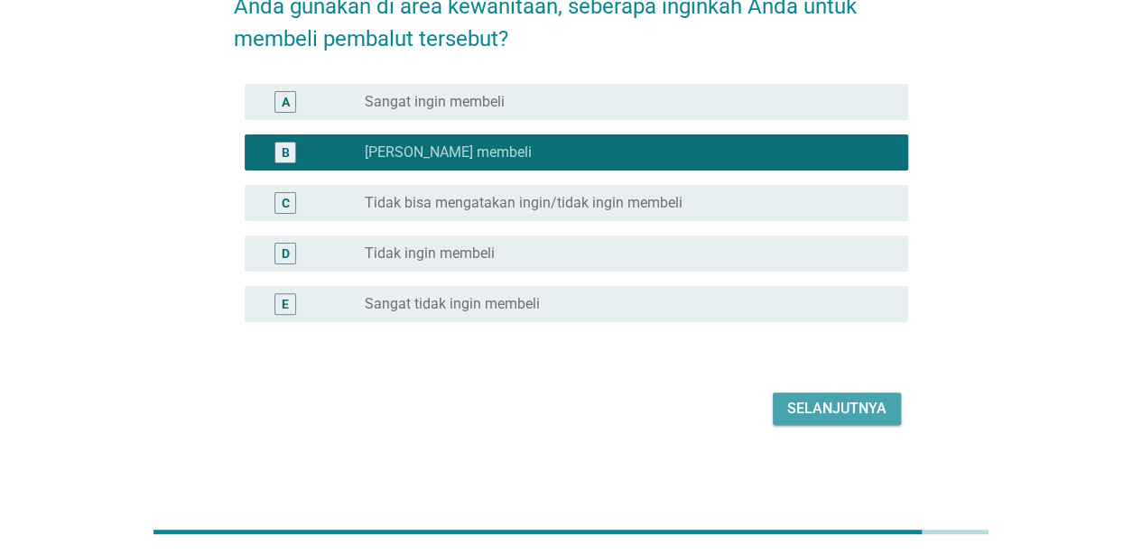
click at [866, 401] on div "Selanjutnya" at bounding box center [836, 409] width 99 height 22
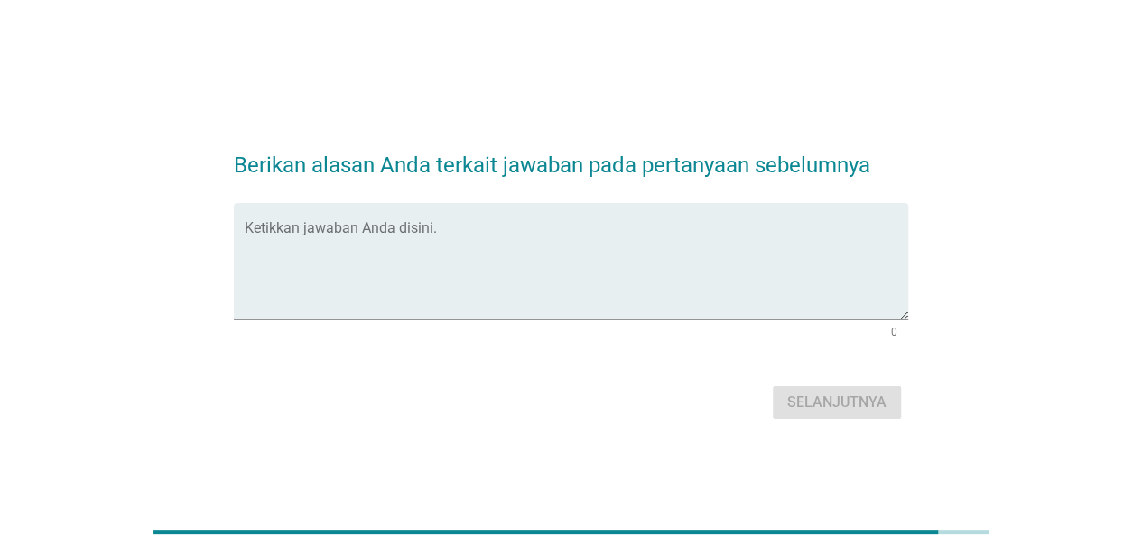
scroll to position [0, 0]
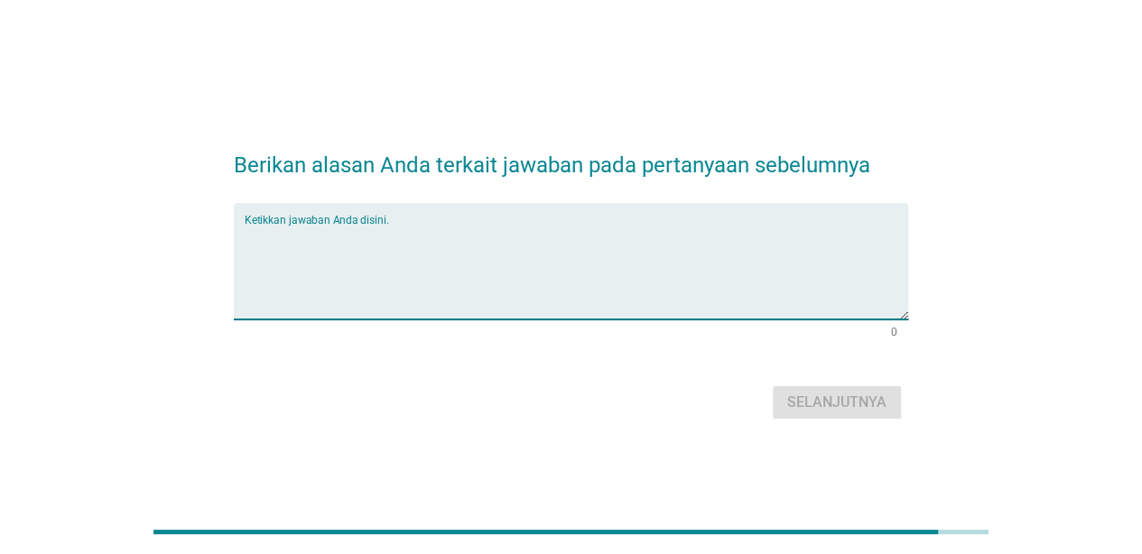
click at [533, 241] on textarea "Ketikkan jawaban Anda disini." at bounding box center [576, 272] width 663 height 95
paste textarea "gaktau e"
type textarea "gaktau e"
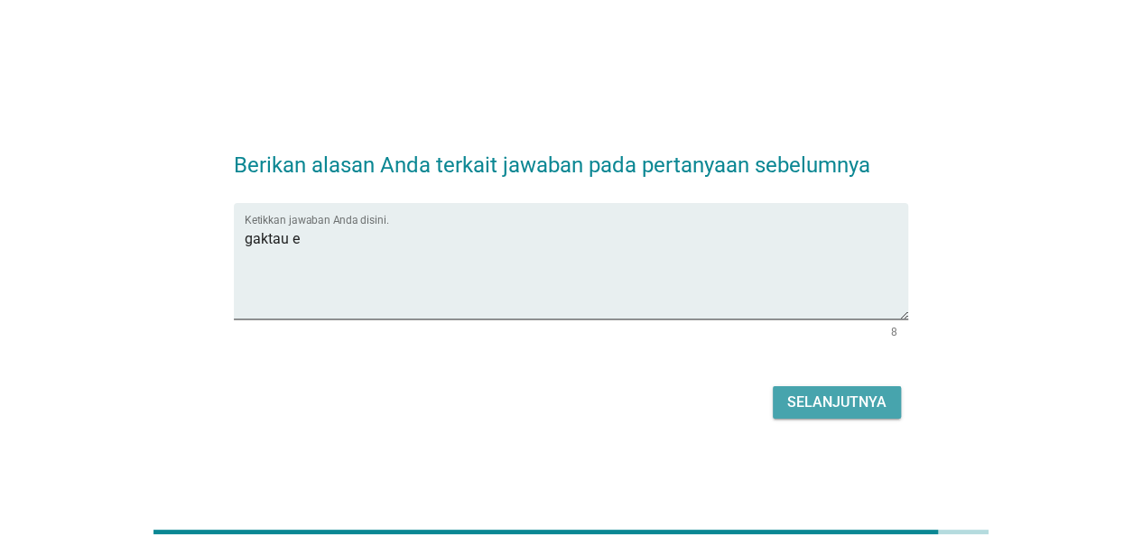
click at [872, 397] on div "Selanjutnya" at bounding box center [836, 403] width 99 height 22
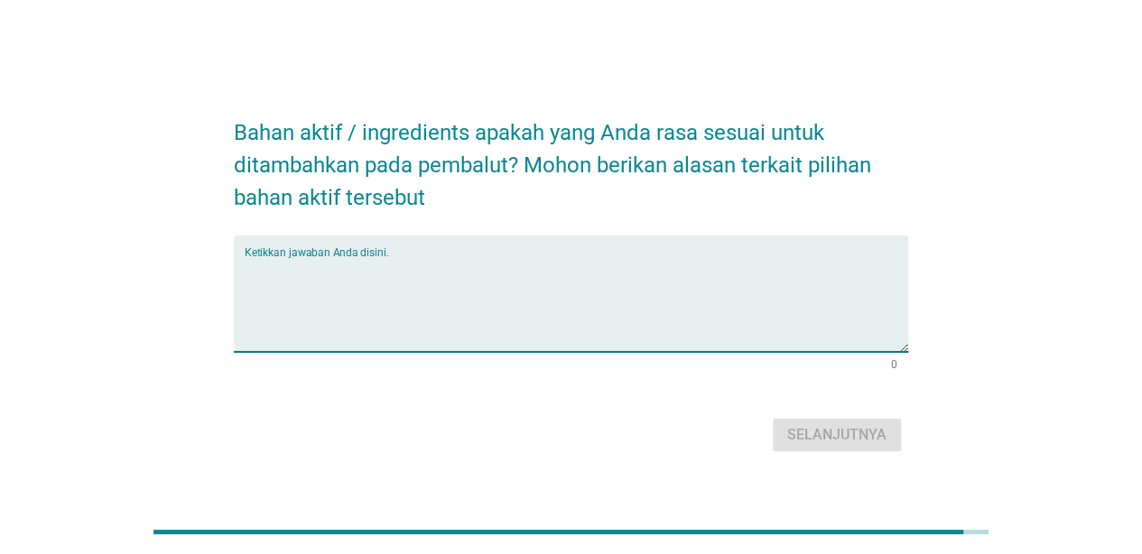
click at [710, 345] on textarea "Ketikkan jawaban Anda disini." at bounding box center [576, 304] width 663 height 95
paste textarea "gaktau e"
type textarea "gaktau e"
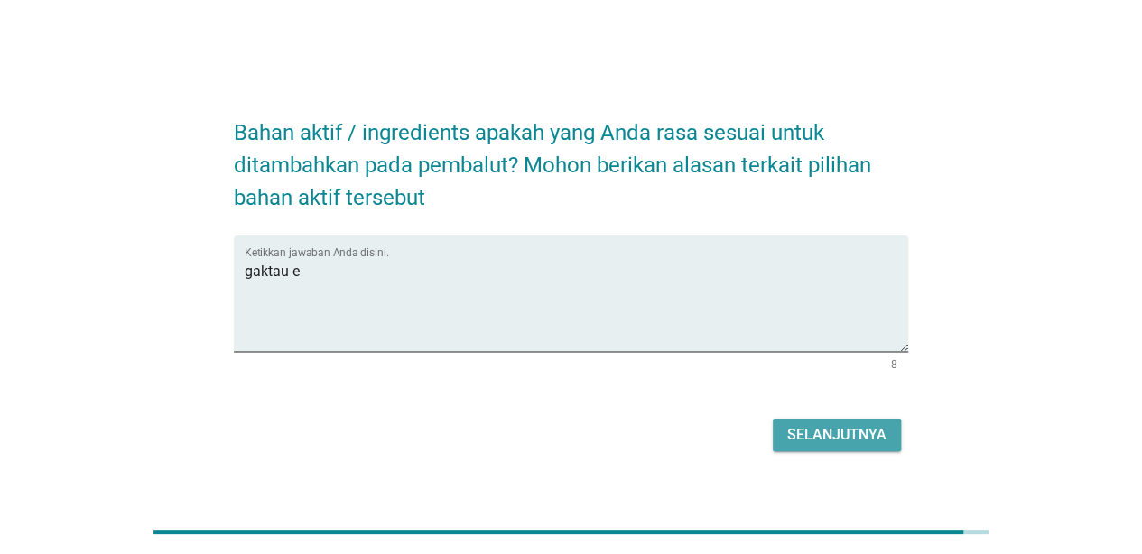
click at [847, 437] on div "Selanjutnya" at bounding box center [836, 435] width 99 height 22
